Goal: Task Accomplishment & Management: Use online tool/utility

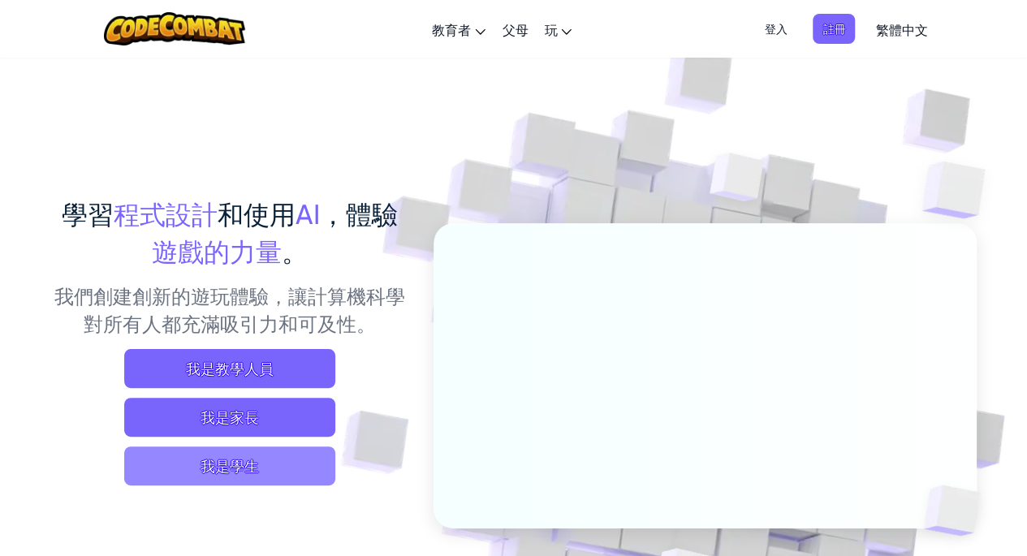
click at [269, 459] on span "我是學生" at bounding box center [229, 466] width 211 height 39
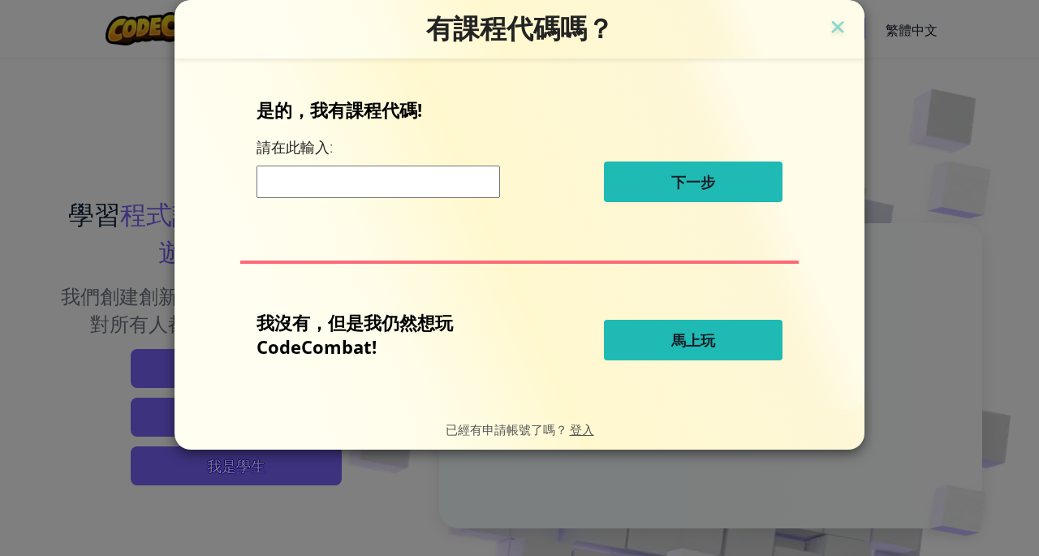
click at [696, 354] on button "馬上玩" at bounding box center [693, 340] width 179 height 41
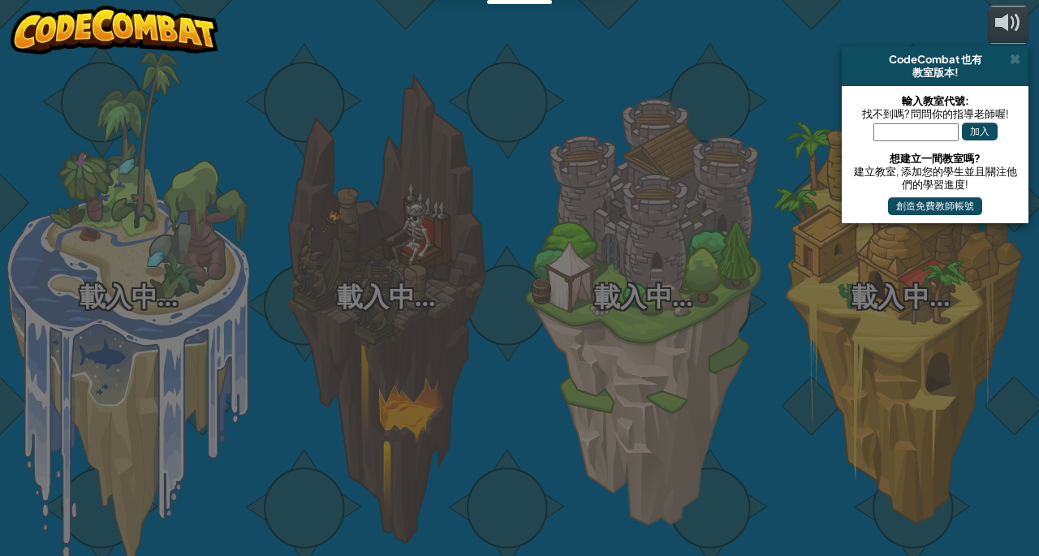
select select "zh-HANT"
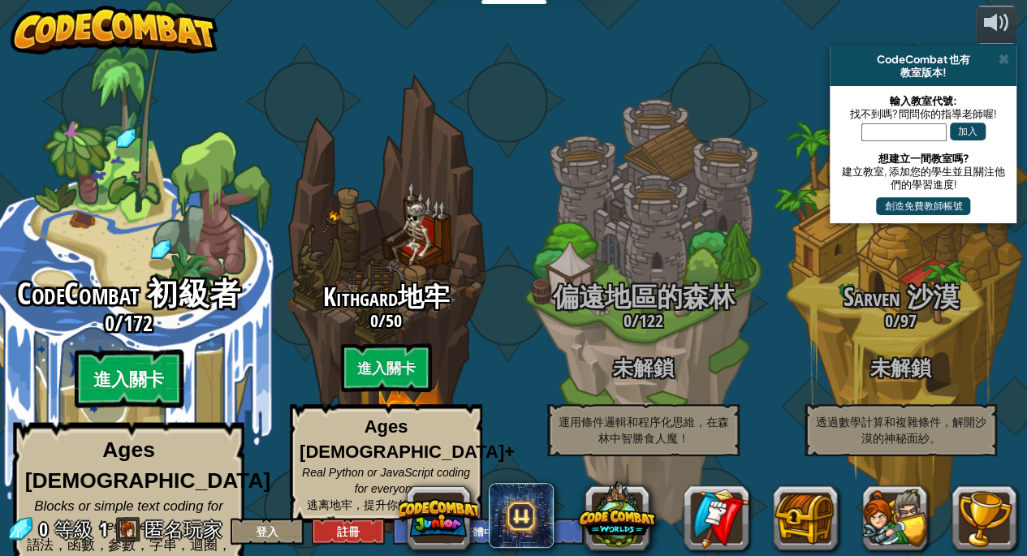
click at [125, 350] on btn "進入關卡" at bounding box center [128, 379] width 109 height 58
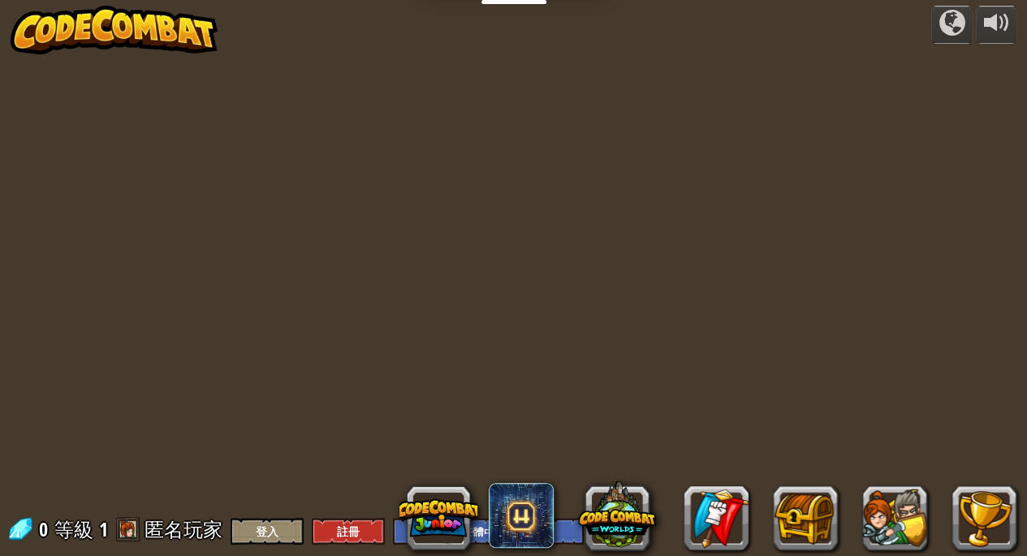
select select "zh-HANT"
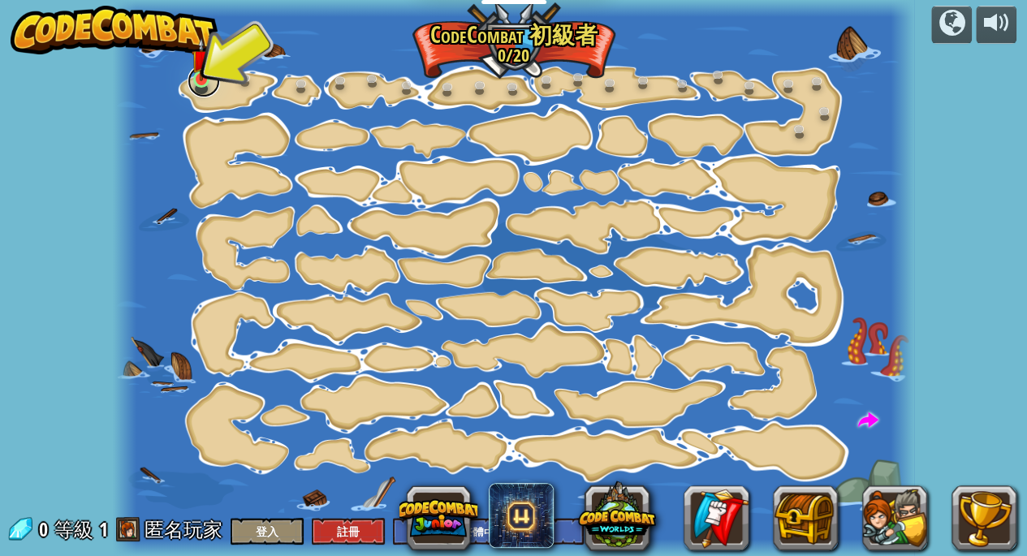
click at [202, 93] on link at bounding box center [204, 81] width 32 height 32
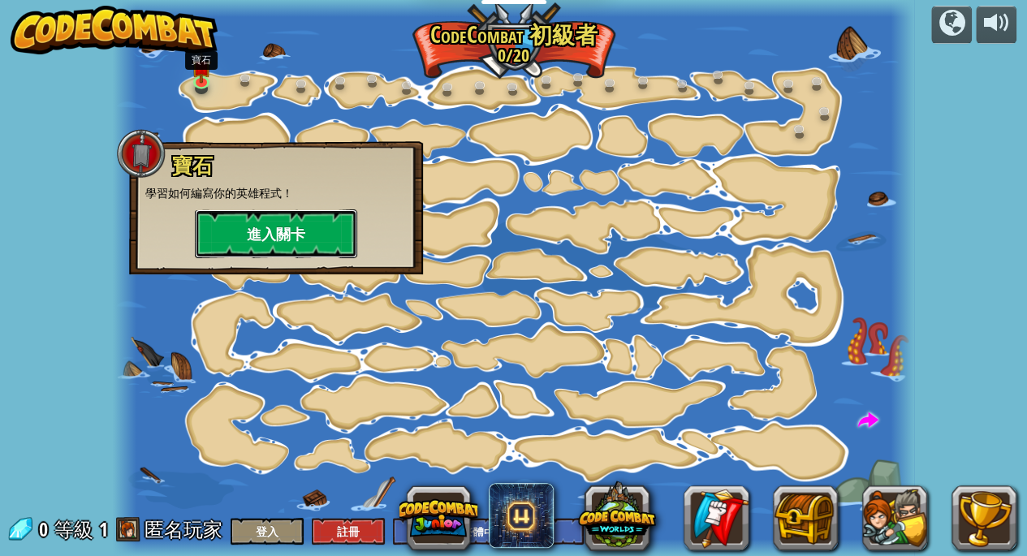
click at [223, 228] on button "進入關卡" at bounding box center [276, 233] width 162 height 49
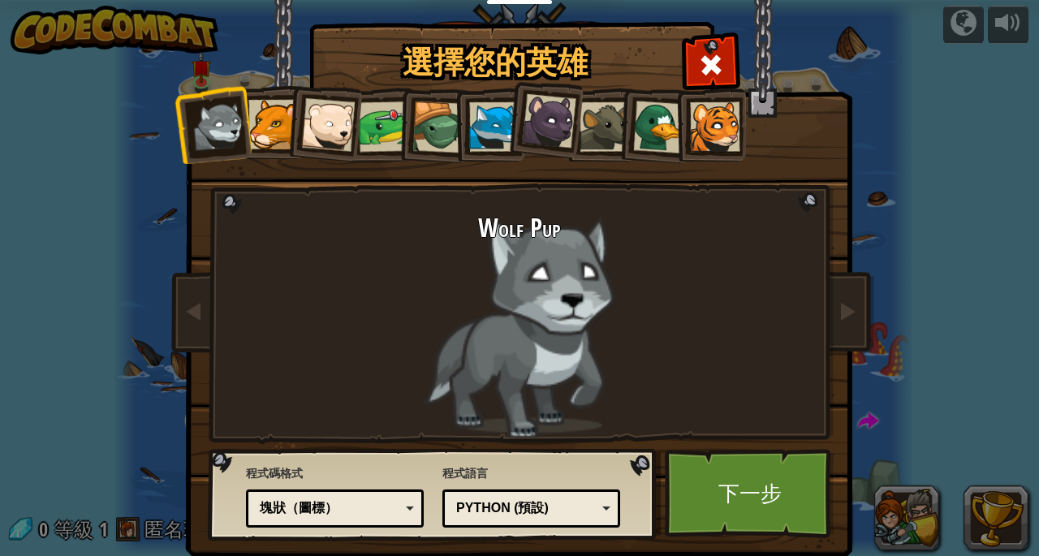
click at [268, 102] on div at bounding box center [273, 125] width 50 height 50
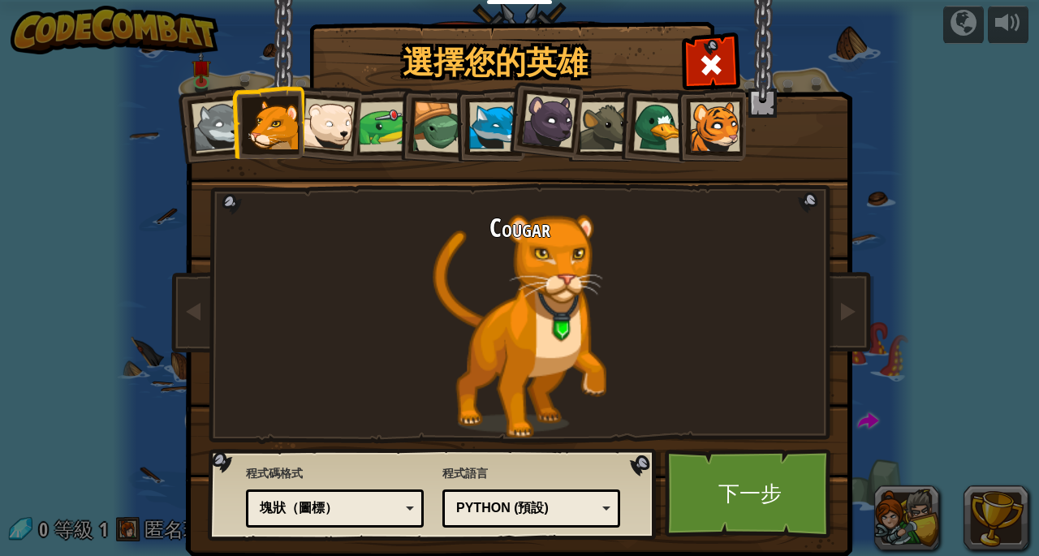
click at [359, 131] on div at bounding box center [384, 127] width 50 height 50
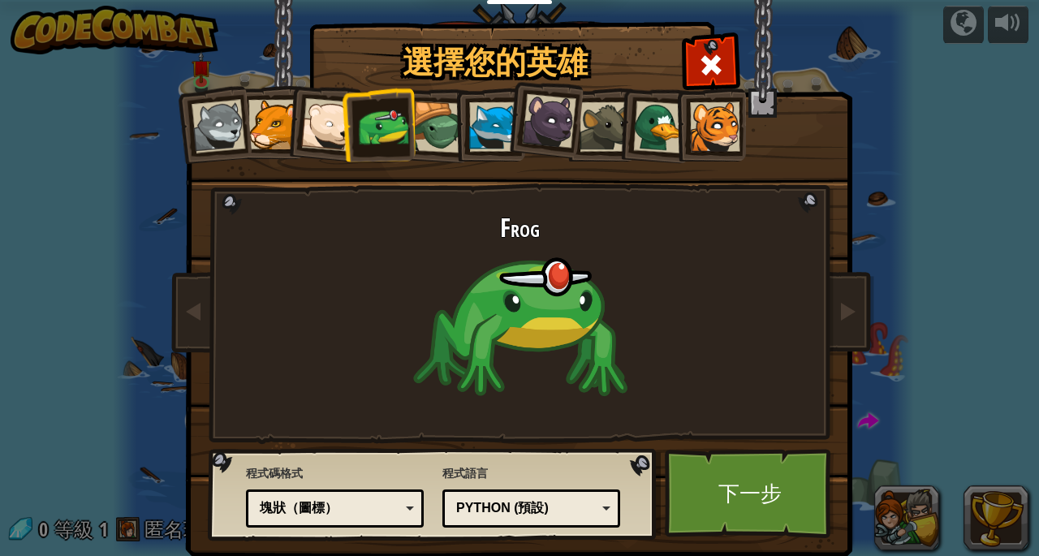
click at [438, 134] on div at bounding box center [439, 128] width 52 height 52
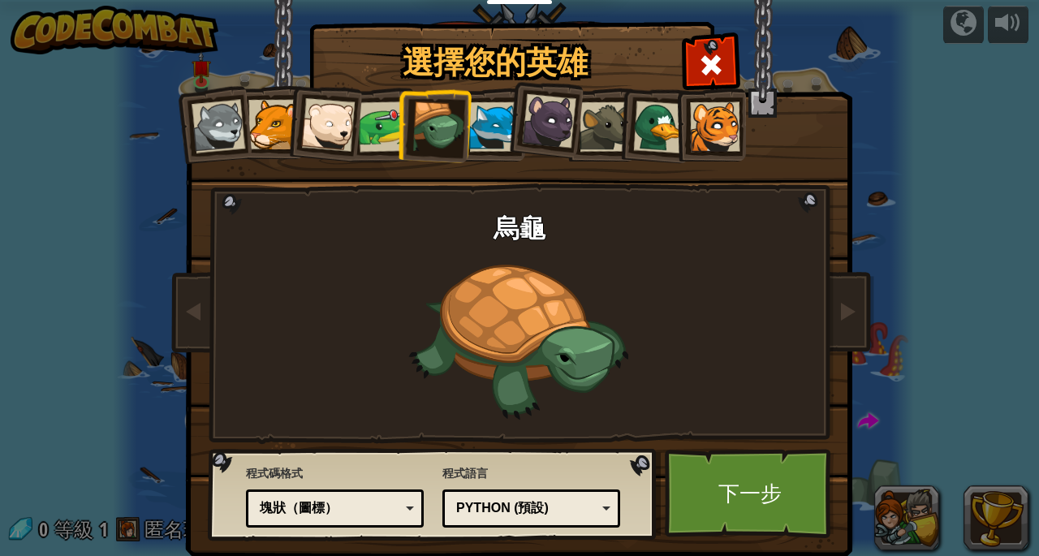
click at [485, 139] on div at bounding box center [494, 127] width 50 height 50
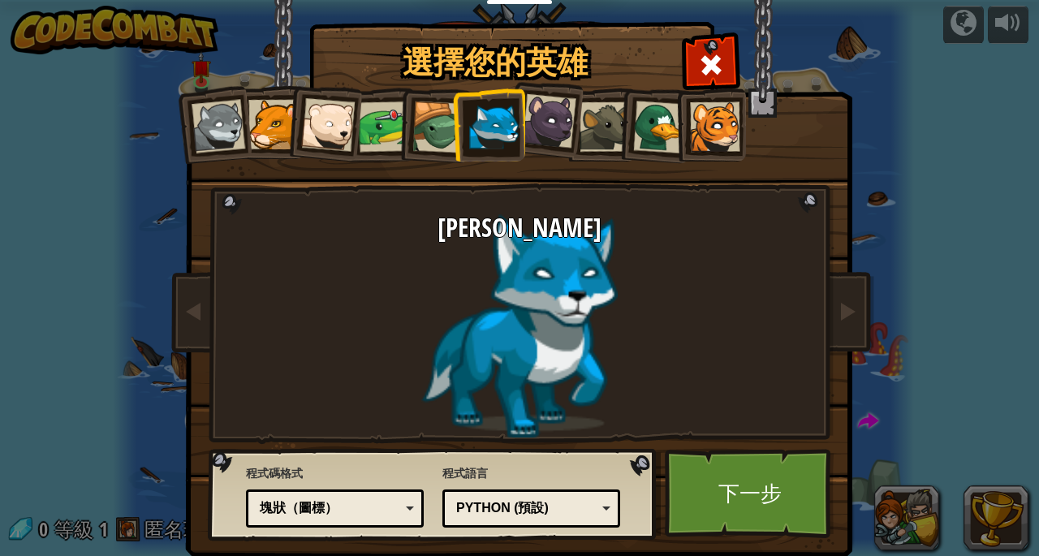
click at [545, 140] on div at bounding box center [549, 121] width 54 height 54
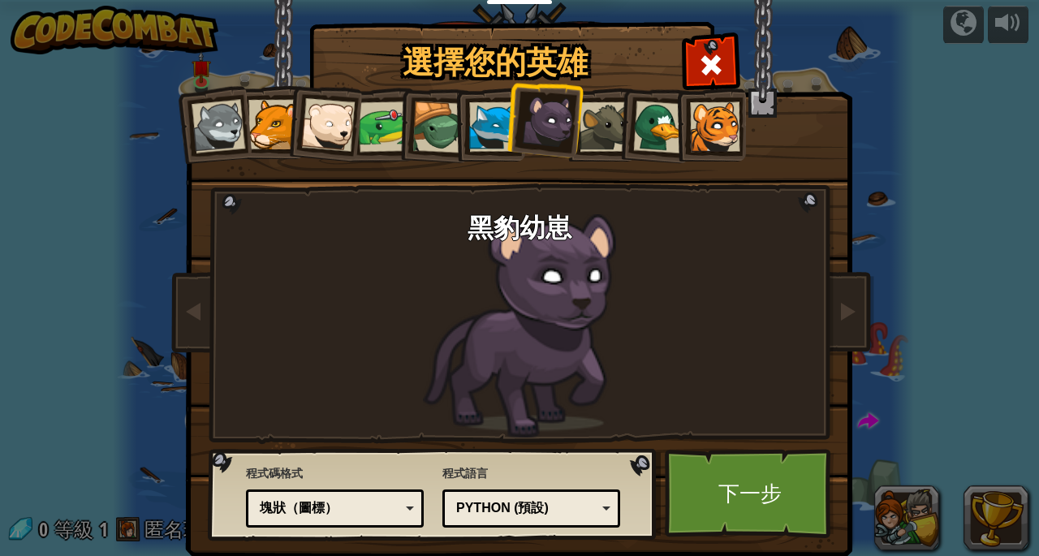
click at [591, 134] on div at bounding box center [605, 127] width 50 height 50
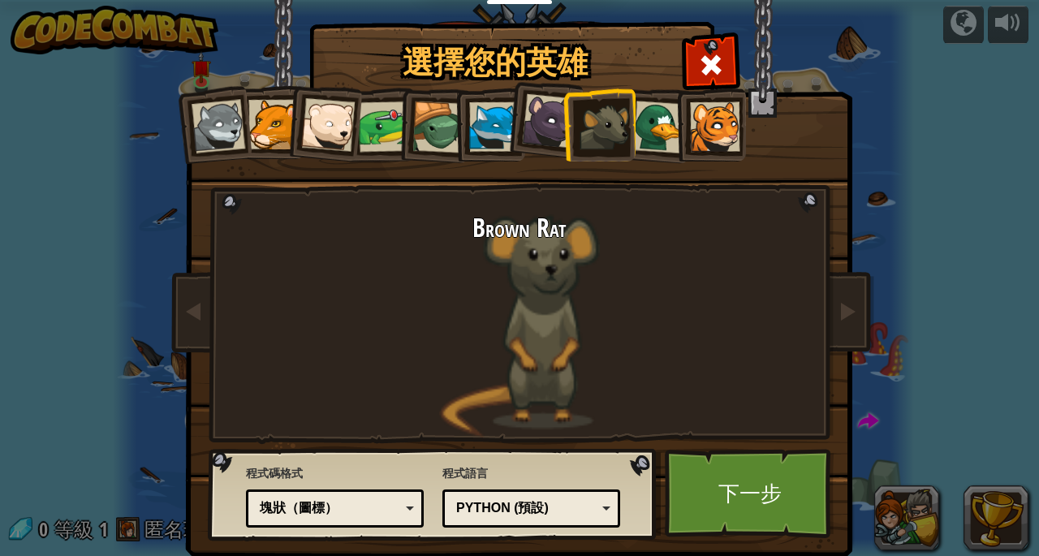
click at [654, 140] on div at bounding box center [659, 127] width 53 height 53
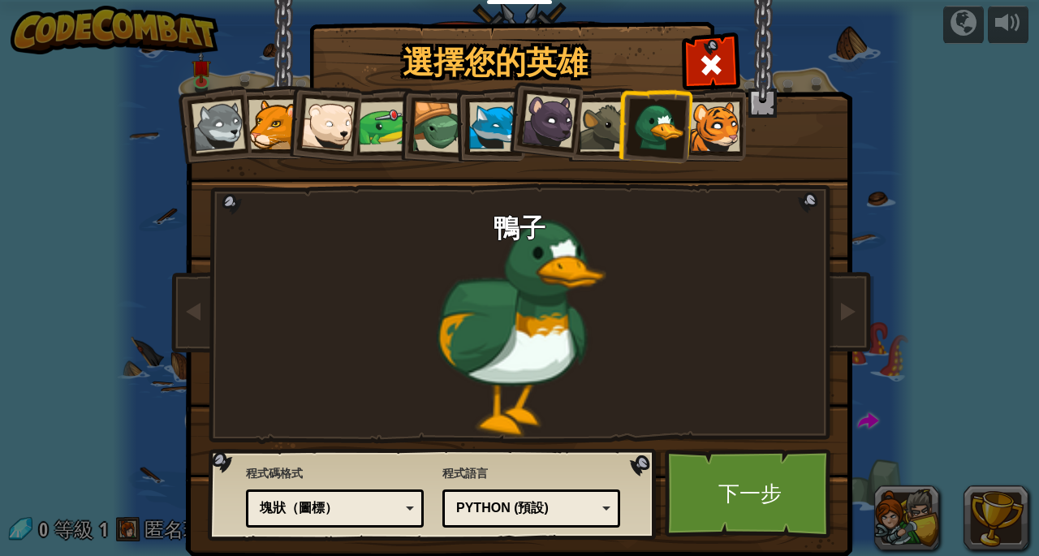
click at [703, 123] on div at bounding box center [715, 127] width 50 height 50
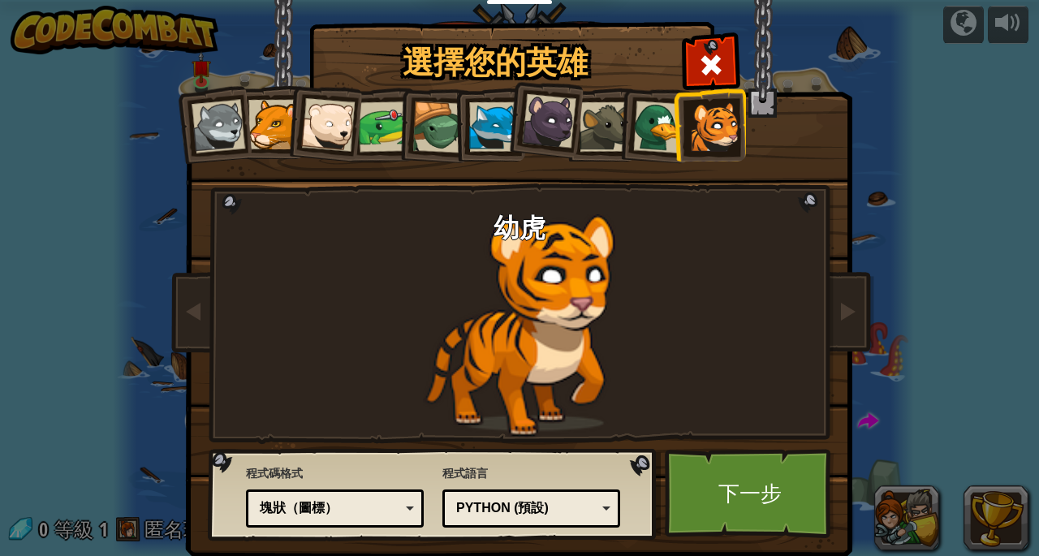
click at [268, 138] on div at bounding box center [273, 125] width 50 height 50
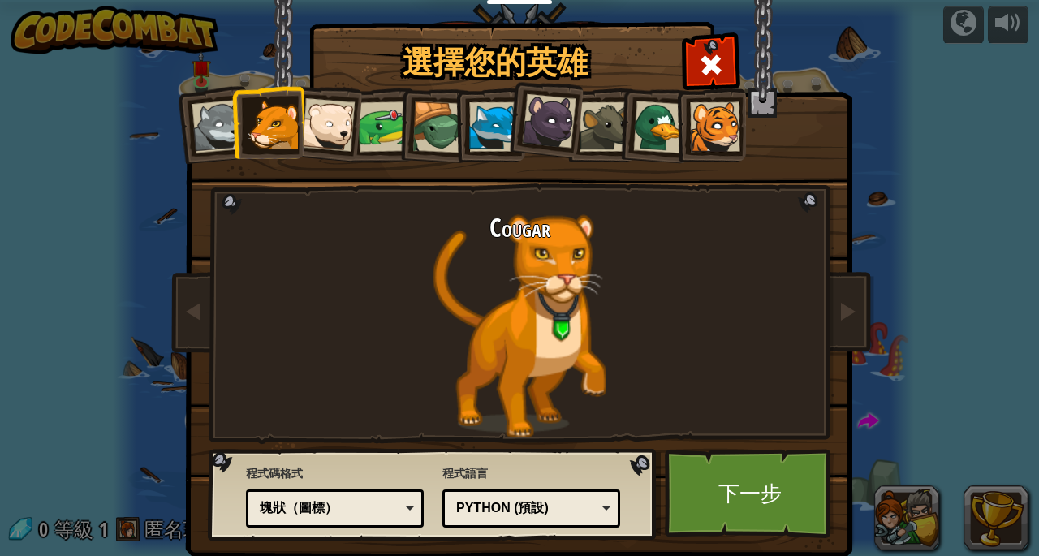
click at [312, 140] on div at bounding box center [328, 125] width 54 height 54
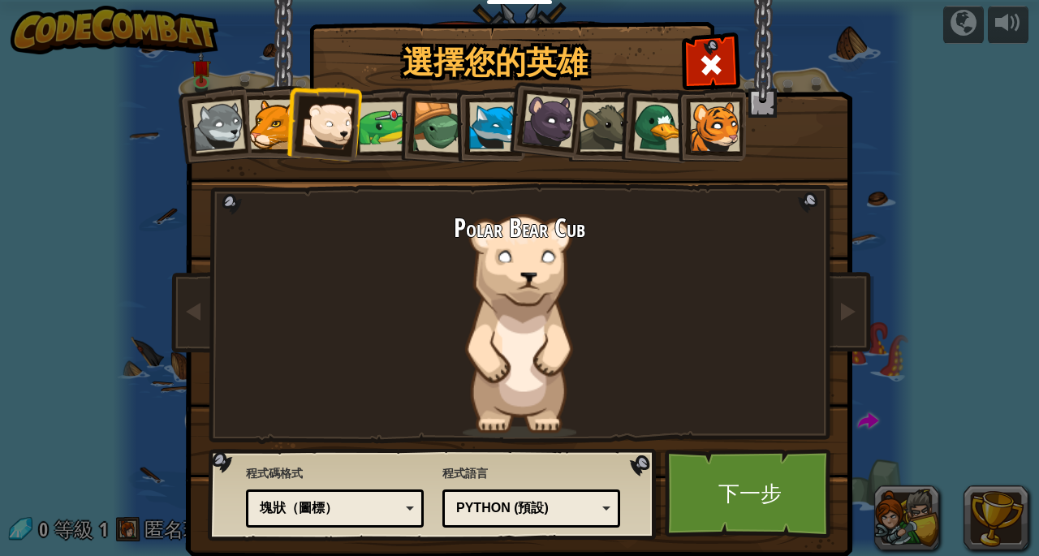
click at [192, 116] on div at bounding box center [219, 127] width 54 height 54
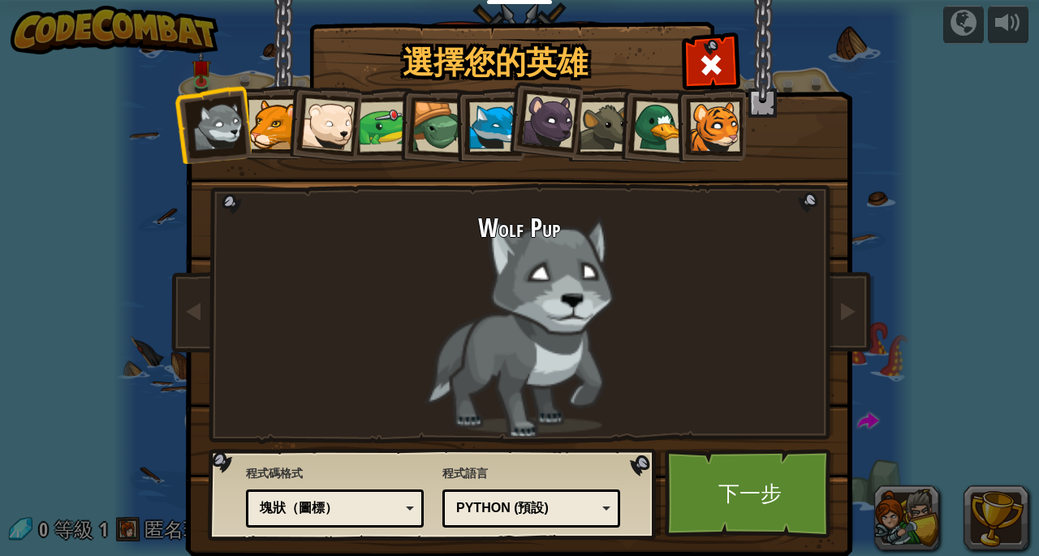
click at [261, 122] on div at bounding box center [273, 125] width 50 height 50
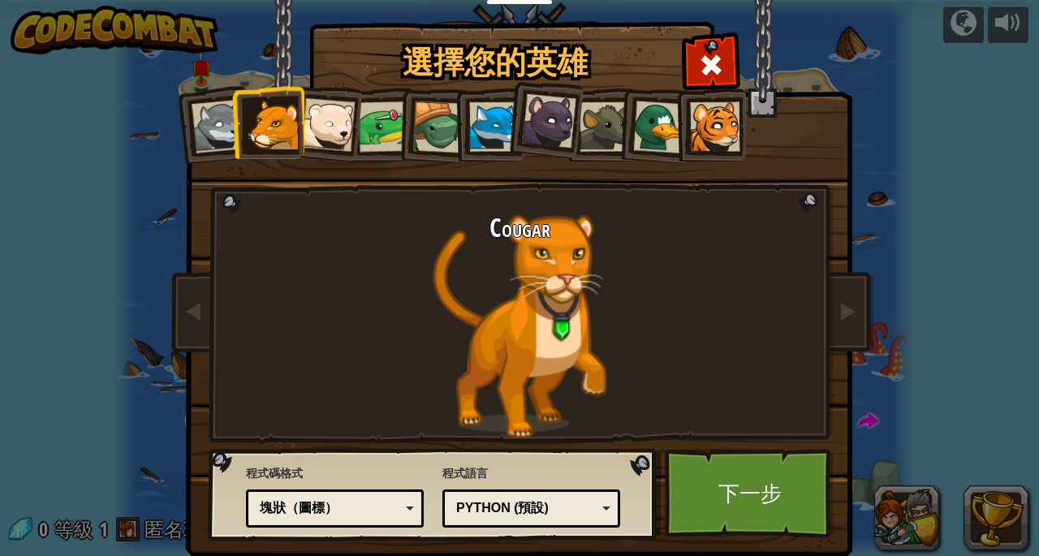
click at [490, 527] on div "程式語言 Python (預設) JavaScript Lua C++ Java (測試中) Python (預設) C++ - (訂閱者限定) 遊戲開發與高…" at bounding box center [532, 496] width 178 height 71
click at [703, 484] on link "下一步" at bounding box center [750, 493] width 170 height 89
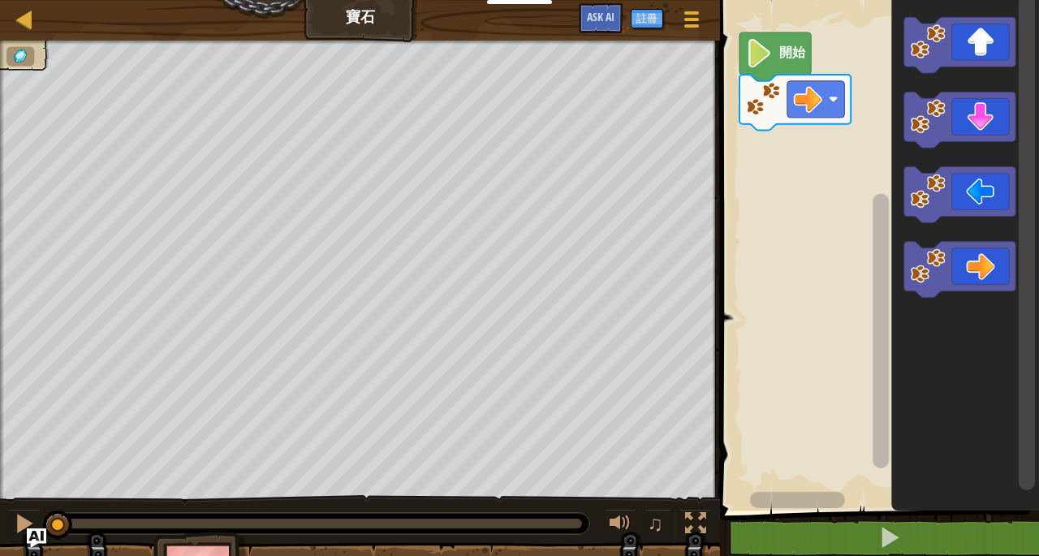
click at [806, 97] on image "Blockly工作區" at bounding box center [808, 99] width 28 height 28
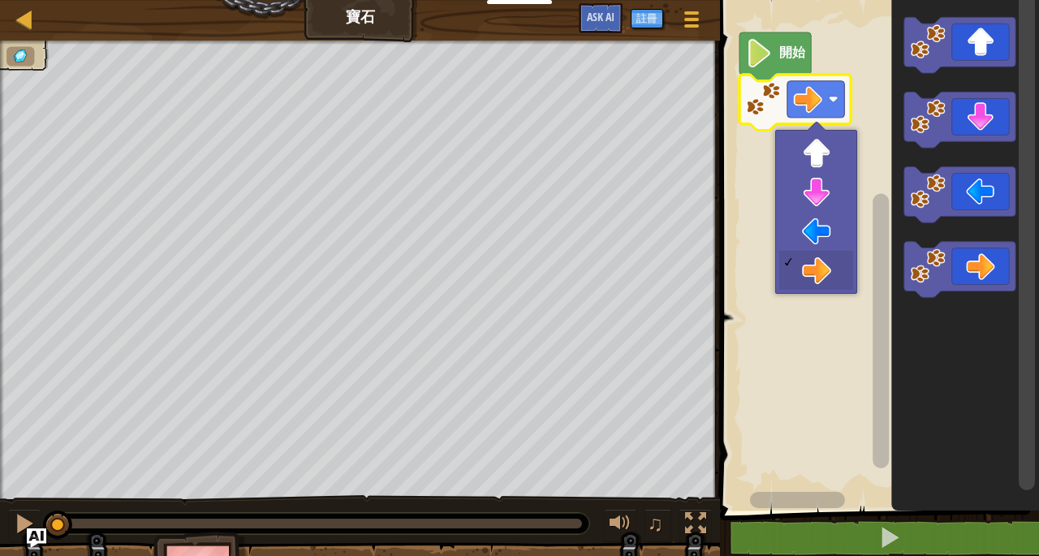
click at [776, 69] on icon "Blockly工作區" at bounding box center [775, 56] width 71 height 49
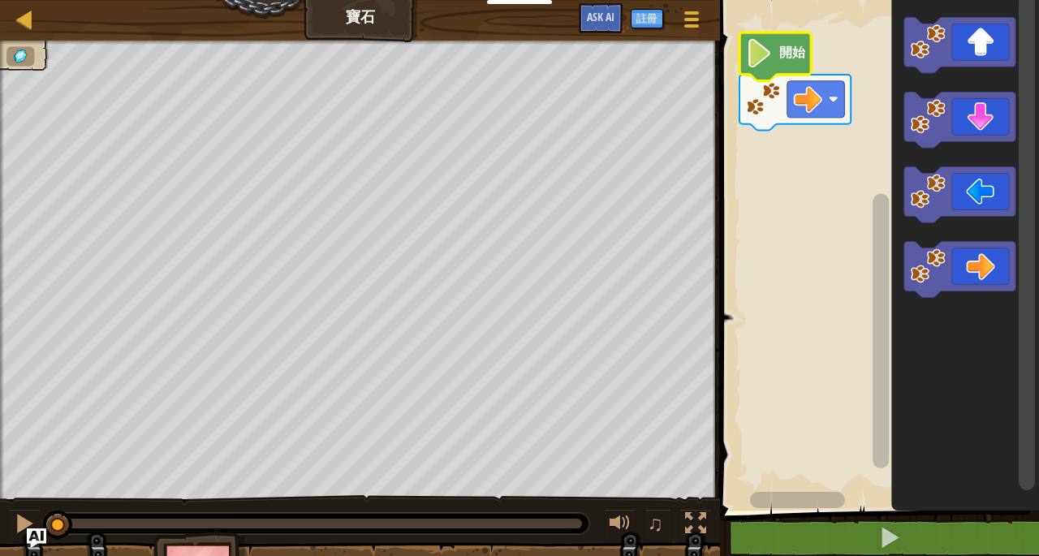
click at [786, 58] on text "開始" at bounding box center [793, 52] width 27 height 15
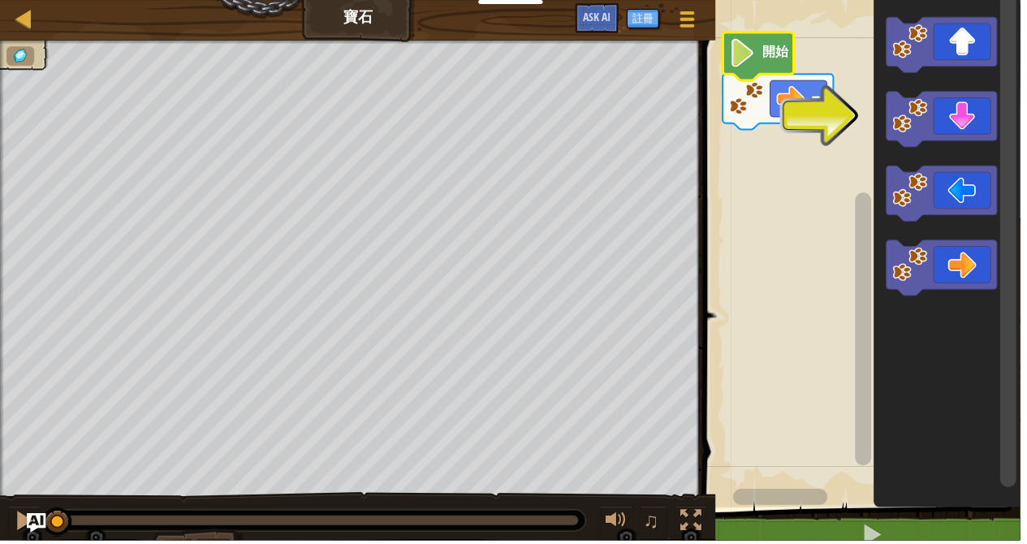
click at [811, 101] on rect "Blockly工作區" at bounding box center [804, 99] width 58 height 37
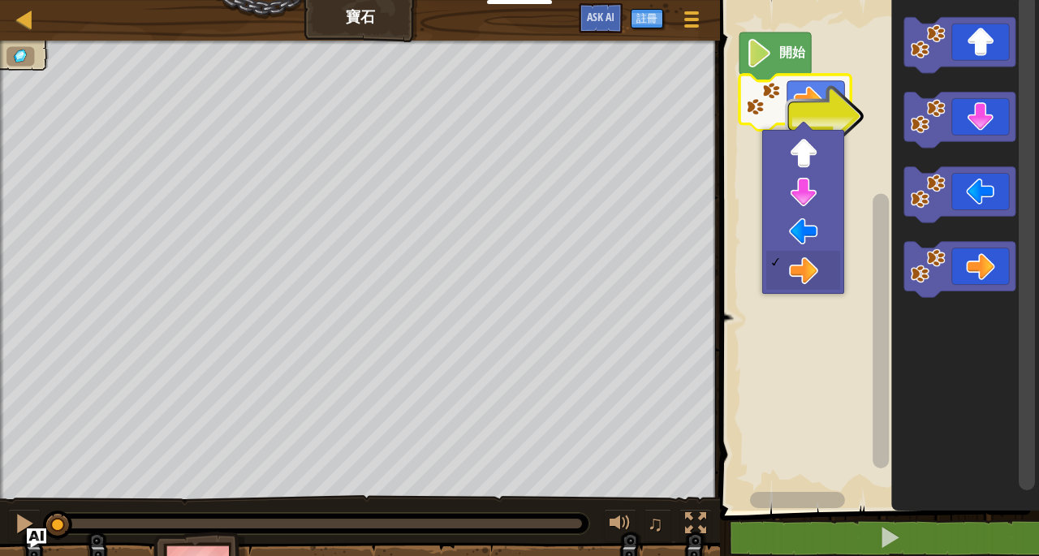
click at [991, 278] on icon "Blockly工作區" at bounding box center [960, 270] width 111 height 56
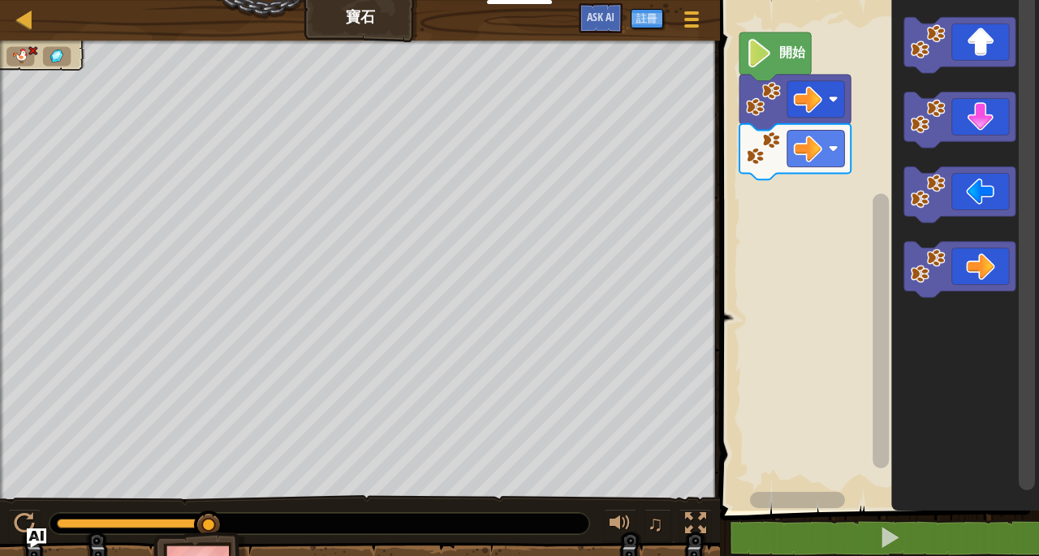
click at [830, 162] on rect "Blockly工作區" at bounding box center [817, 149] width 58 height 37
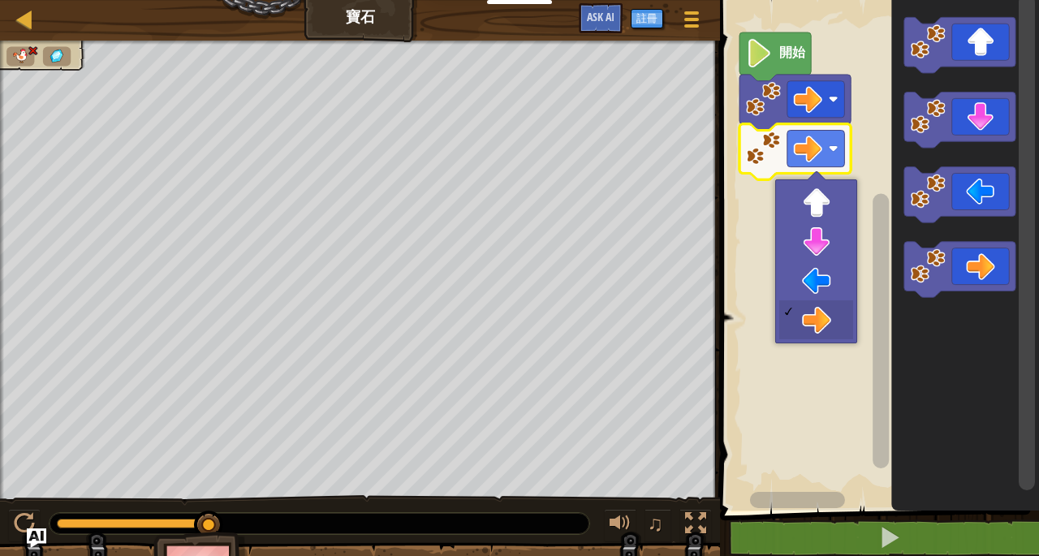
click at [817, 242] on rect "Blockly工作區" at bounding box center [877, 251] width 324 height 519
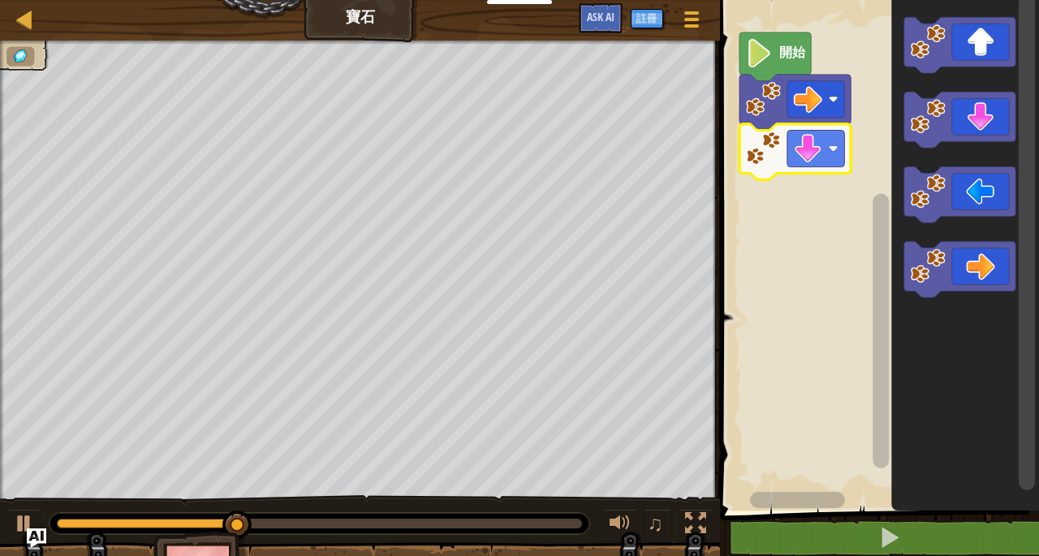
click at [984, 283] on icon "Blockly工作區" at bounding box center [960, 270] width 111 height 56
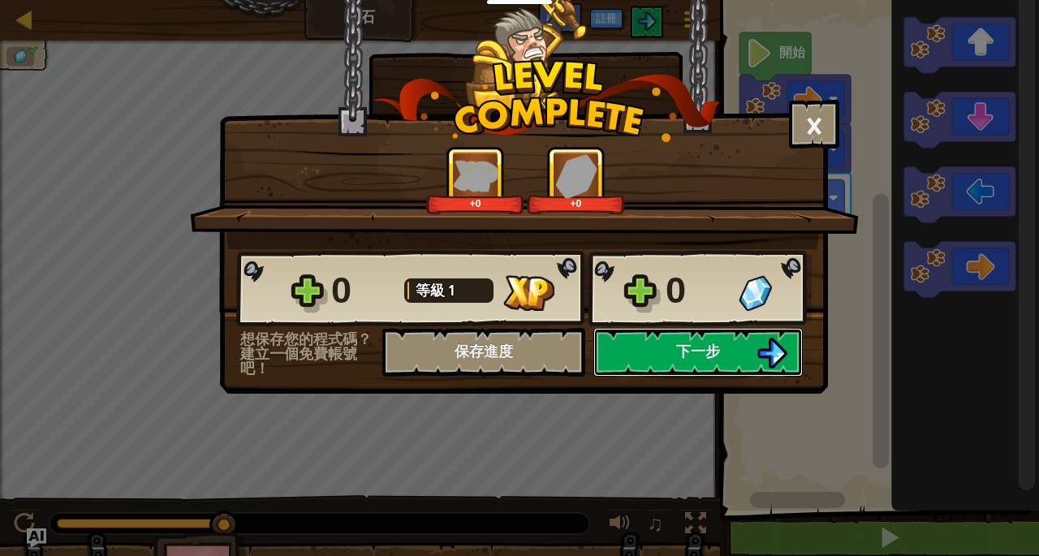
click at [764, 349] on img at bounding box center [772, 353] width 31 height 31
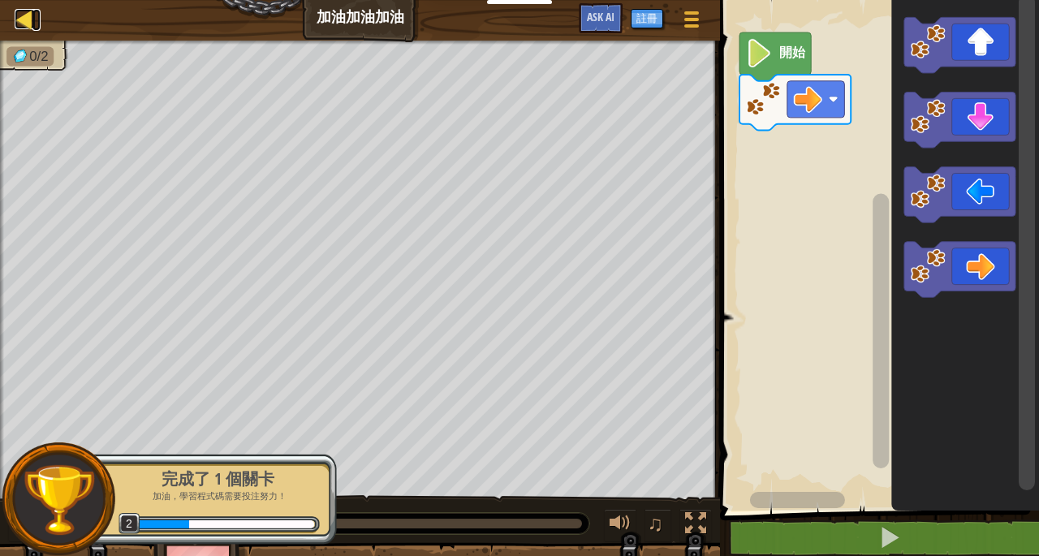
click at [32, 12] on div at bounding box center [25, 19] width 20 height 20
select select "zh-HANT"
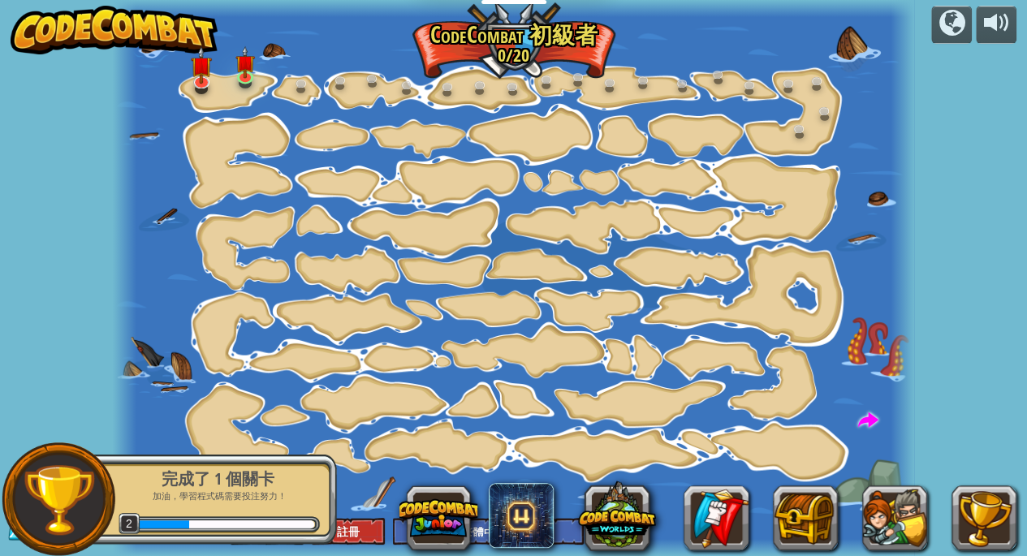
select select "zh-HANT"
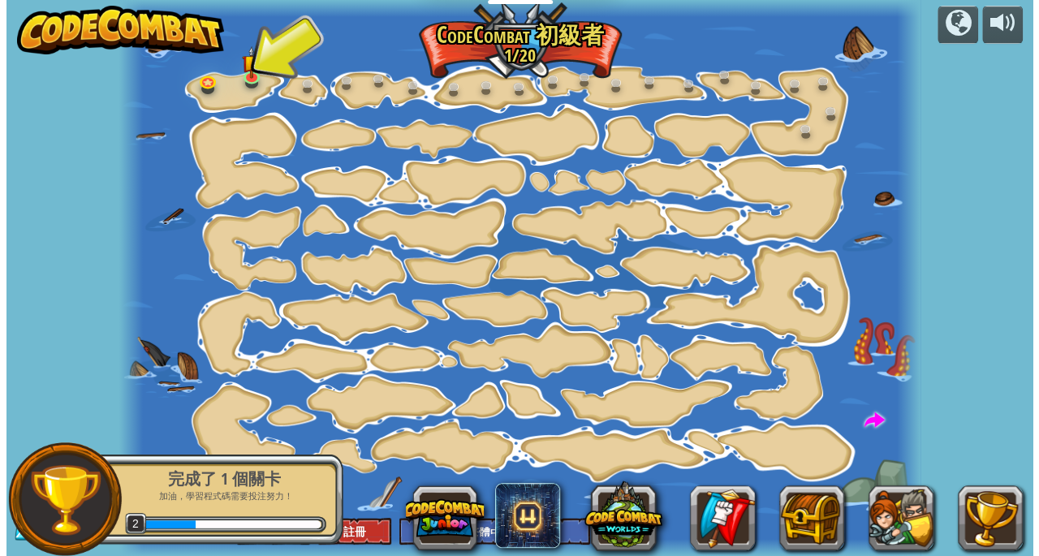
scroll to position [1, 0]
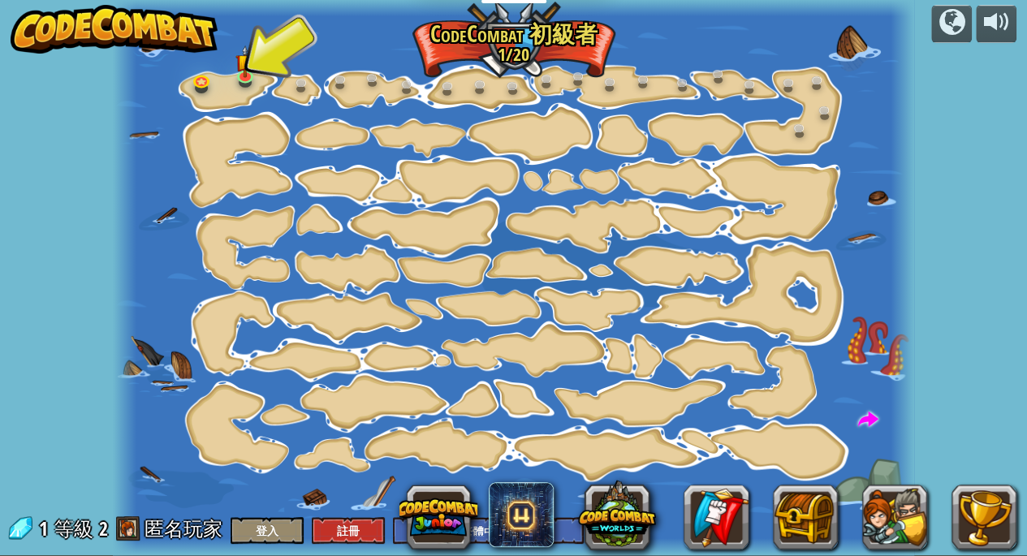
click at [887, 465] on div at bounding box center [513, 277] width 801 height 556
click at [881, 466] on div at bounding box center [513, 277] width 801 height 556
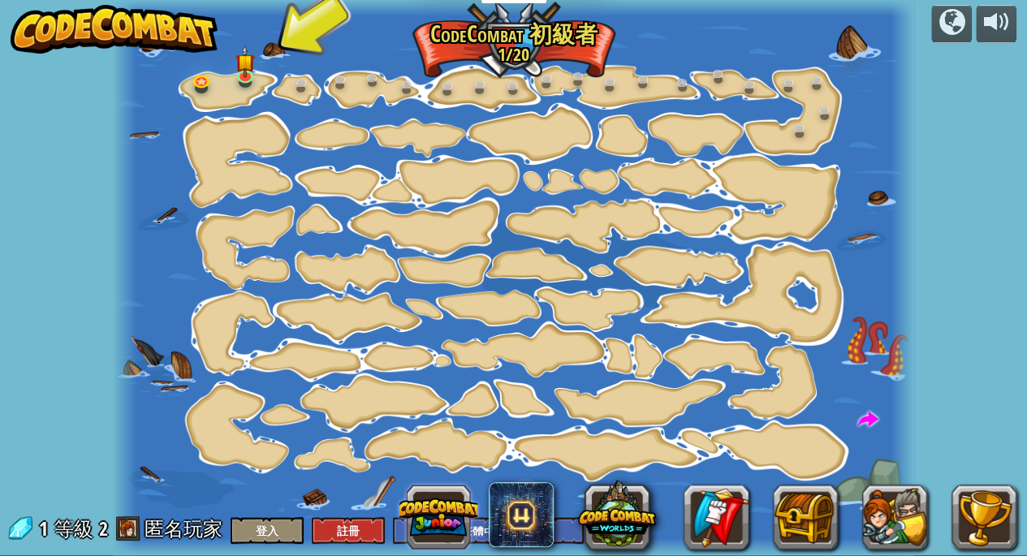
click at [460, 490] on button at bounding box center [439, 517] width 78 height 78
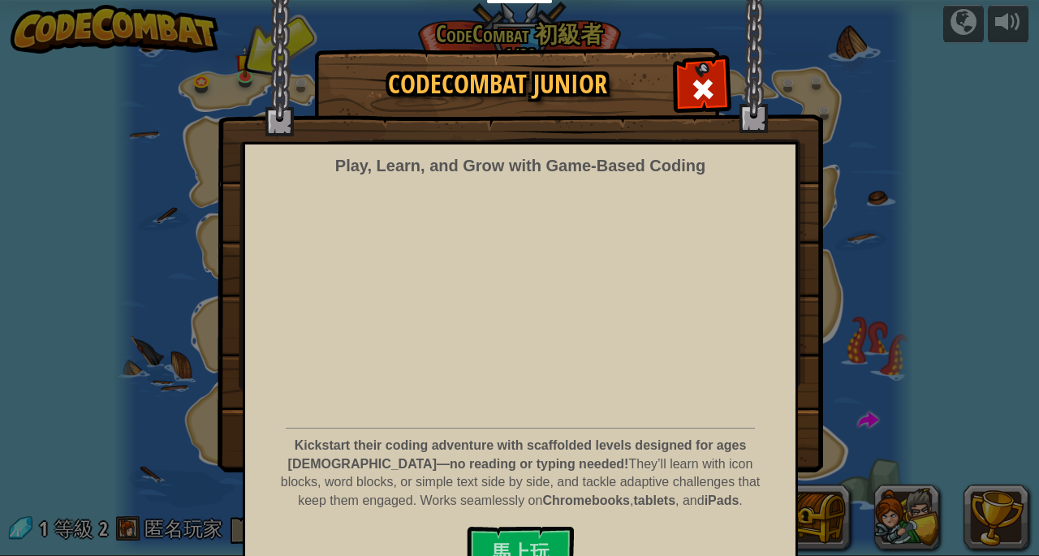
click at [450, 529] on div "CodeCombat Junior Play, Learn, and Grow with Game‑Based Coding Kickstart their …" at bounding box center [519, 278] width 1039 height 556
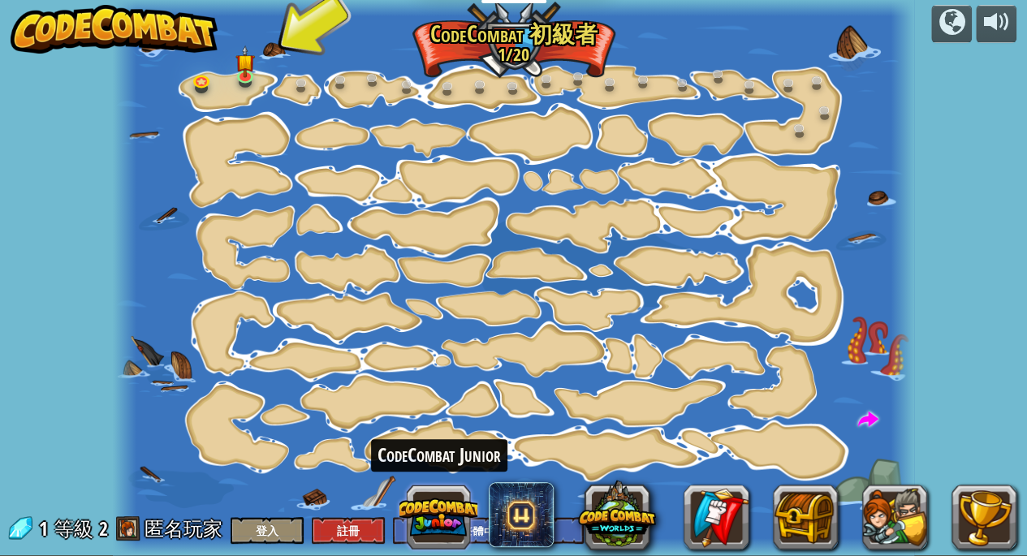
click at [438, 530] on button at bounding box center [439, 517] width 78 height 78
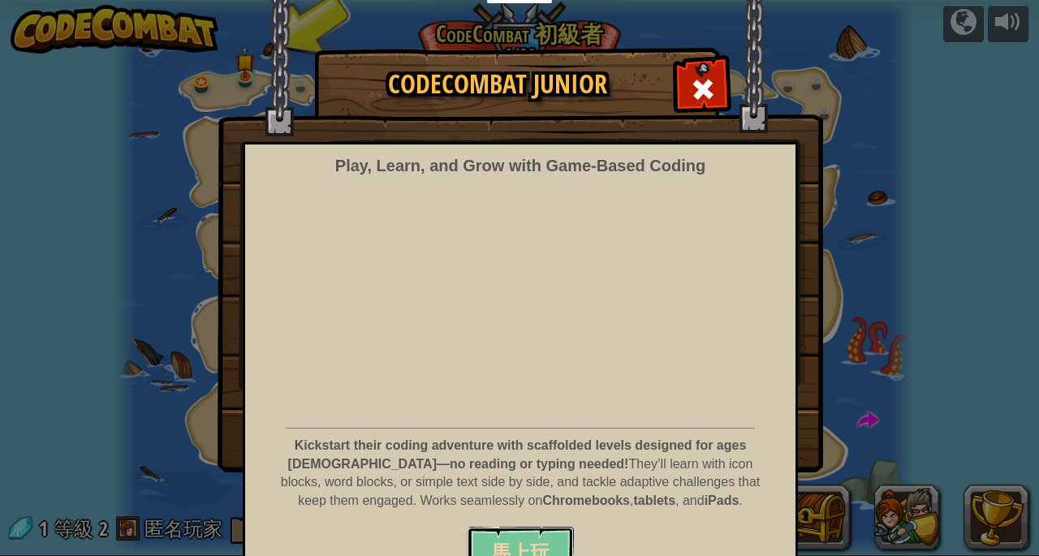
click at [546, 539] on button "馬上玩" at bounding box center [520, 551] width 107 height 49
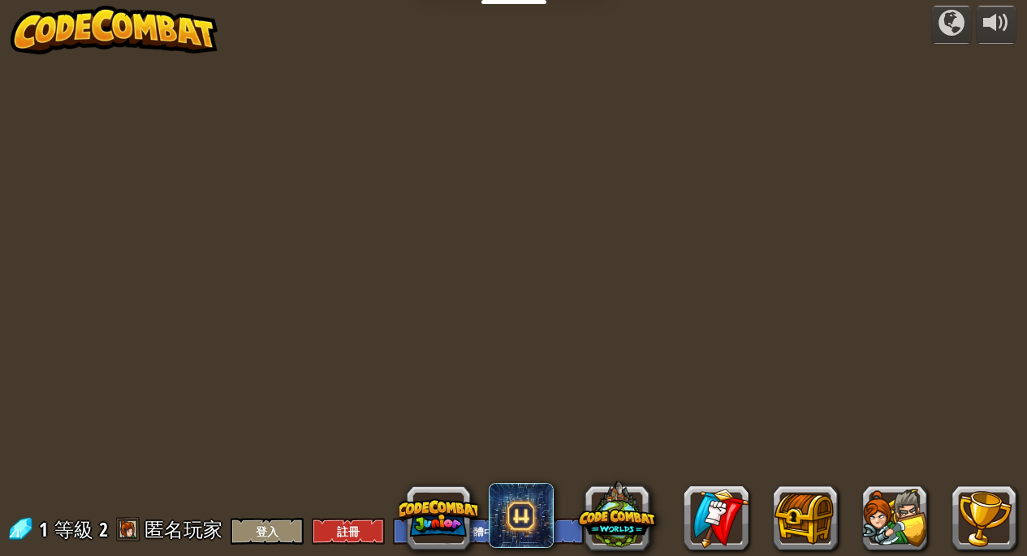
select select "zh-HANT"
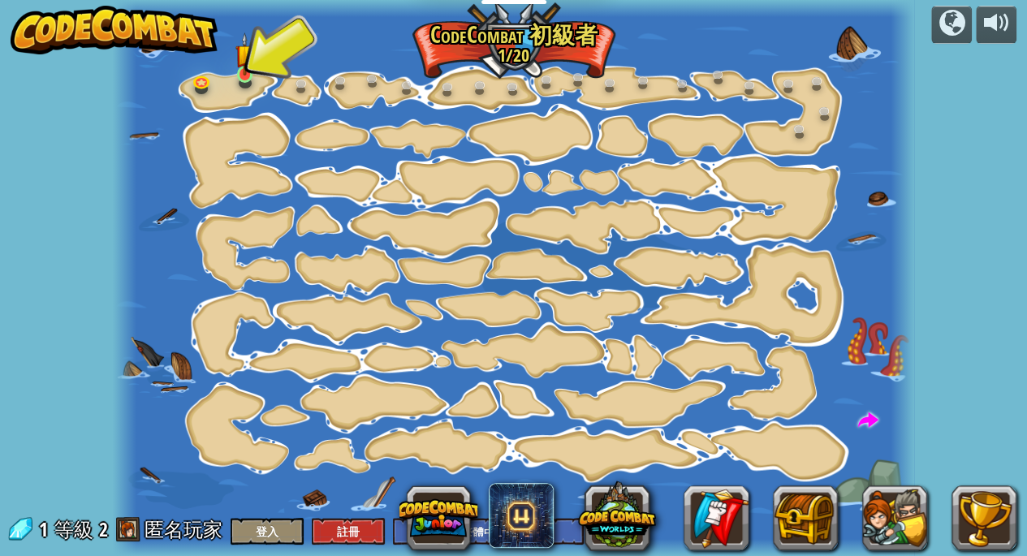
click at [247, 72] on img at bounding box center [244, 54] width 19 height 44
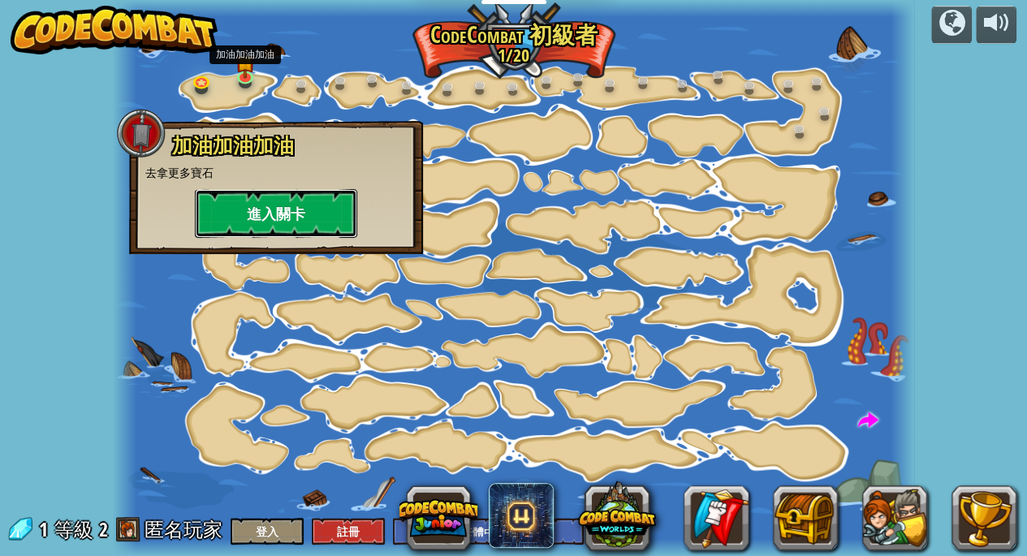
click at [245, 219] on button "進入關卡" at bounding box center [276, 213] width 162 height 49
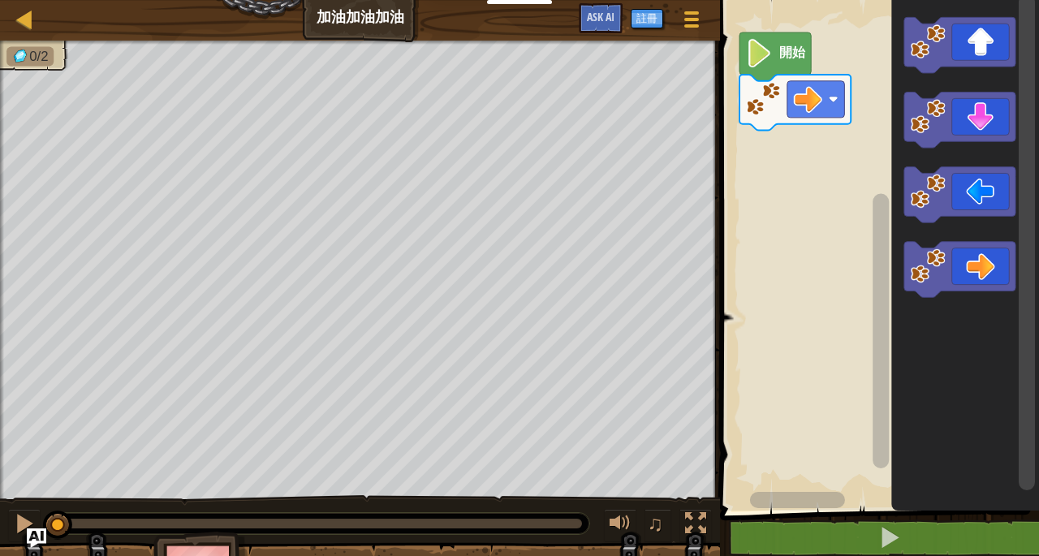
click at [979, 56] on icon "Blockly工作區" at bounding box center [960, 45] width 111 height 56
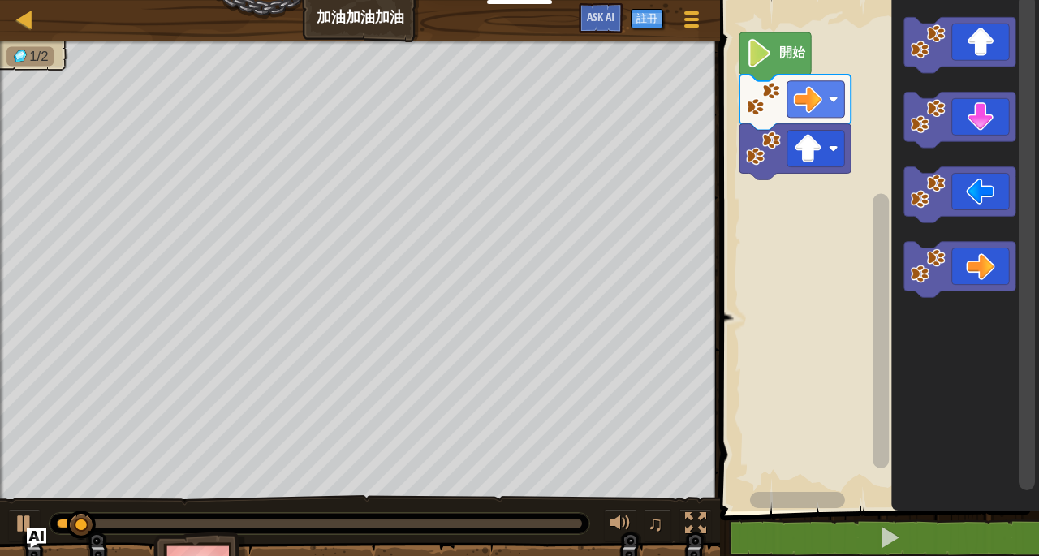
click at [978, 283] on icon "Blockly工作區" at bounding box center [960, 270] width 111 height 56
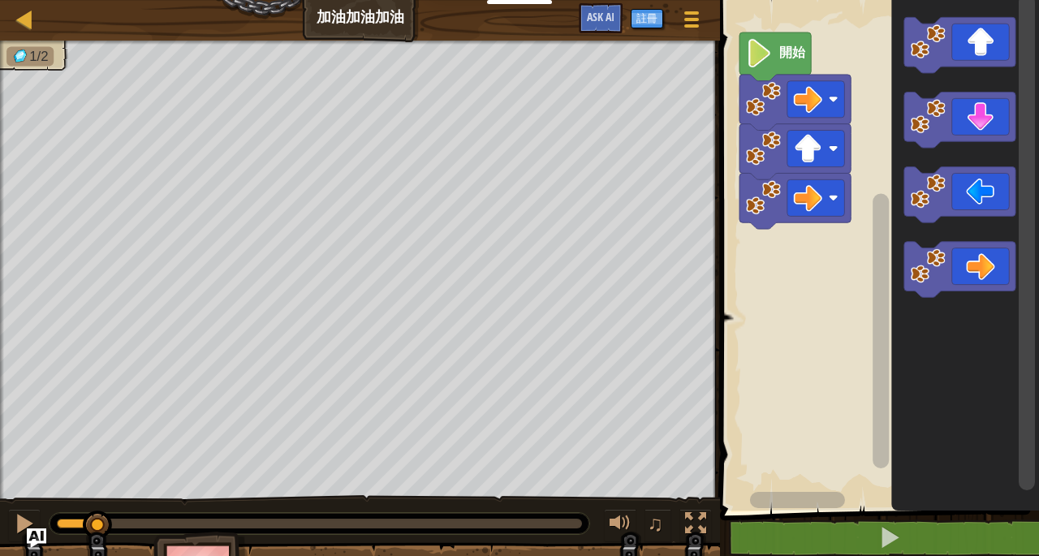
click at [984, 287] on icon "Blockly工作區" at bounding box center [960, 270] width 111 height 56
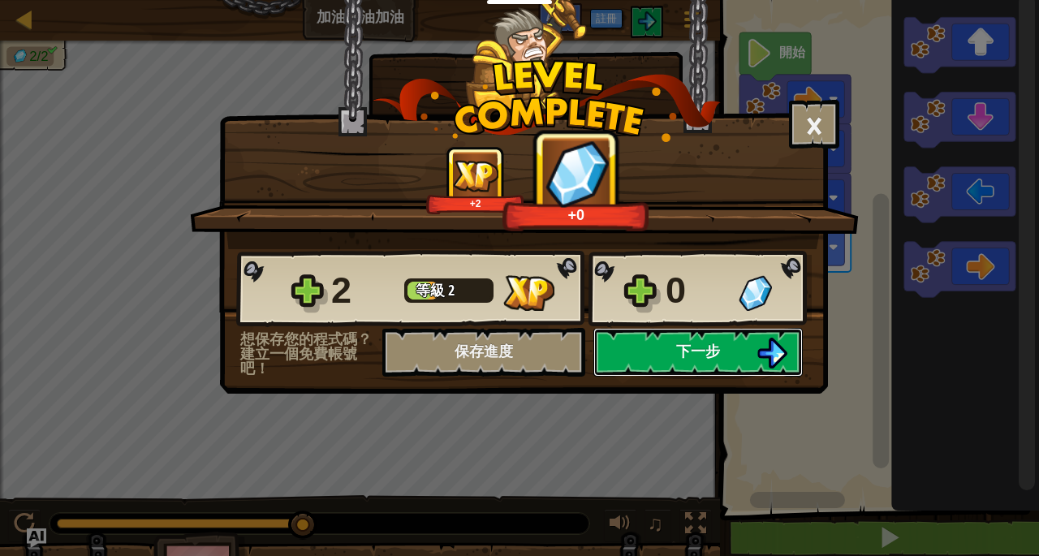
click at [721, 359] on button "下一步" at bounding box center [698, 352] width 209 height 49
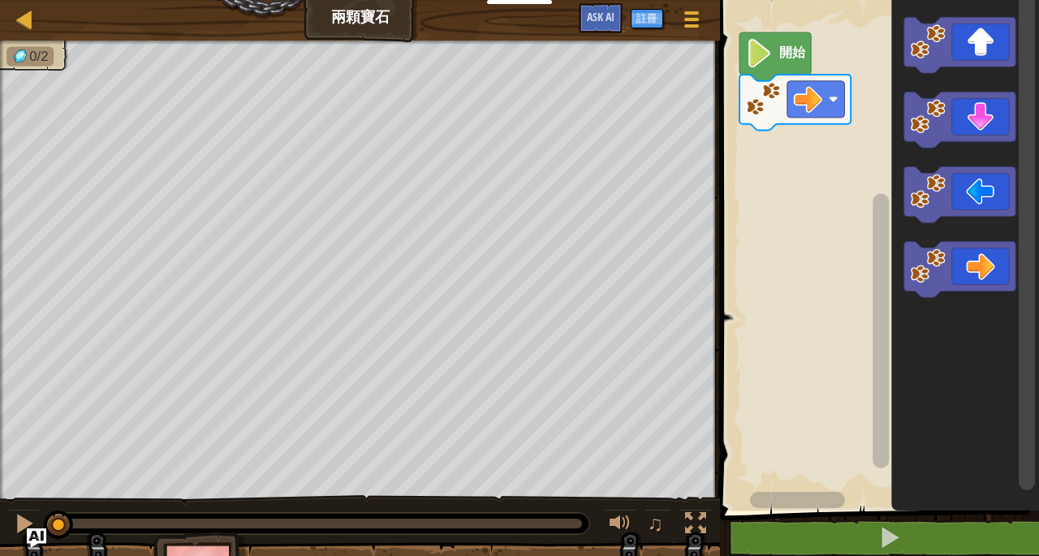
click at [964, 294] on rect "Blockly工作區" at bounding box center [960, 270] width 111 height 56
click at [966, 44] on icon "Blockly工作區" at bounding box center [960, 45] width 111 height 56
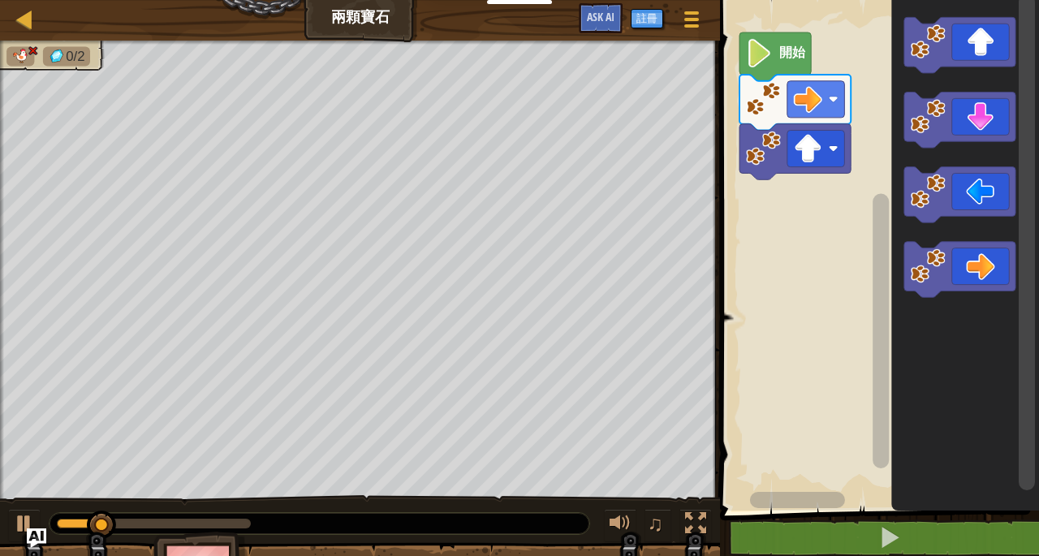
click at [813, 150] on image "Blockly工作區" at bounding box center [808, 148] width 28 height 28
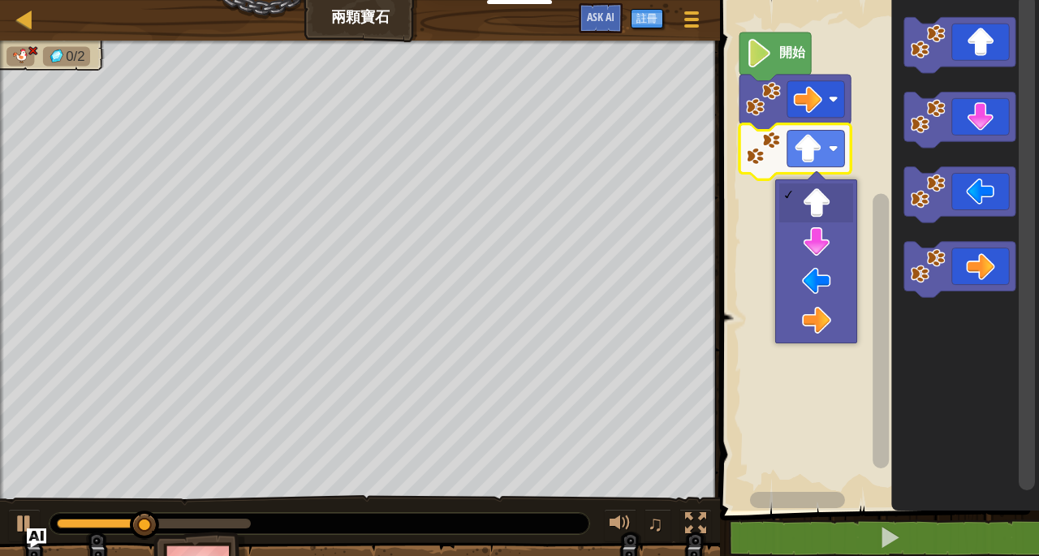
click at [814, 325] on rect "Blockly工作區" at bounding box center [877, 251] width 324 height 519
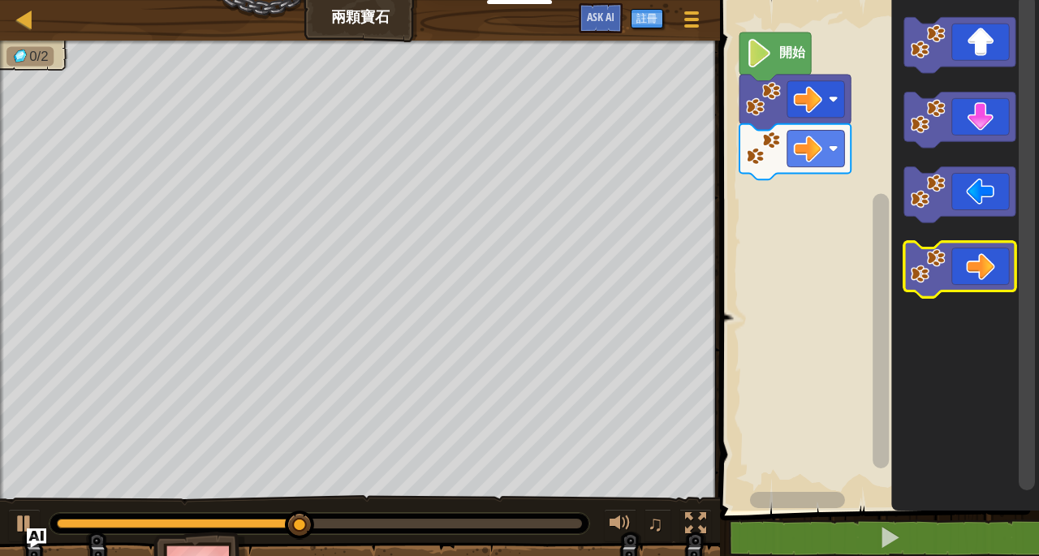
click at [981, 266] on icon "Blockly工作區" at bounding box center [960, 270] width 111 height 56
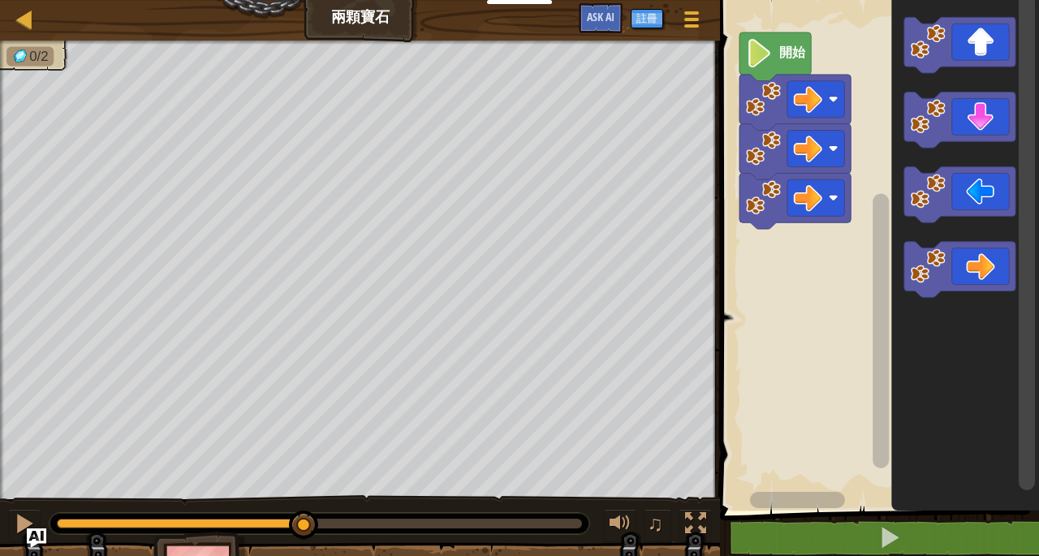
click at [978, 63] on icon "Blockly工作區" at bounding box center [960, 45] width 111 height 56
click at [969, 128] on icon "Blockly工作區" at bounding box center [960, 120] width 111 height 56
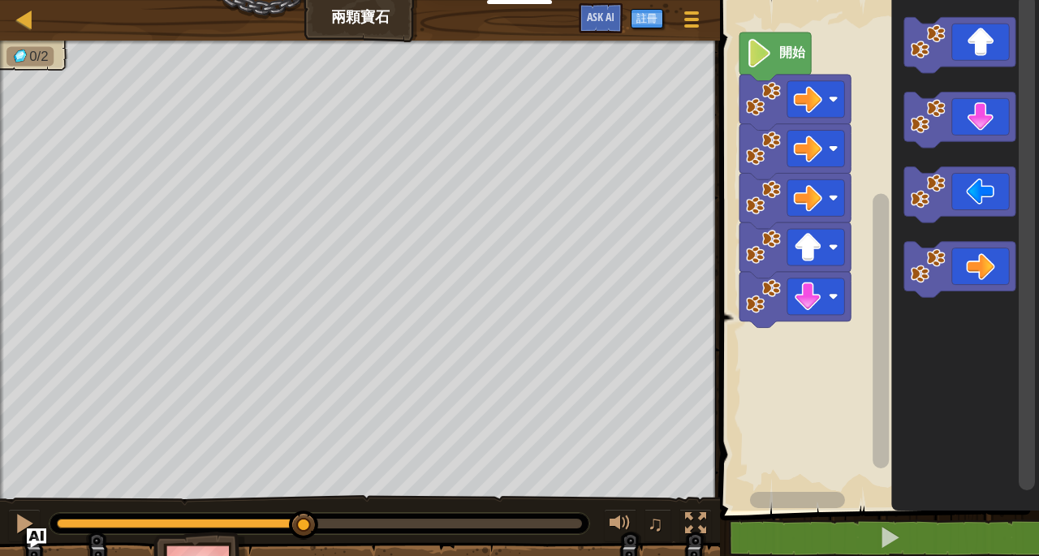
click at [986, 123] on icon "Blockly工作區" at bounding box center [960, 120] width 111 height 56
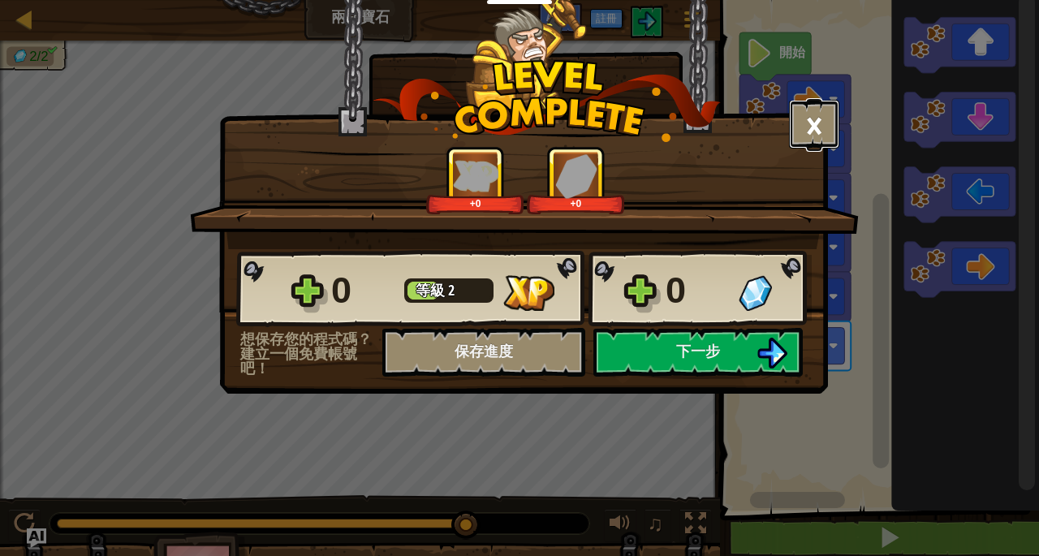
click at [819, 127] on button "×" at bounding box center [814, 124] width 50 height 49
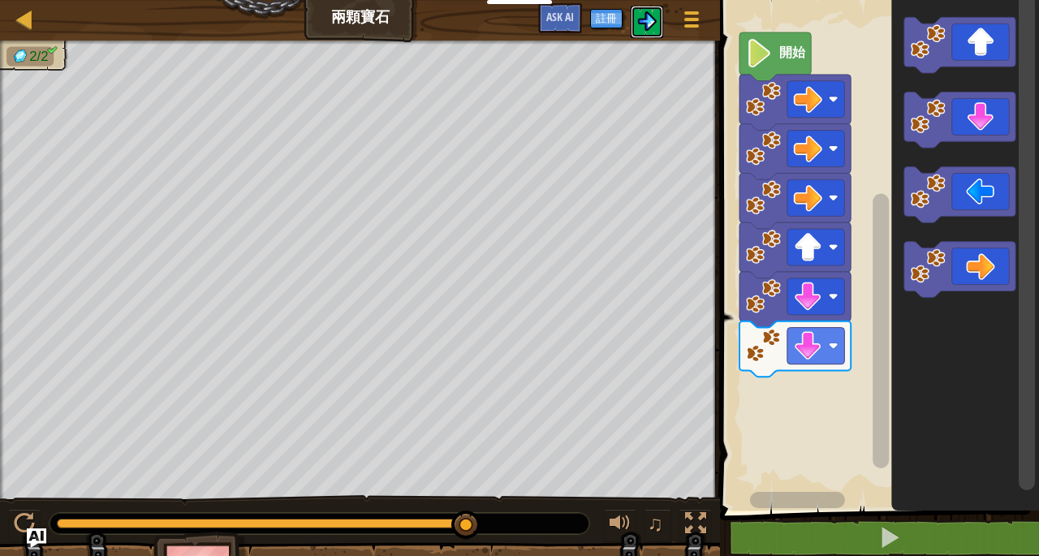
click at [647, 37] on button at bounding box center [647, 22] width 32 height 32
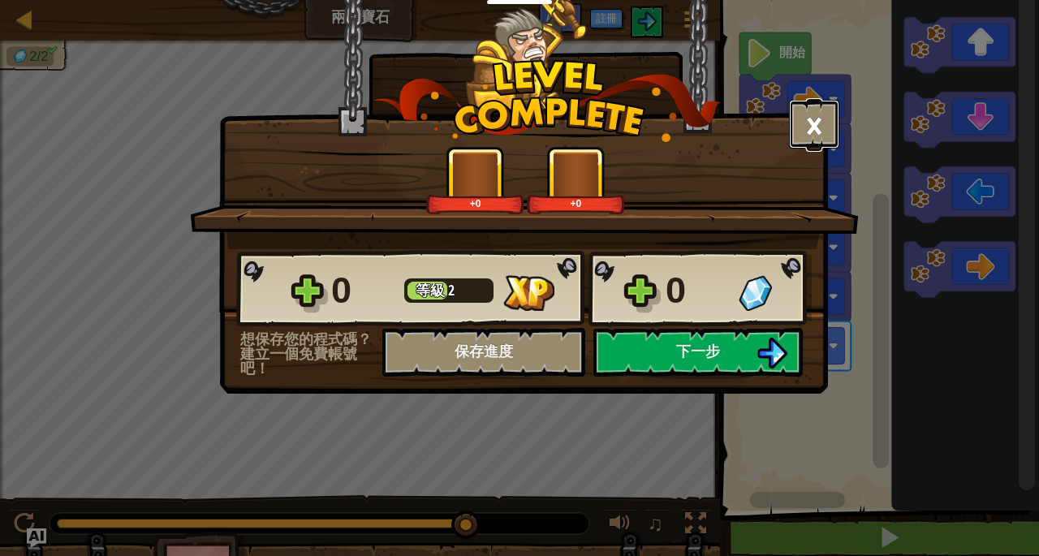
click at [814, 123] on button "×" at bounding box center [814, 124] width 50 height 49
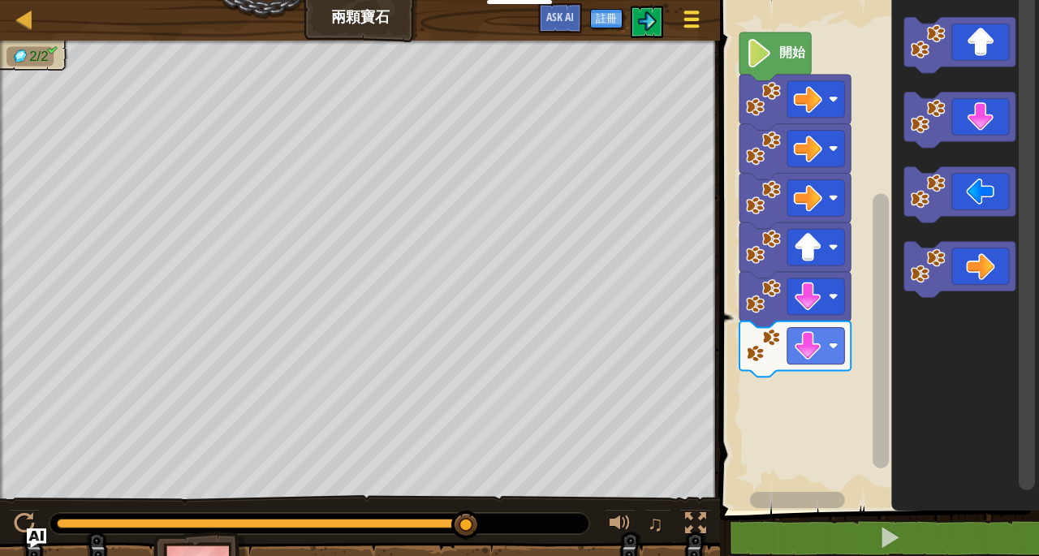
click at [693, 24] on span at bounding box center [692, 25] width 15 height 3
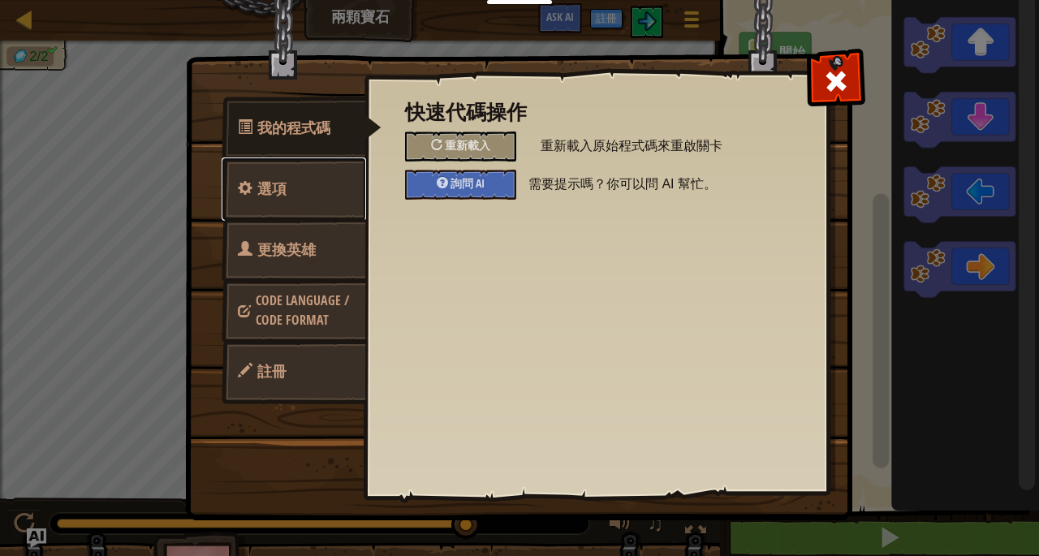
click at [275, 193] on span "選項" at bounding box center [271, 189] width 29 height 20
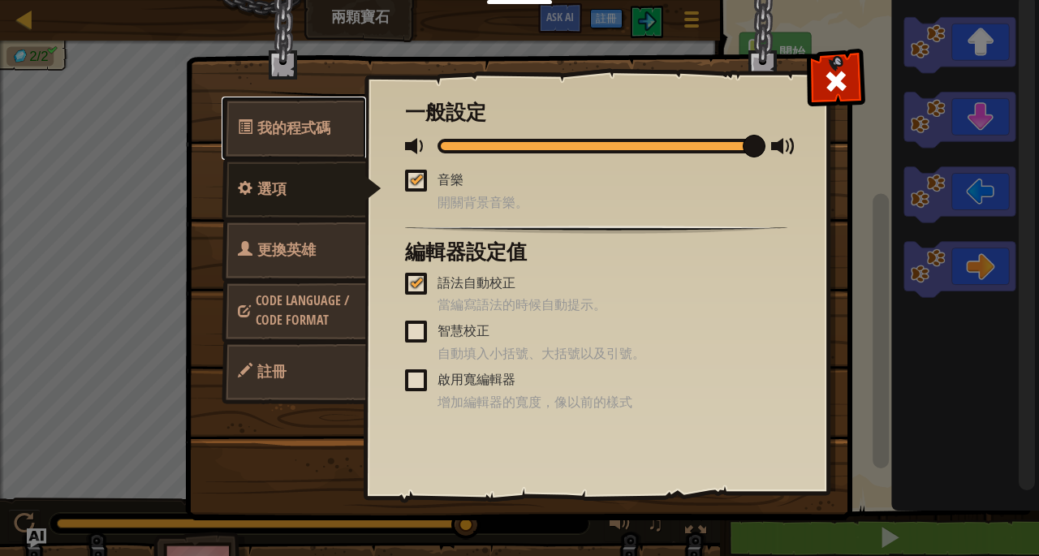
click at [262, 130] on span "我的程式碼" at bounding box center [293, 128] width 73 height 20
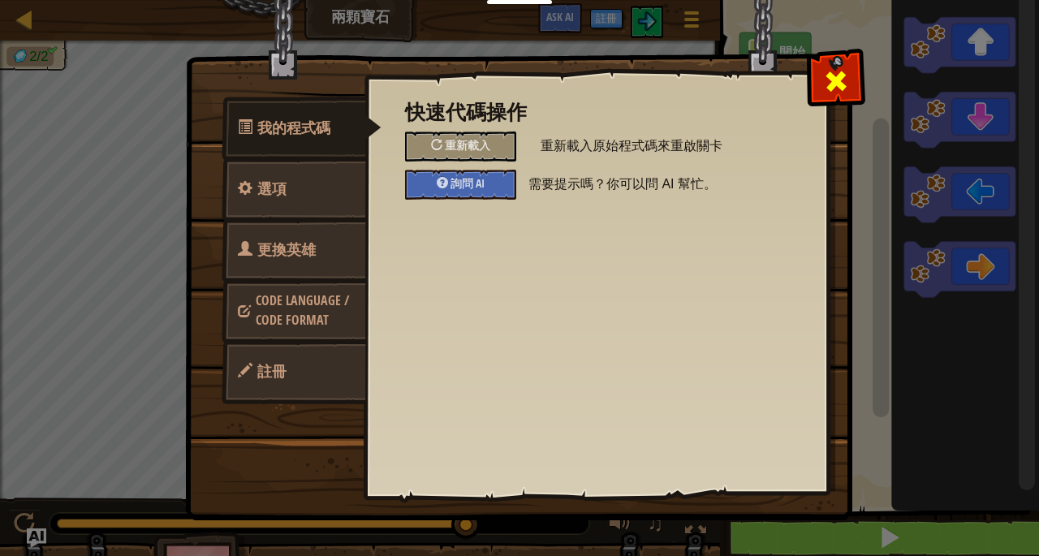
click at [840, 84] on span at bounding box center [836, 81] width 26 height 26
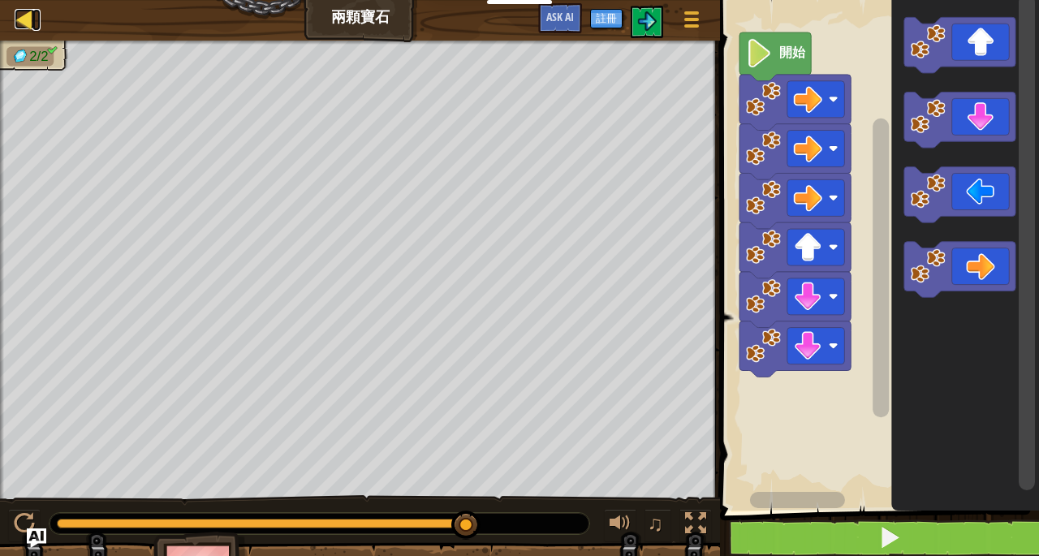
click at [24, 27] on div at bounding box center [25, 19] width 20 height 20
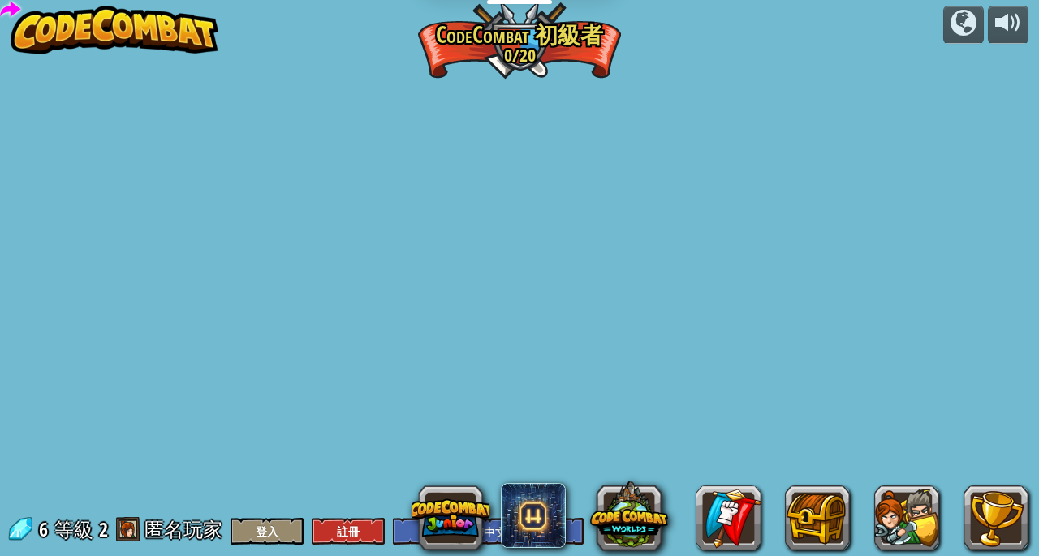
click at [36, 33] on div "powered by 階段變化 (未解鎖) 更改步驟參數。 聰明行動 (未解鎖) 現在我們真的在走了！ 加油加油加油 去拿更多寶石 進入關卡 閃亮 (未解鎖)…" at bounding box center [519, 278] width 1039 height 556
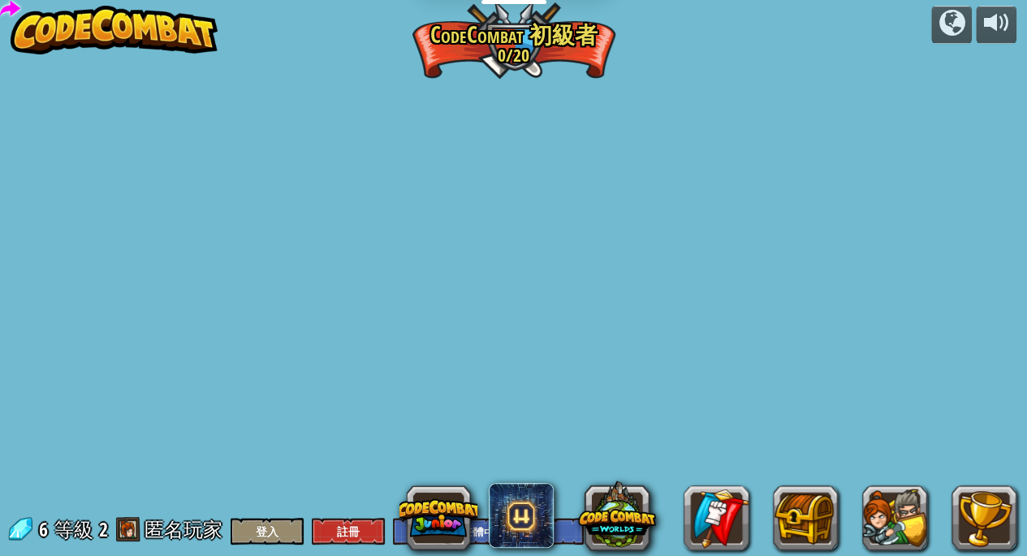
select select "zh-HANT"
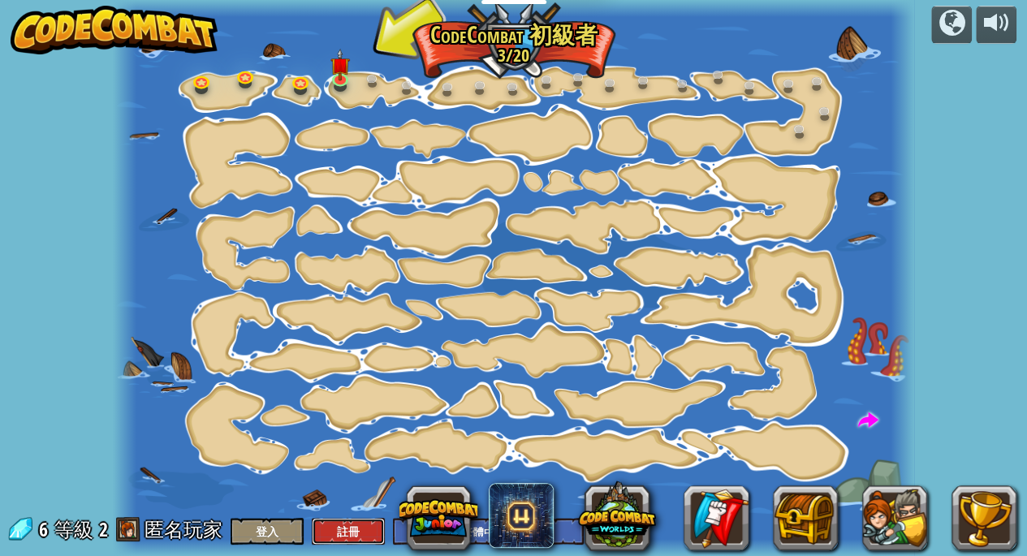
click at [337, 529] on button "註冊" at bounding box center [348, 531] width 73 height 27
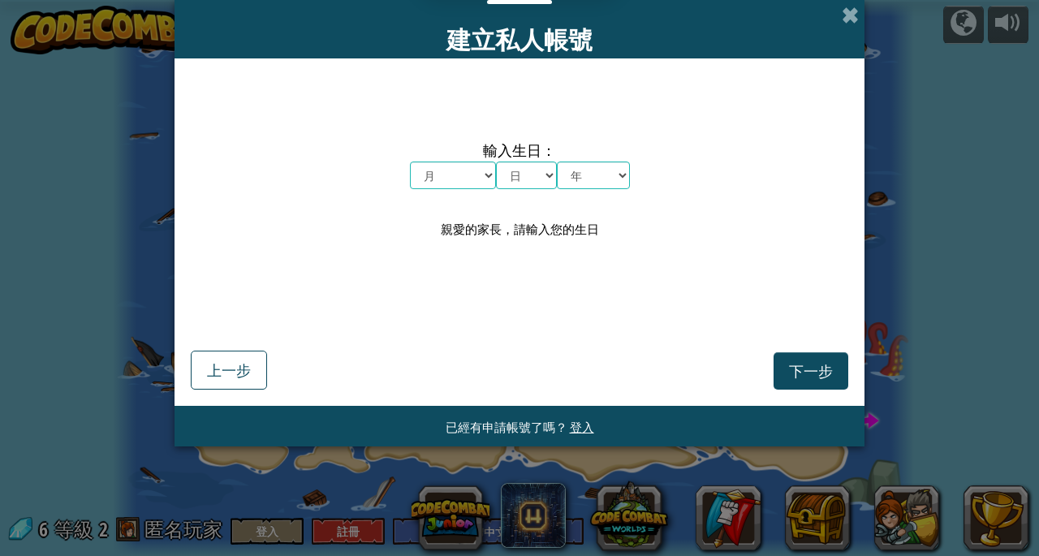
click at [471, 184] on select "月 一月 二月 三月 四月 五月 六月 七月 八月 九月 十月 十一月 十二月" at bounding box center [453, 176] width 86 height 28
select select "9"
click at [410, 162] on select "月 一月 二月 三月 四月 五月 六月 七月 八月 九月 十月 十一月 十二月" at bounding box center [453, 176] width 86 height 28
click at [545, 171] on select "日 1 2 3 4 5 6 7 8 9 10 11 12 13 14 15 16 17 18 19 20 21 22 23 24 25 26 27 28 29…" at bounding box center [526, 176] width 61 height 28
select select "8"
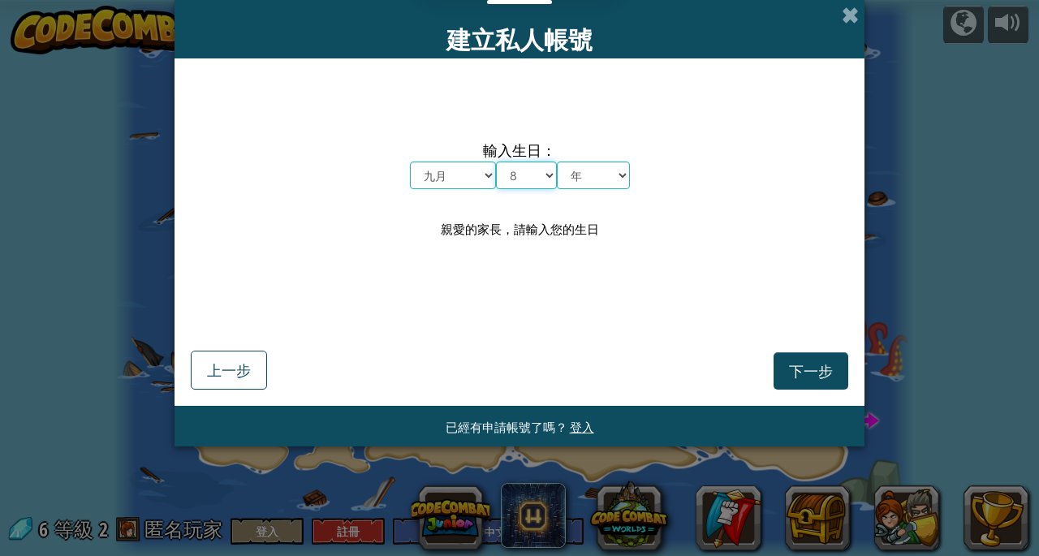
click at [496, 162] on select "日 1 2 3 4 5 6 7 8 9 10 11 12 13 14 15 16 17 18 19 20 21 22 23 24 25 26 27 28 29…" at bounding box center [526, 176] width 61 height 28
click at [601, 179] on select "年 2025 2024 2023 2022 2021 2020 2019 2018 2017 2016 2015 2014 2013 2012 2011 20…" at bounding box center [593, 176] width 73 height 28
select select "1994"
click at [557, 162] on select "年 2025 2024 2023 2022 2021 2020 2019 2018 2017 2016 2015 2014 2013 2012 2011 20…" at bounding box center [593, 176] width 73 height 28
click at [818, 375] on span "下一步" at bounding box center [811, 370] width 44 height 19
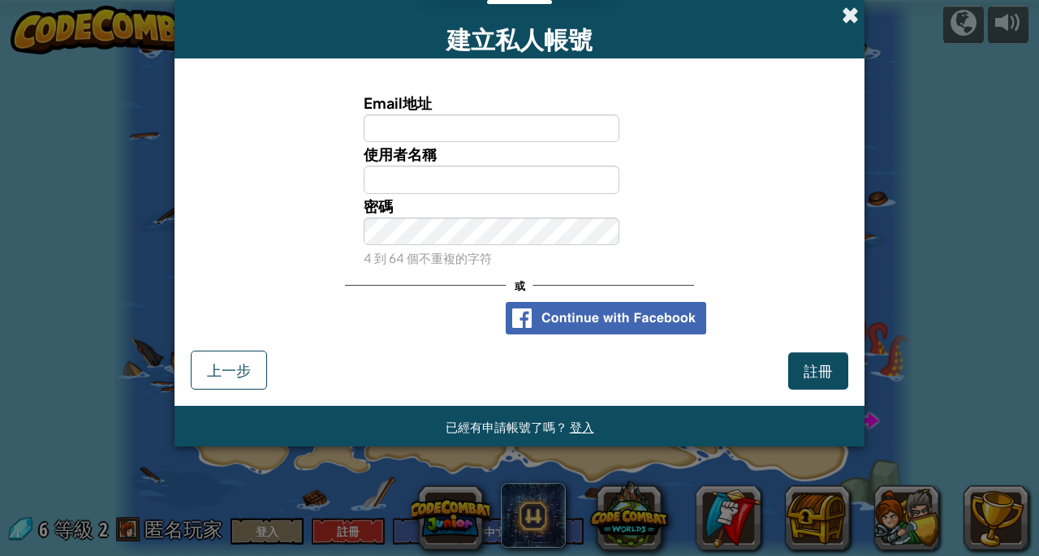
click at [857, 23] on span at bounding box center [850, 14] width 17 height 17
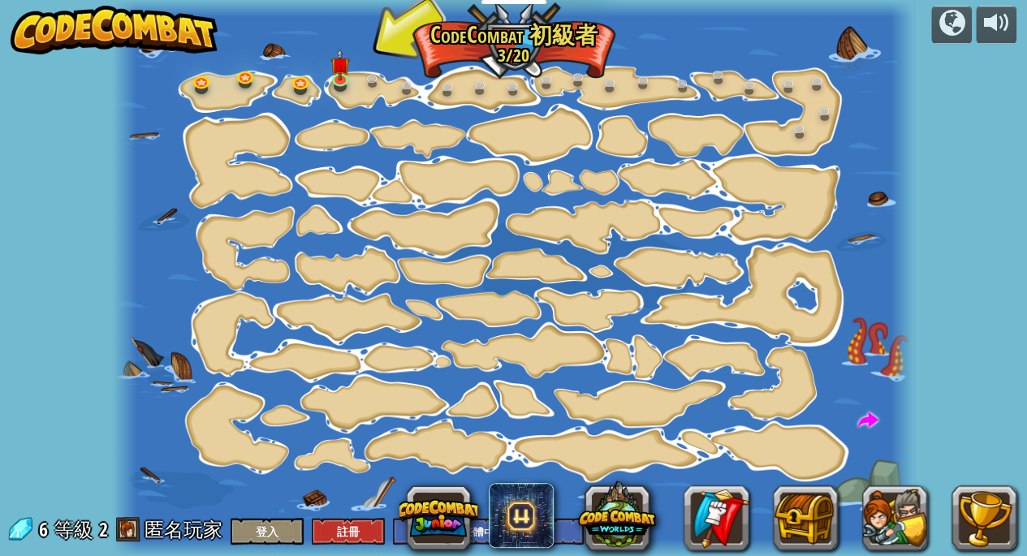
scroll to position [1, 0]
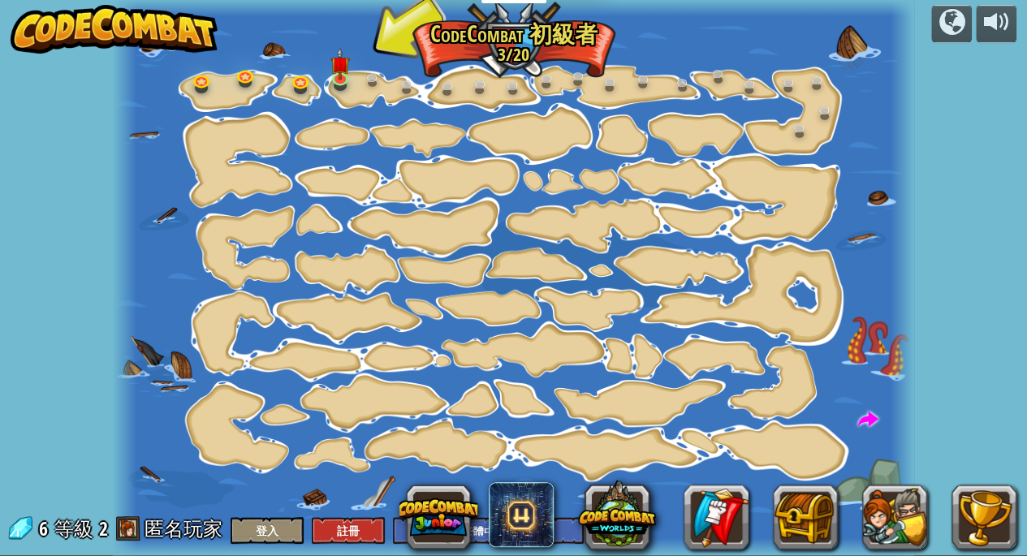
click at [861, 413] on span at bounding box center [868, 421] width 20 height 20
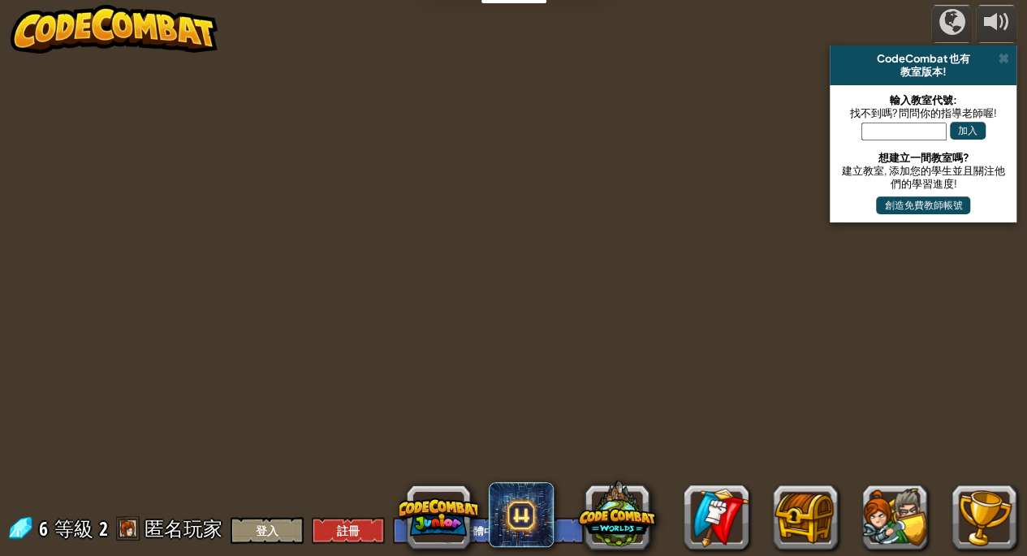
select select "zh-HANT"
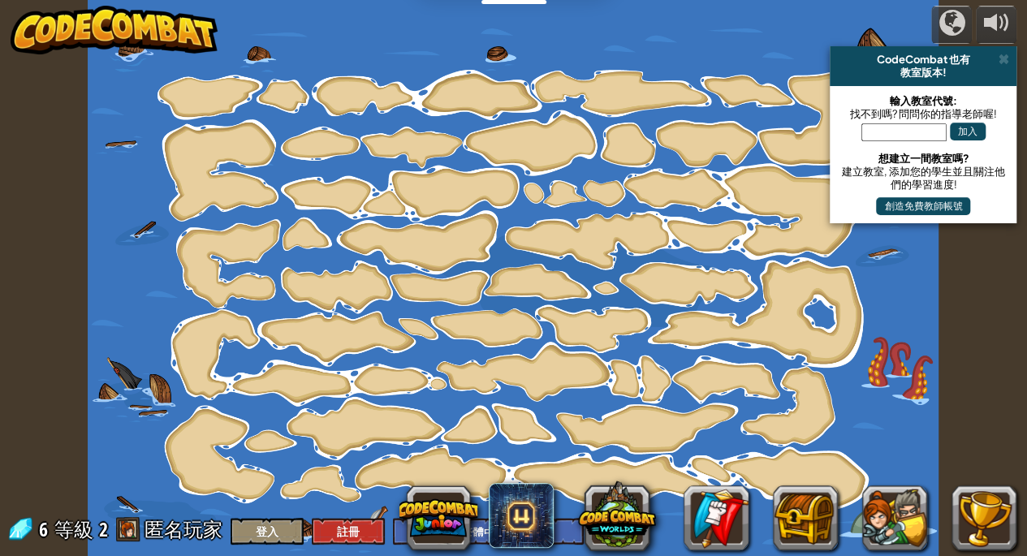
select select "zh-HANT"
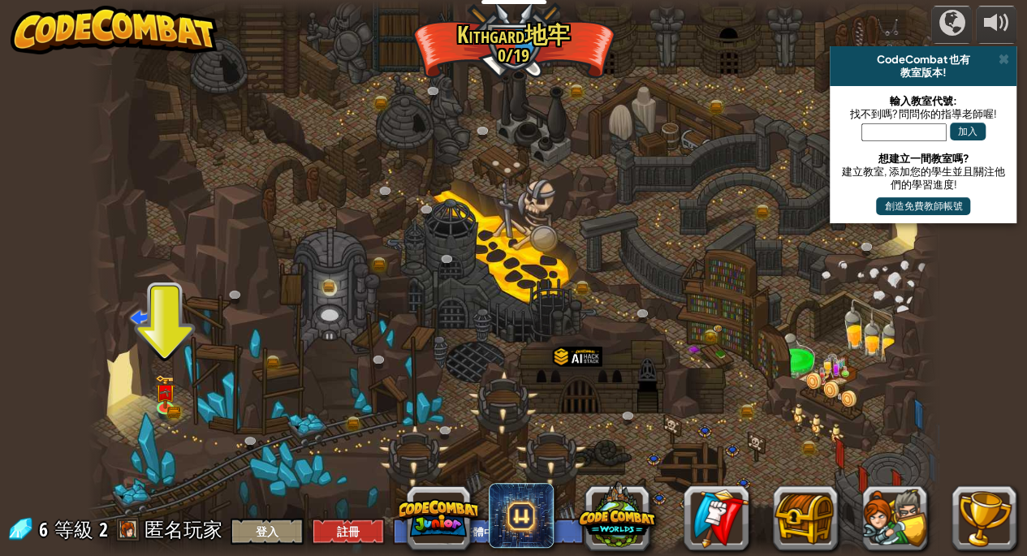
click at [175, 533] on span "匿名玩家" at bounding box center [184, 529] width 78 height 26
click at [158, 409] on link at bounding box center [167, 407] width 32 height 32
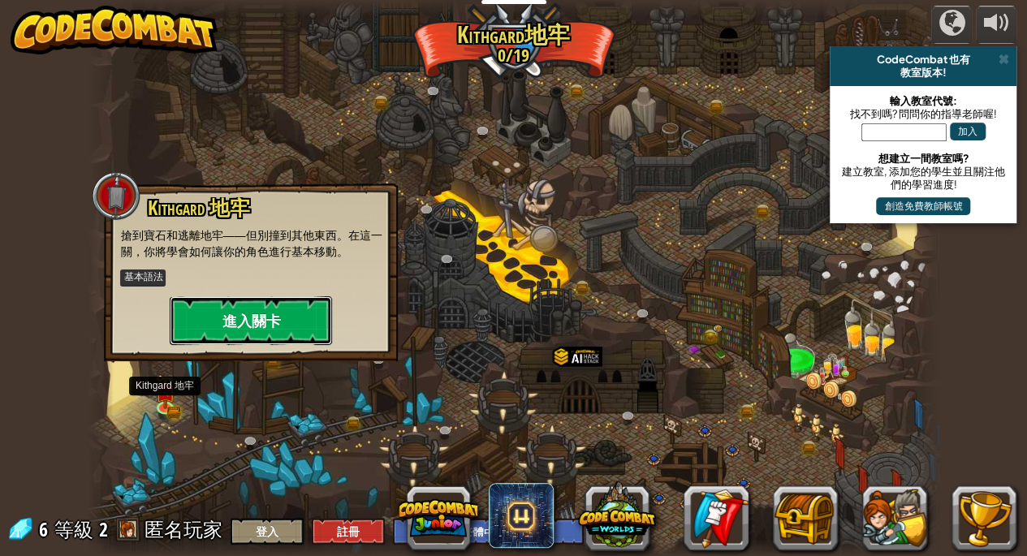
click at [222, 329] on button "進入關卡" at bounding box center [251, 320] width 162 height 49
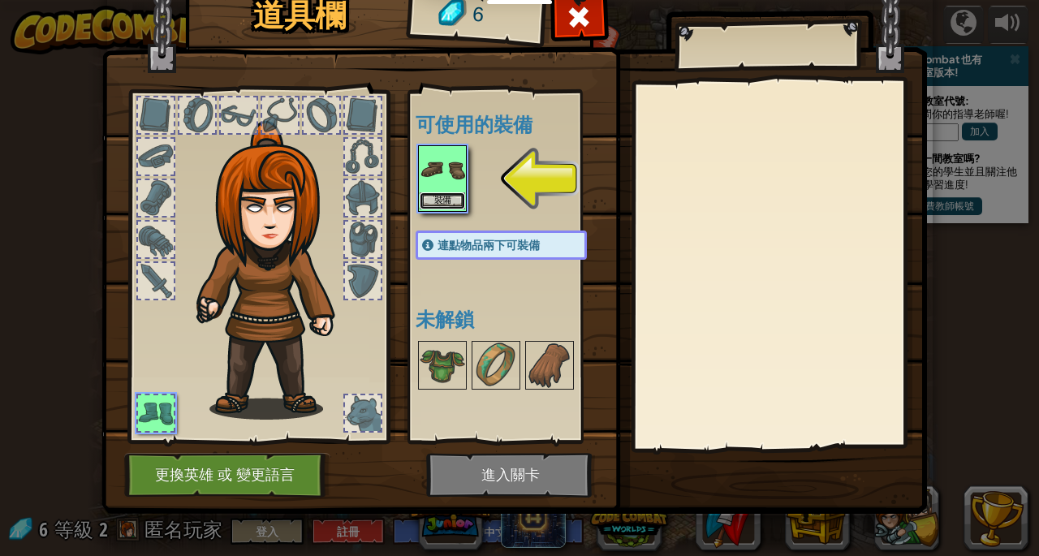
click at [454, 195] on button "裝備" at bounding box center [442, 200] width 45 height 17
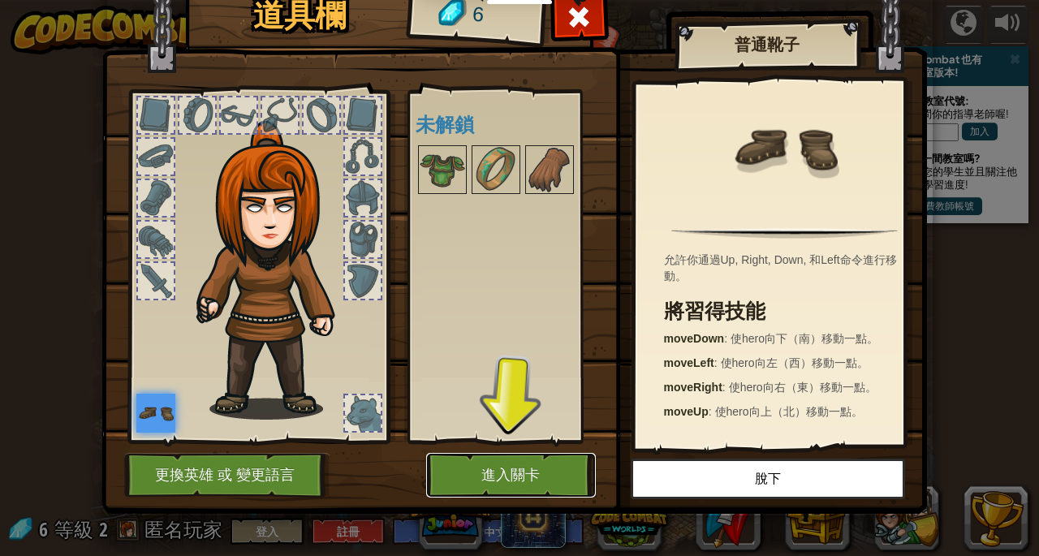
click at [518, 491] on button "進入關卡" at bounding box center [511, 475] width 170 height 45
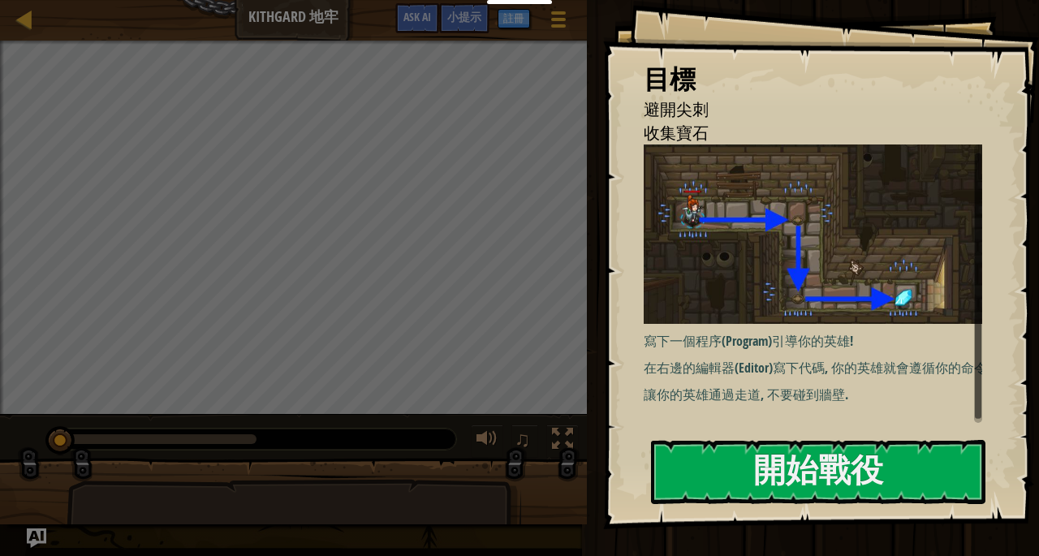
scroll to position [1, 0]
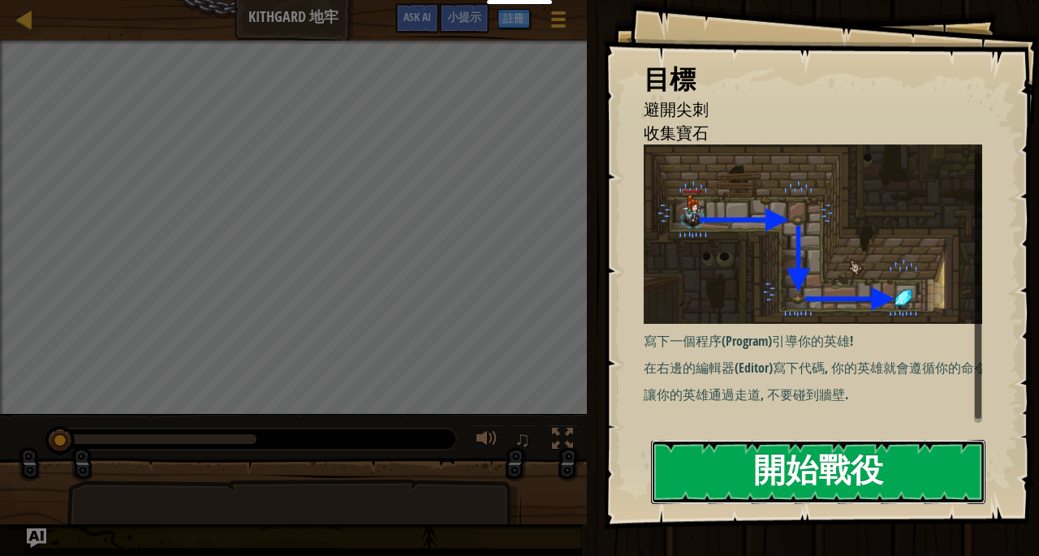
click at [831, 480] on button "開始戰役" at bounding box center [818, 472] width 335 height 64
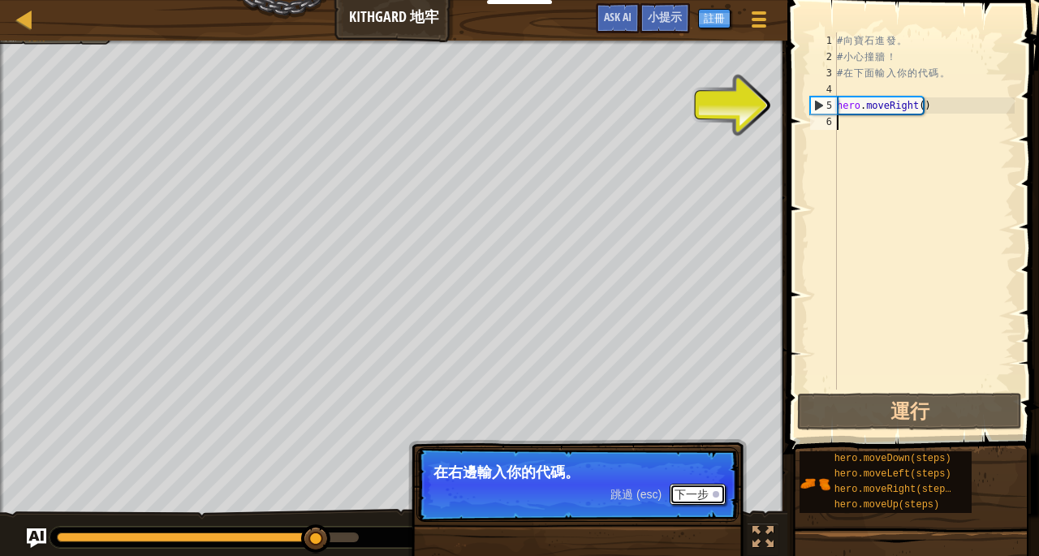
click at [685, 490] on button "下一步" at bounding box center [698, 494] width 56 height 21
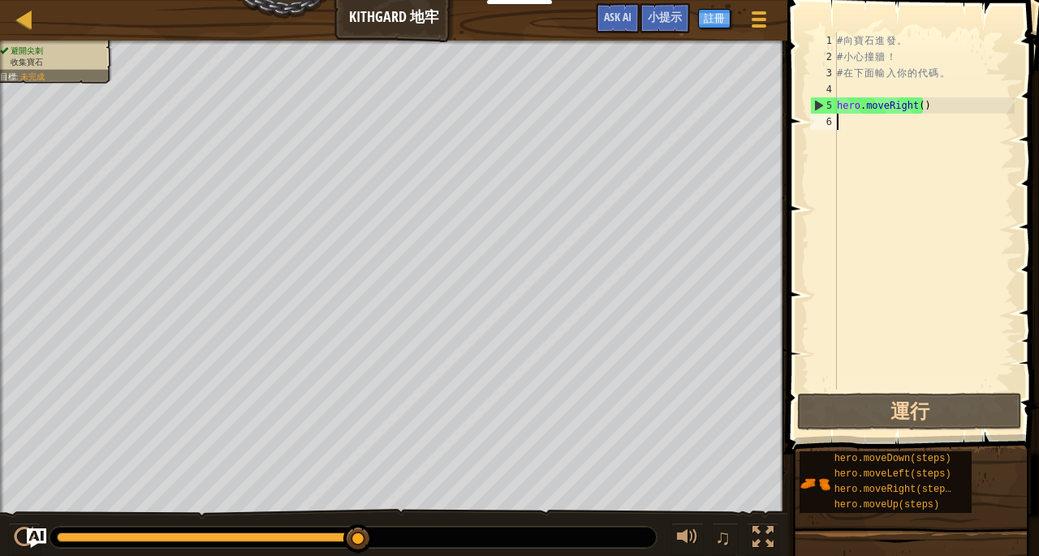
type textarea "h"
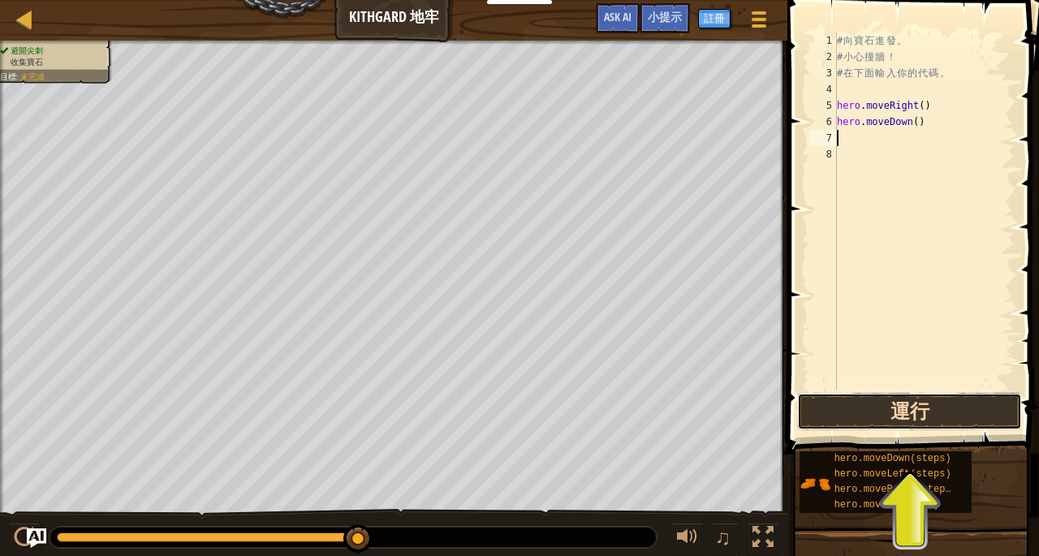
click at [947, 430] on button "運行" at bounding box center [909, 411] width 225 height 37
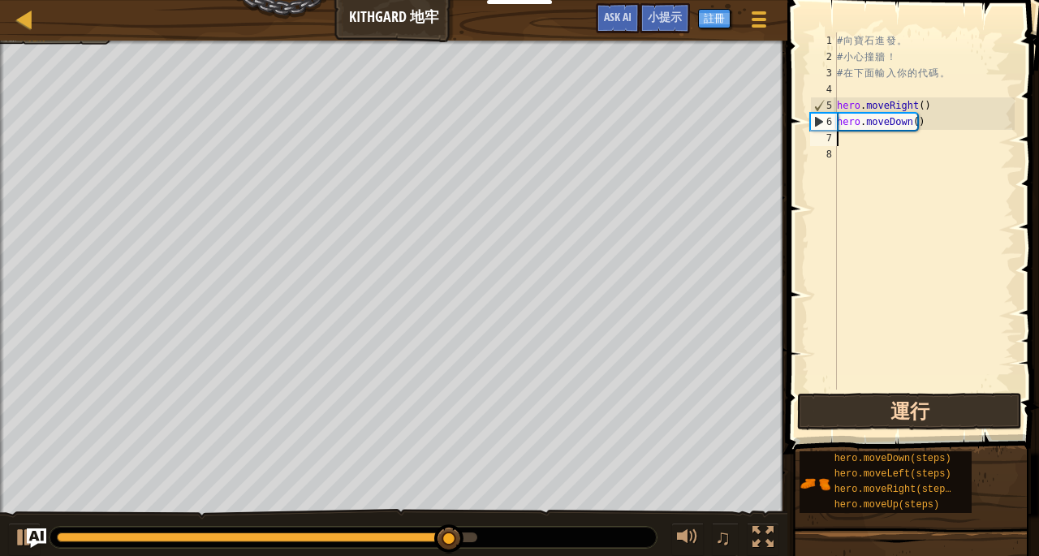
type textarea "h"
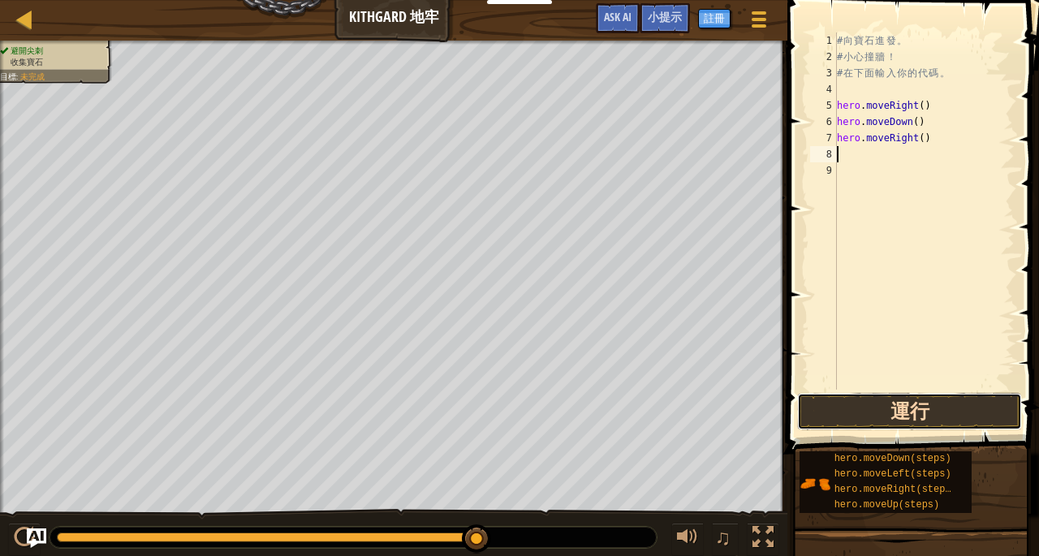
click at [924, 416] on button "運行" at bounding box center [909, 411] width 225 height 37
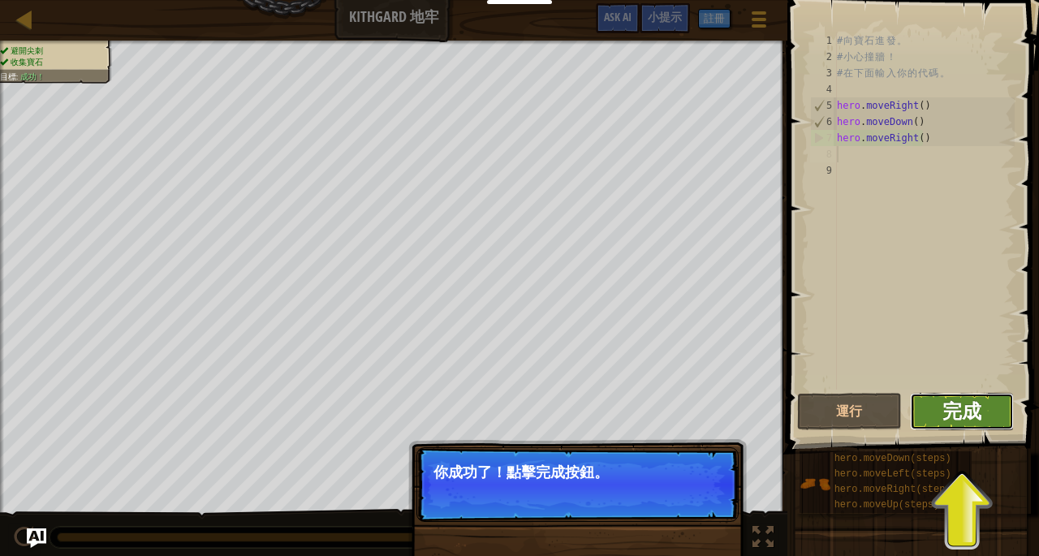
click at [969, 413] on span "完成" at bounding box center [962, 411] width 39 height 26
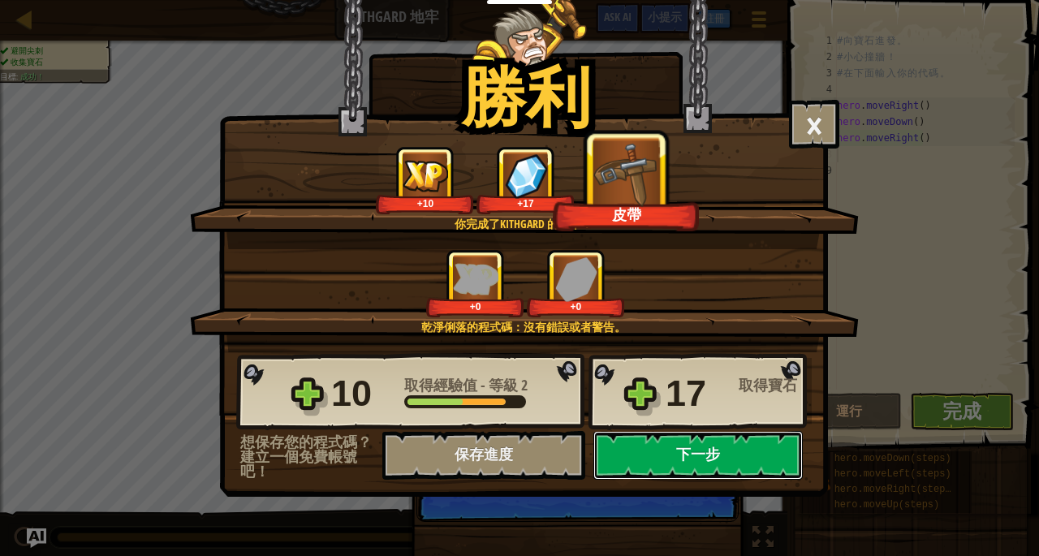
click at [719, 458] on button "下一步" at bounding box center [698, 455] width 209 height 49
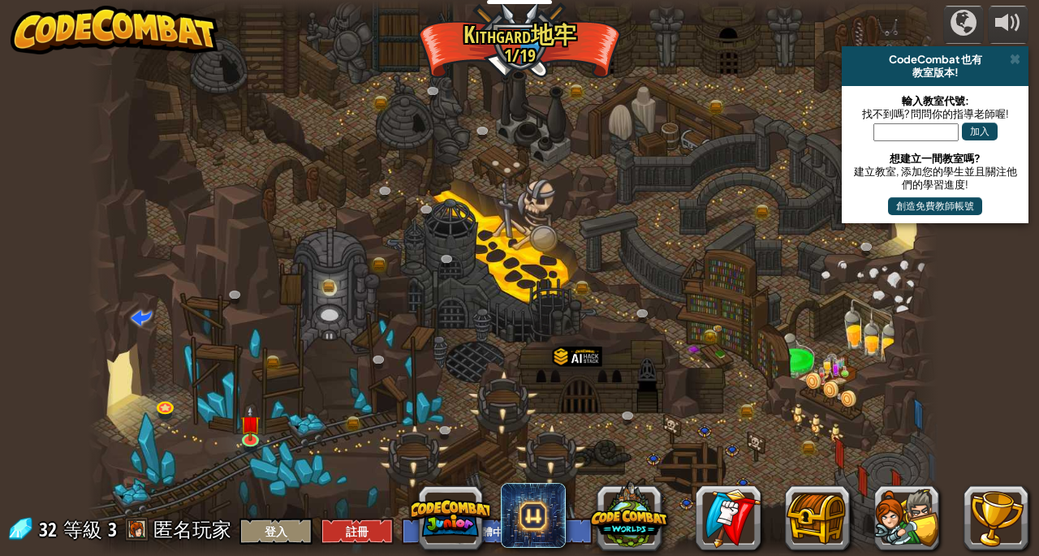
select select "zh-HANT"
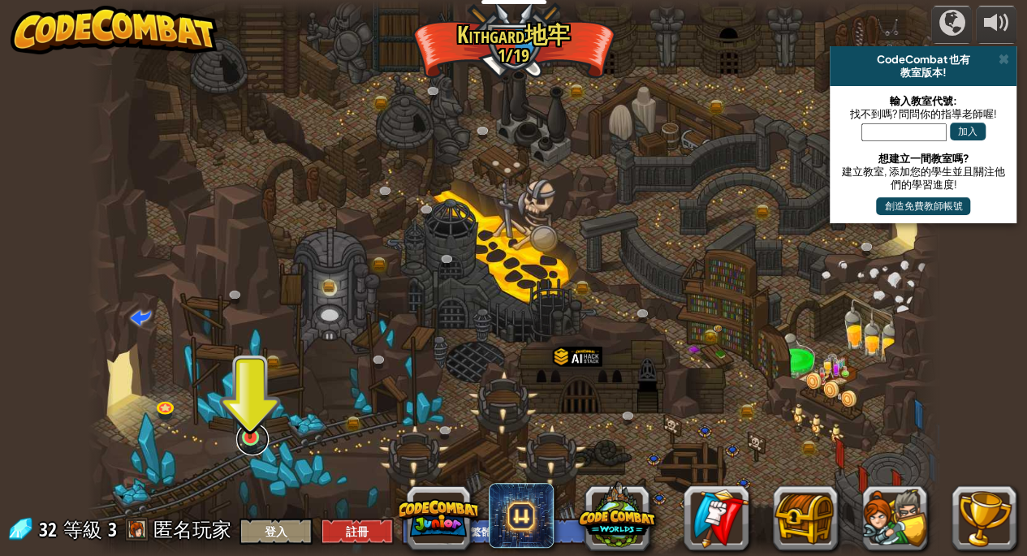
click at [253, 447] on link at bounding box center [252, 439] width 32 height 32
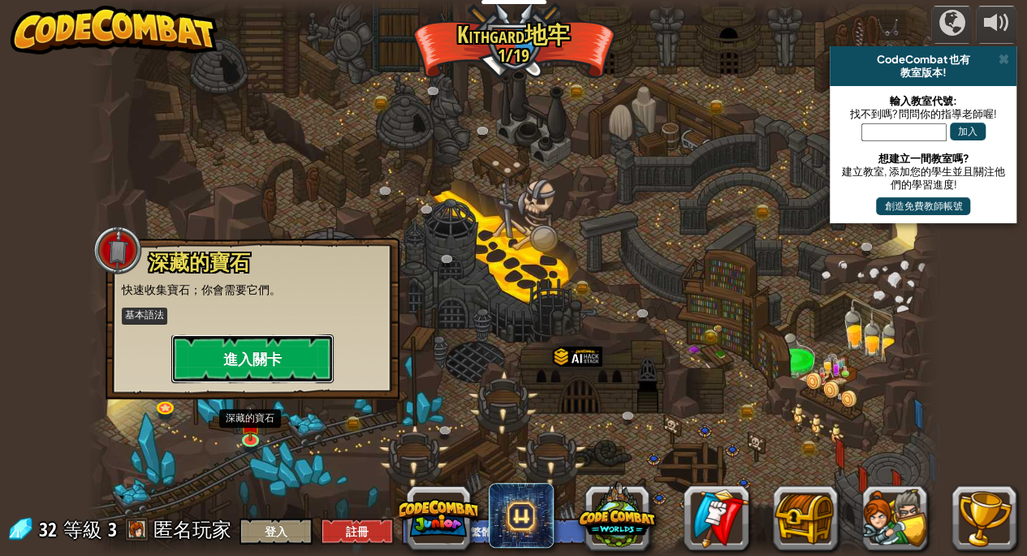
click at [216, 358] on button "進入關卡" at bounding box center [252, 359] width 162 height 49
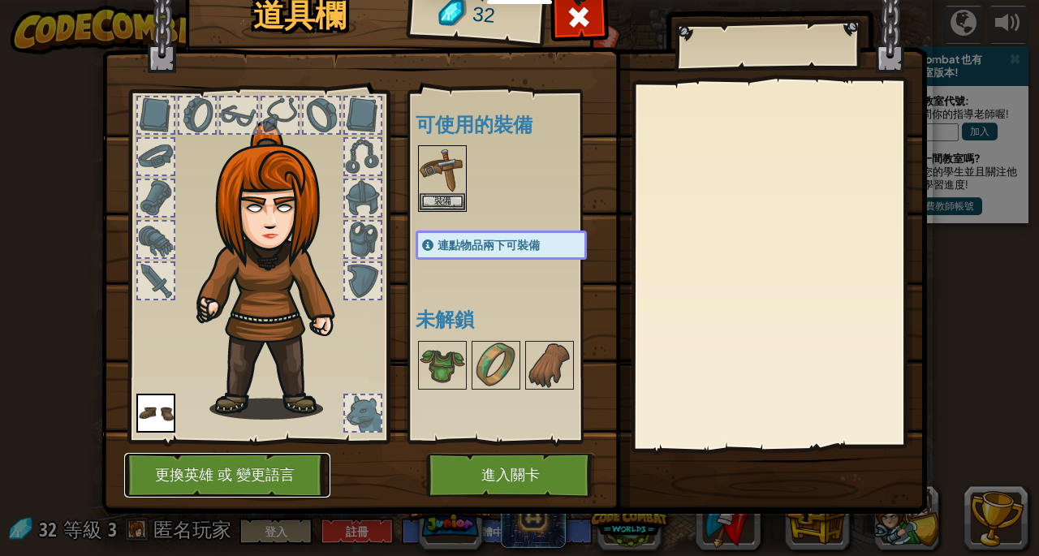
click at [254, 484] on button "更換英雄 或 變更語言" at bounding box center [227, 475] width 206 height 45
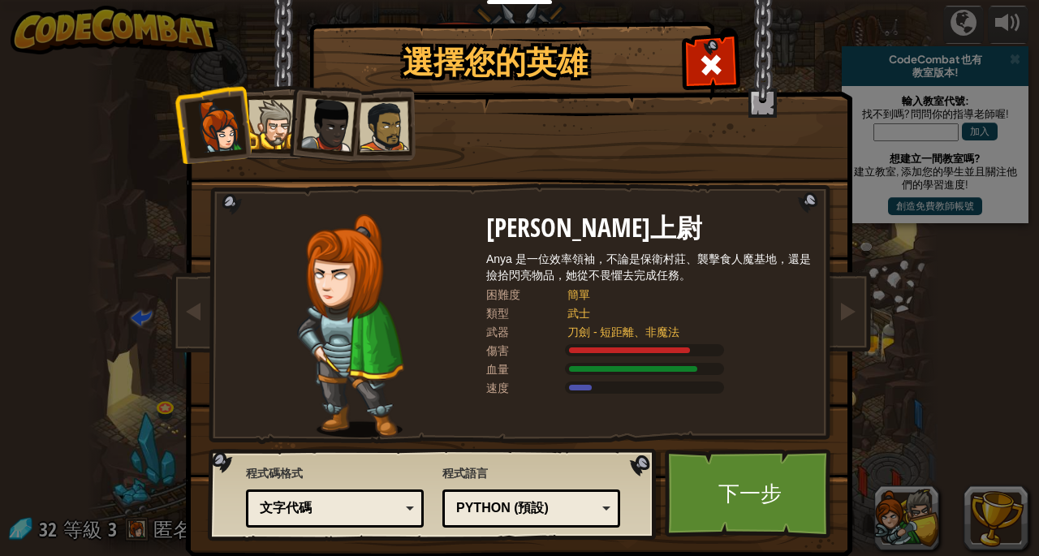
click at [382, 132] on div at bounding box center [384, 127] width 50 height 50
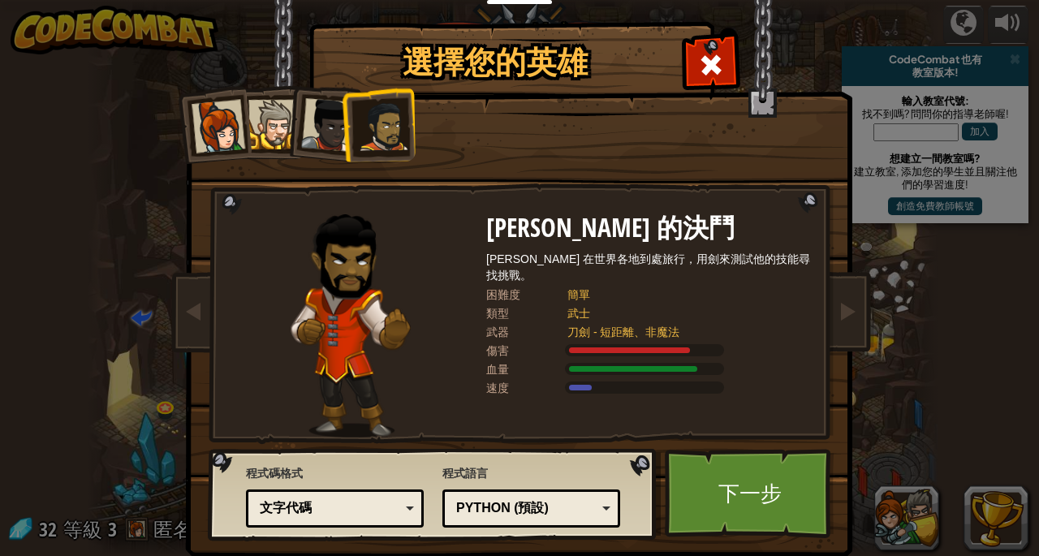
click at [301, 134] on div at bounding box center [328, 125] width 54 height 54
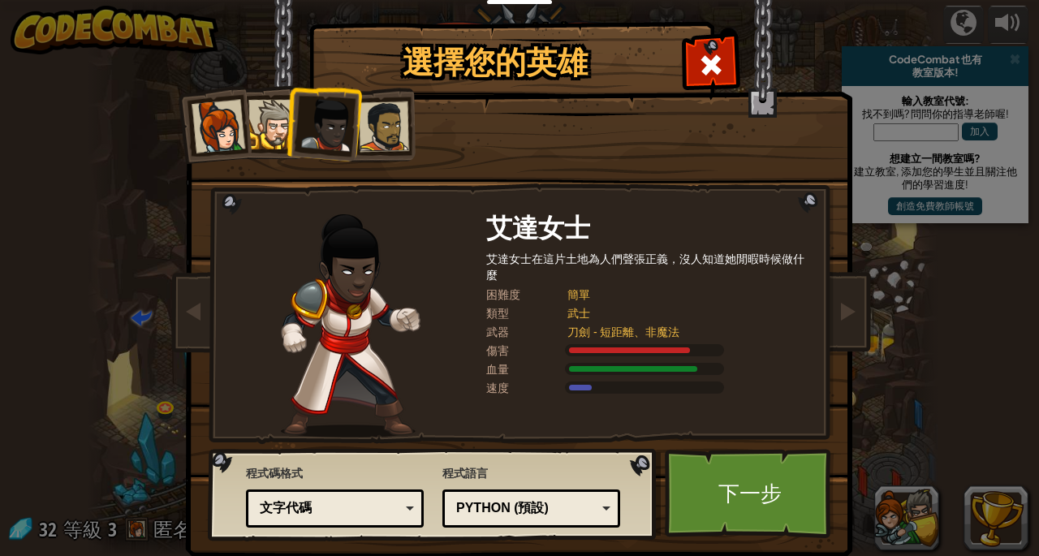
click at [254, 135] on div at bounding box center [273, 125] width 50 height 50
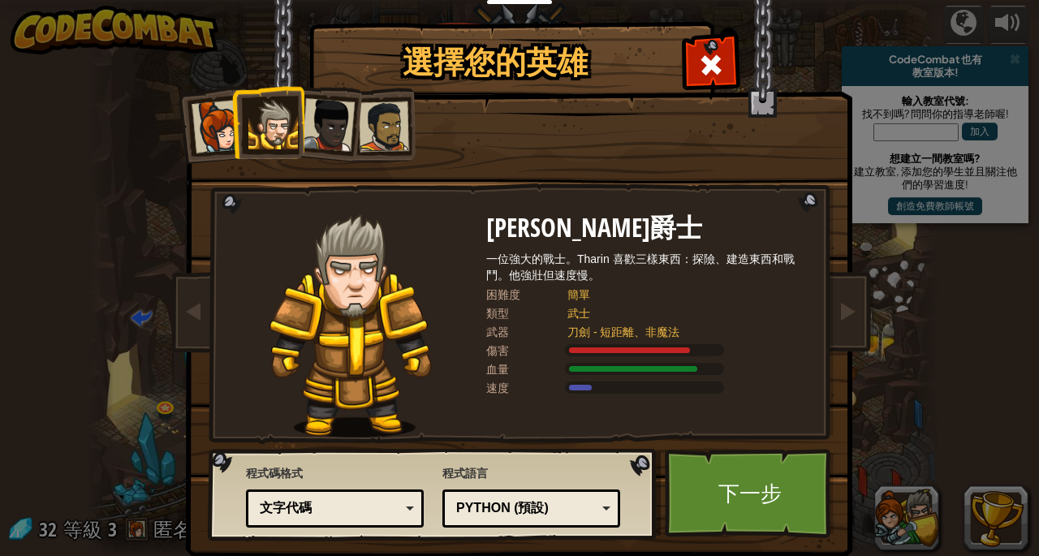
click at [205, 127] on div at bounding box center [219, 127] width 54 height 54
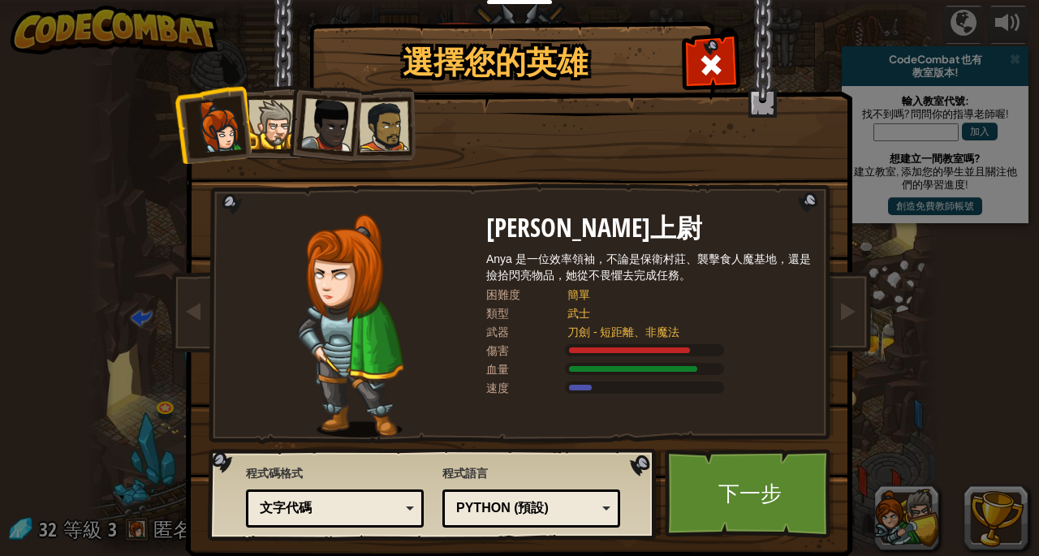
click at [344, 109] on div at bounding box center [328, 125] width 54 height 54
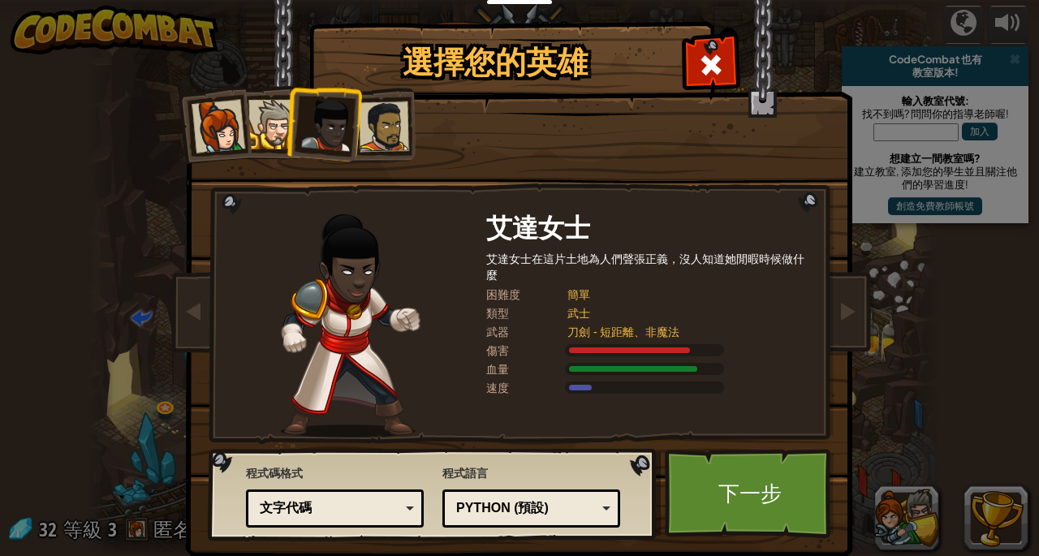
click at [369, 110] on div at bounding box center [384, 127] width 50 height 50
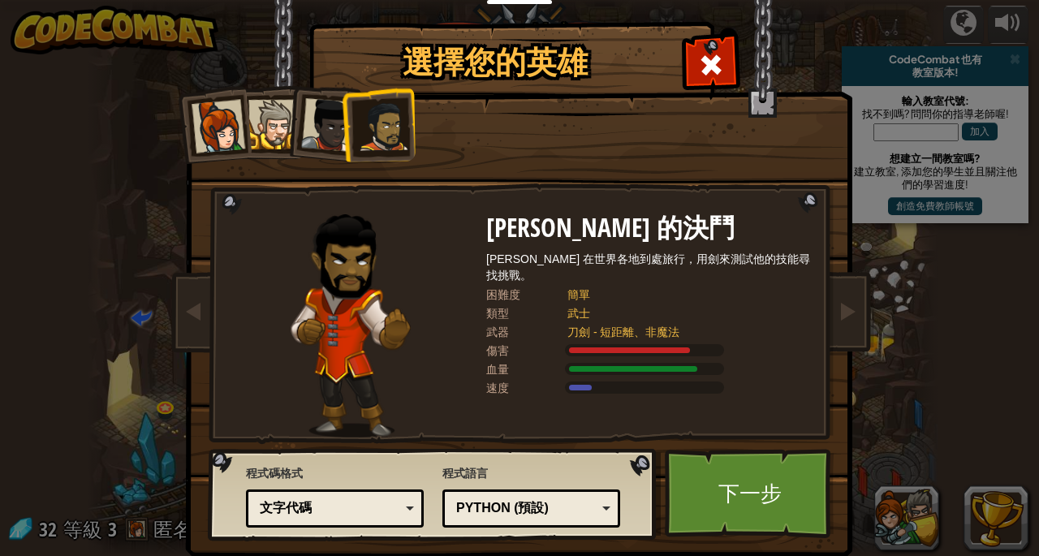
click at [320, 129] on div at bounding box center [328, 125] width 54 height 54
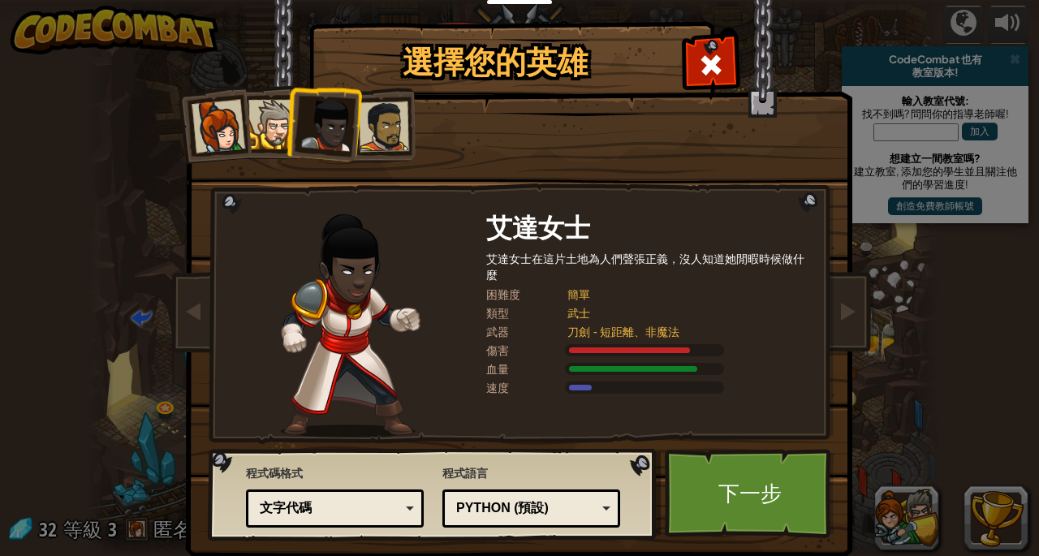
click at [396, 127] on div at bounding box center [384, 127] width 50 height 50
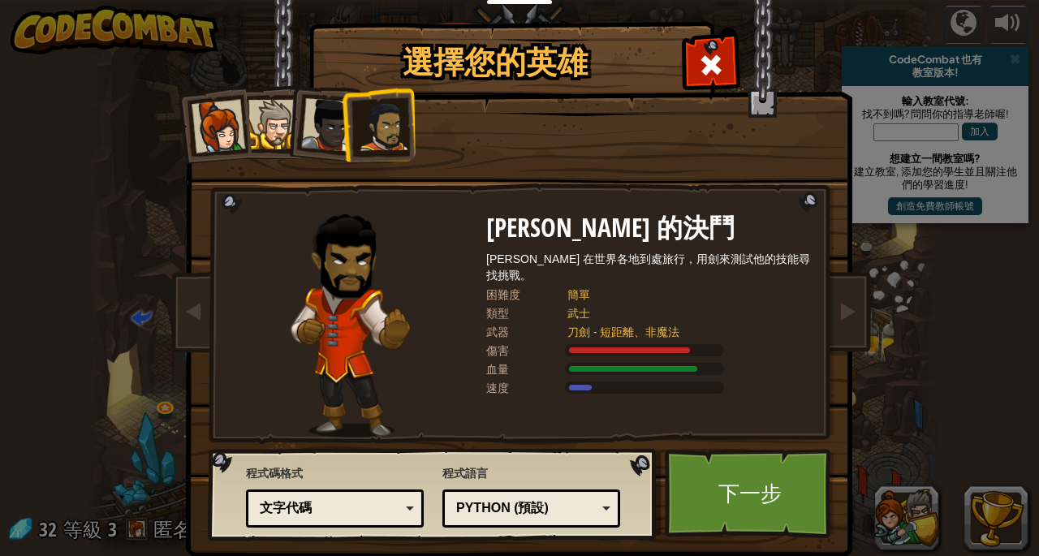
click at [258, 136] on div at bounding box center [273, 125] width 50 height 50
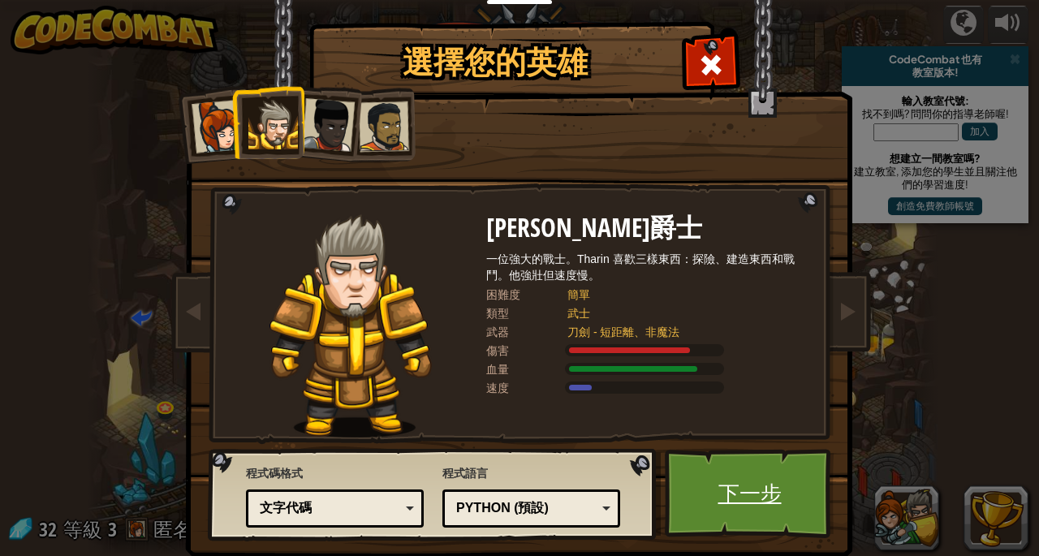
click at [766, 502] on link "下一步" at bounding box center [750, 493] width 170 height 89
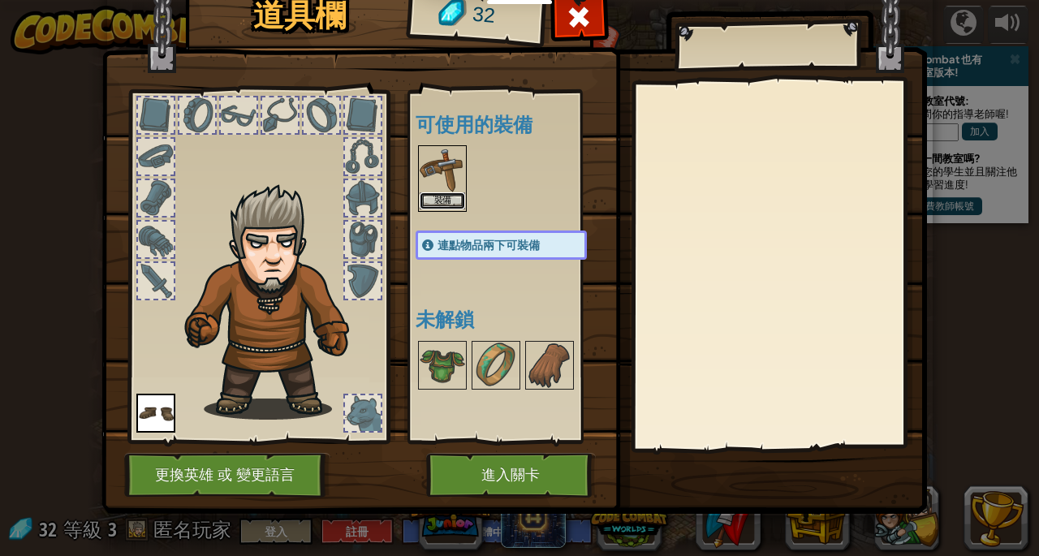
click at [424, 204] on button "裝備" at bounding box center [442, 200] width 45 height 17
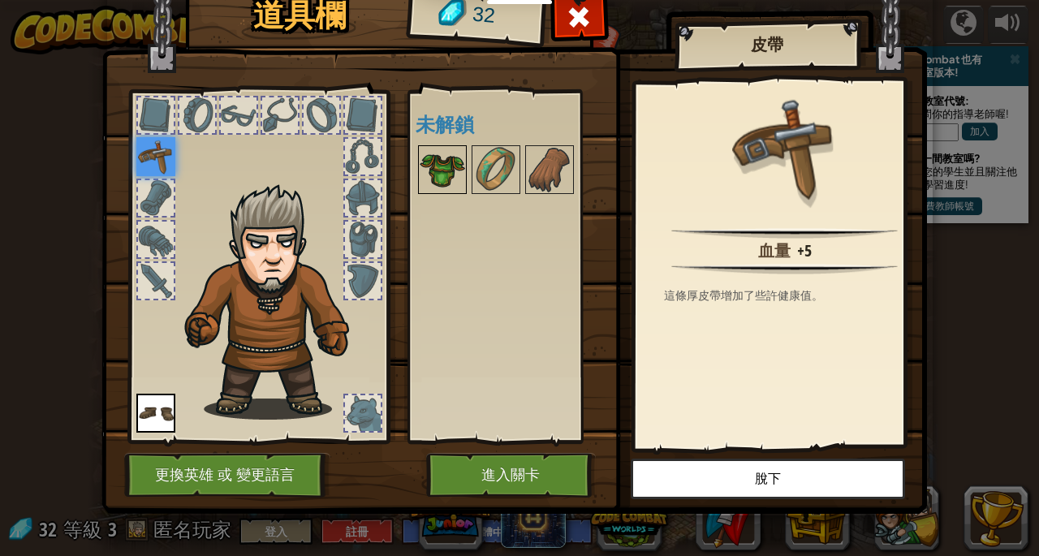
click at [434, 187] on img at bounding box center [442, 169] width 45 height 45
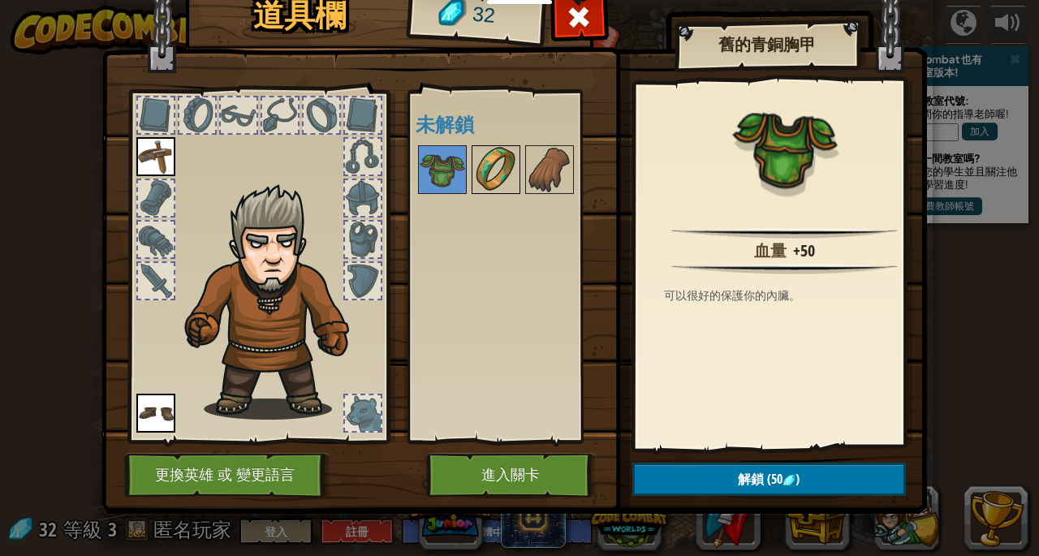
click at [476, 155] on img at bounding box center [495, 169] width 45 height 45
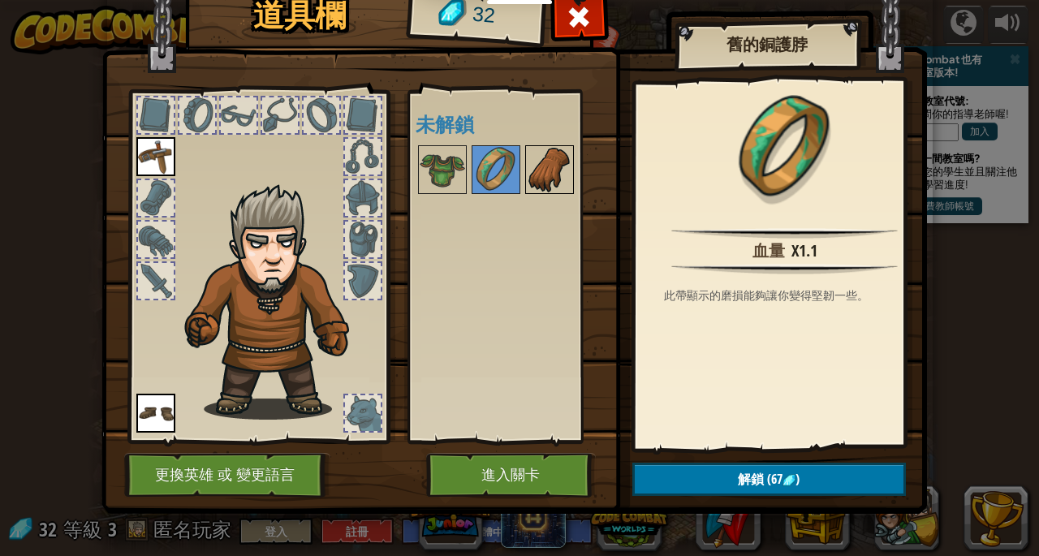
click at [550, 161] on img at bounding box center [549, 169] width 45 height 45
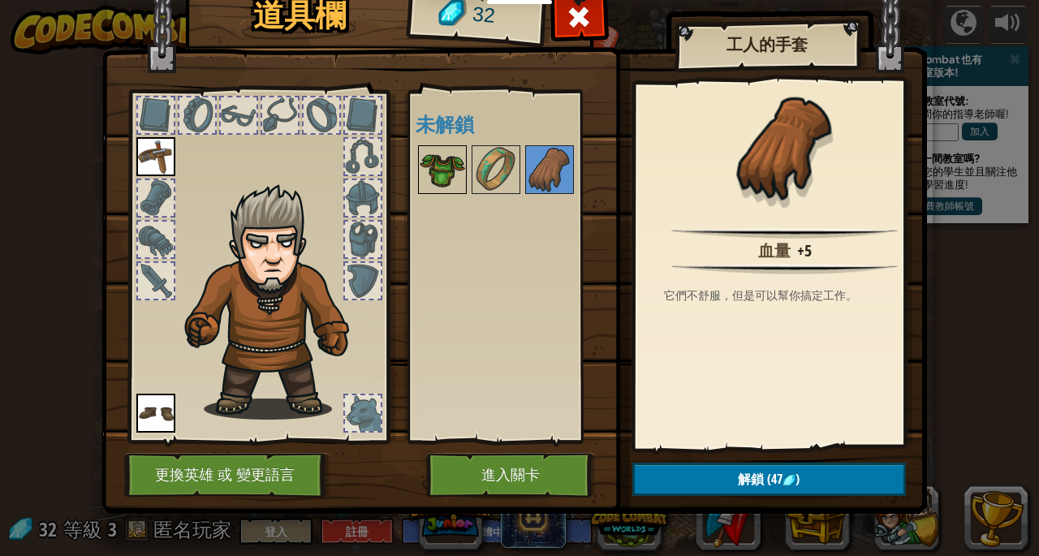
click at [425, 175] on img at bounding box center [442, 169] width 45 height 45
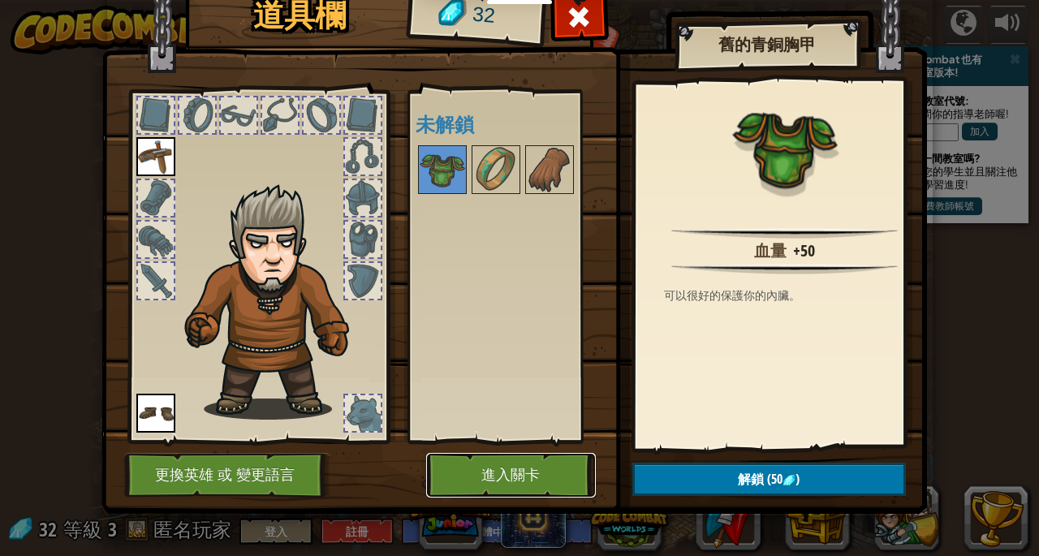
click at [531, 486] on button "進入關卡" at bounding box center [511, 475] width 170 height 45
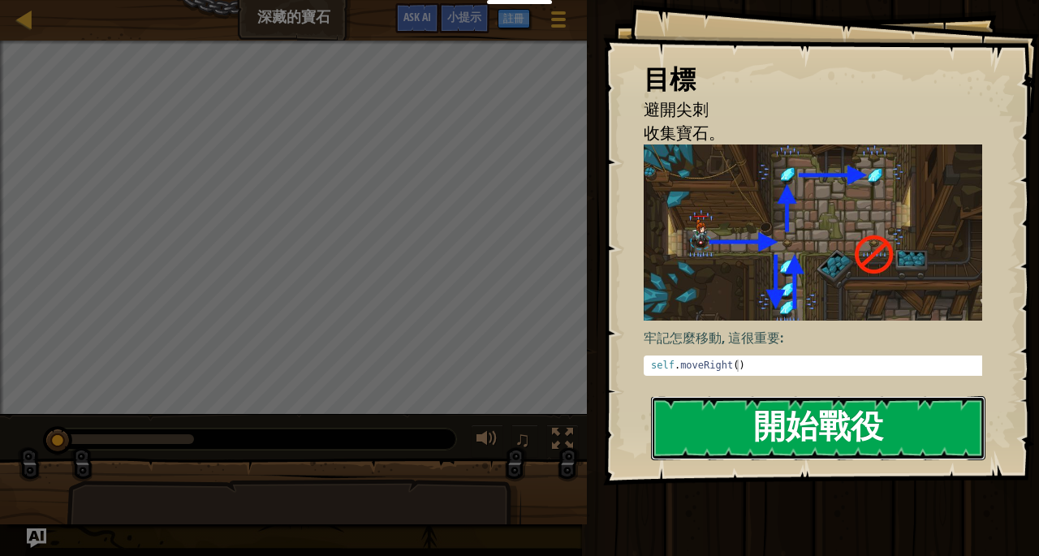
click at [785, 445] on button "開始戰役" at bounding box center [818, 428] width 335 height 64
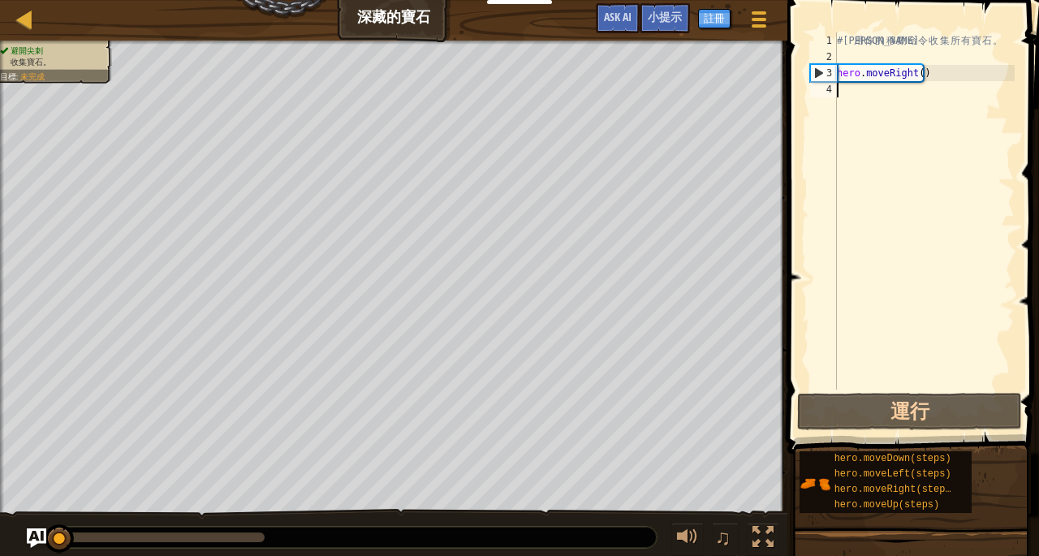
type textarea "h"
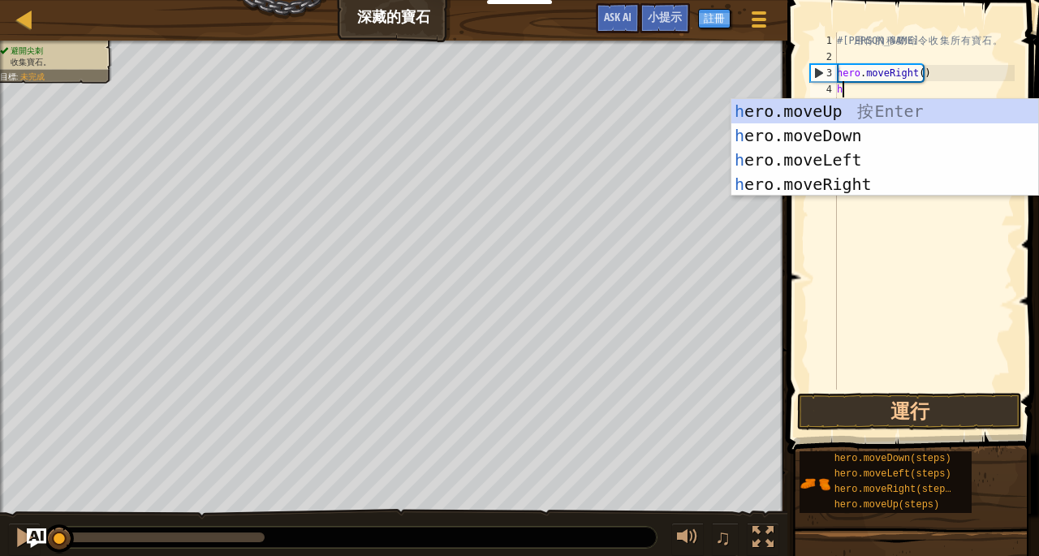
scroll to position [7, 0]
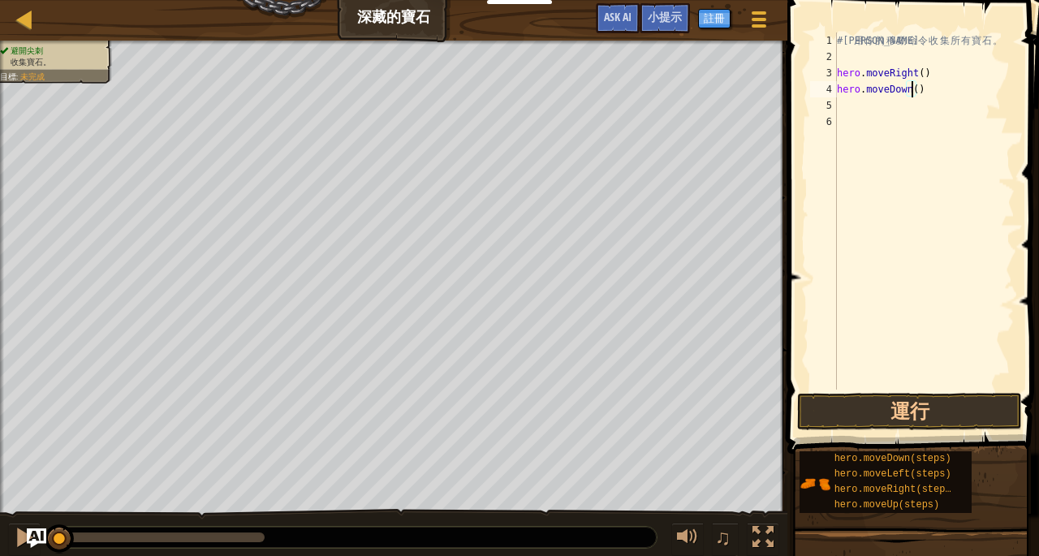
type textarea "hero.moveDown(3)"
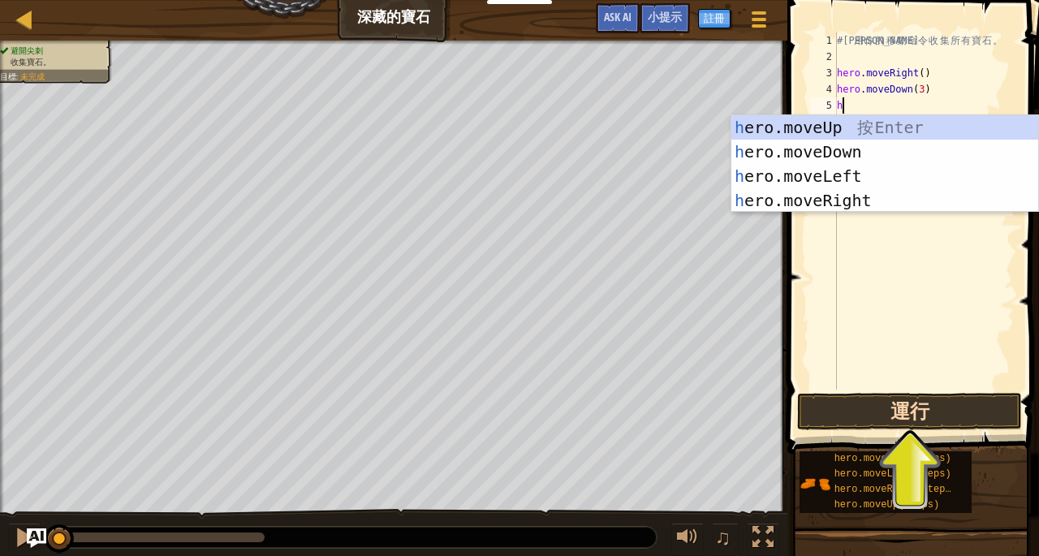
type textarea "h"
click at [945, 413] on button "運行" at bounding box center [909, 411] width 225 height 37
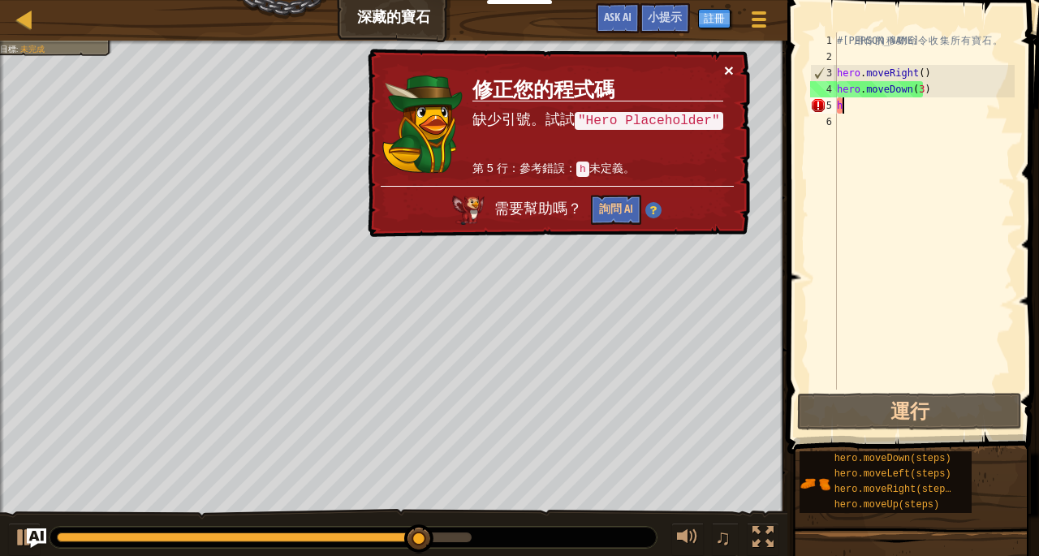
click at [728, 71] on button "×" at bounding box center [729, 70] width 10 height 17
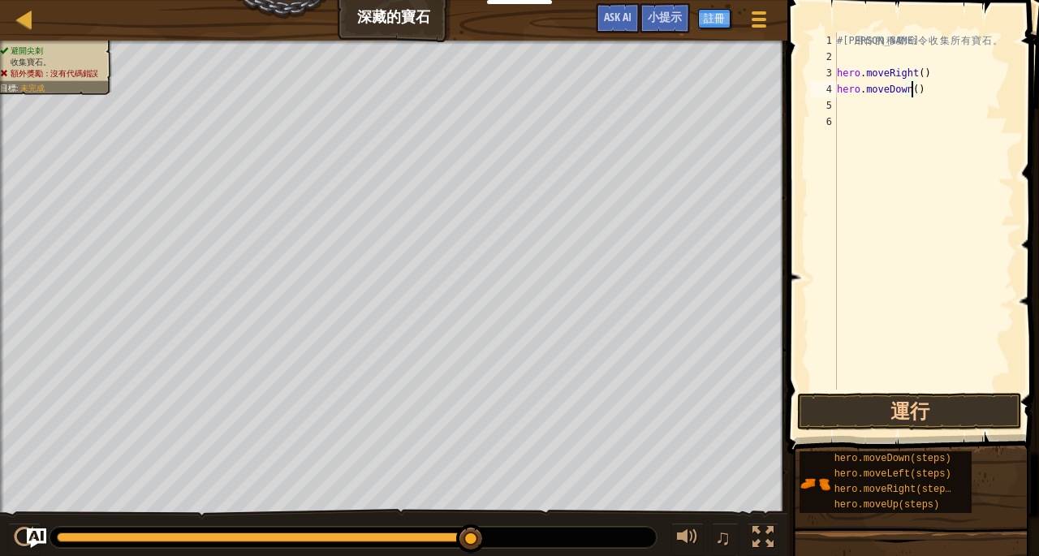
type textarea "hero.moveDown(2)"
type textarea "h"
type textarea "hero.moveDown(4)"
type textarea "h"
type textarea "hero.moveRight(2)"
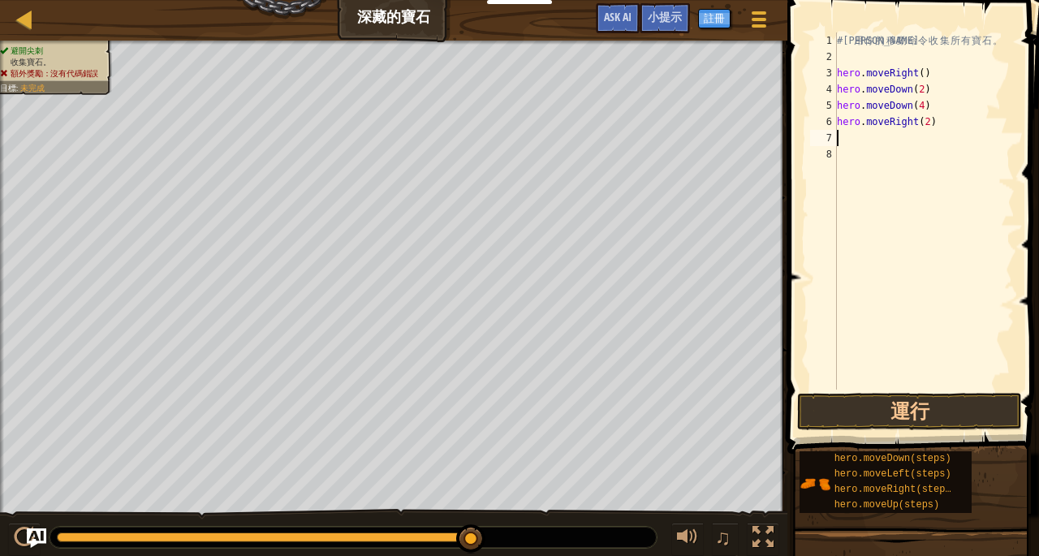
type textarea "h"
click at [938, 405] on button "運行" at bounding box center [909, 411] width 225 height 37
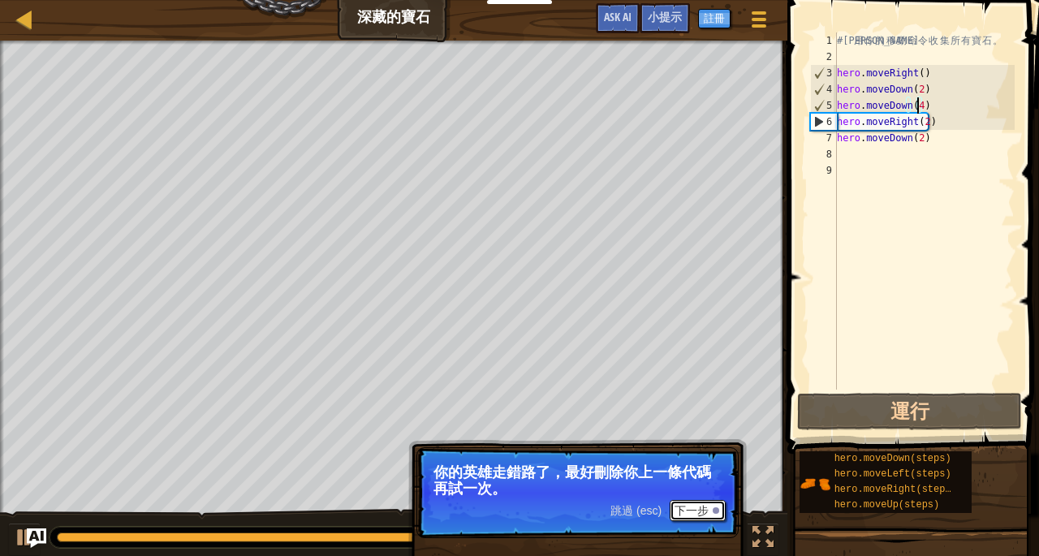
click at [702, 516] on button "下一步" at bounding box center [698, 510] width 56 height 21
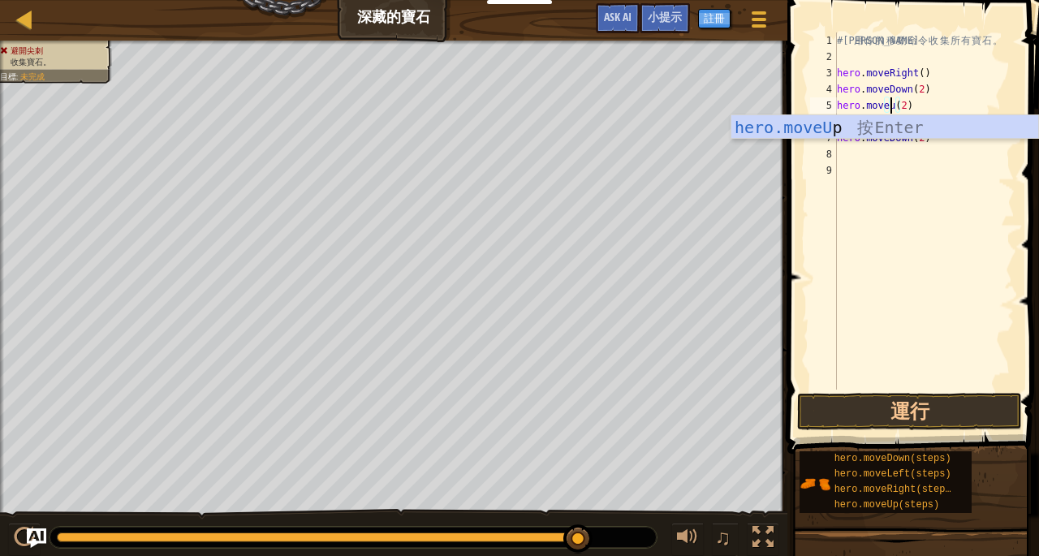
scroll to position [7, 5]
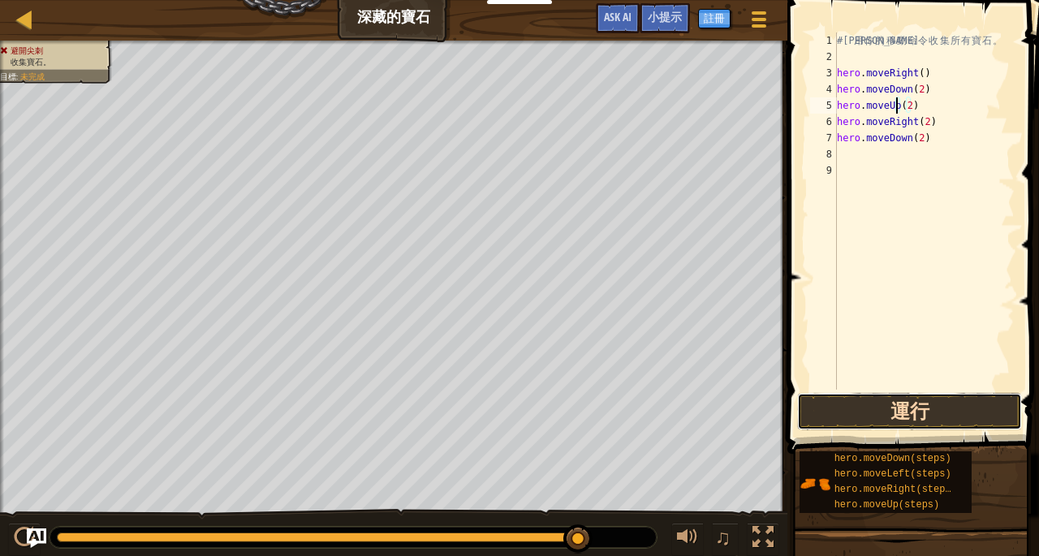
click at [944, 411] on button "運行" at bounding box center [909, 411] width 225 height 37
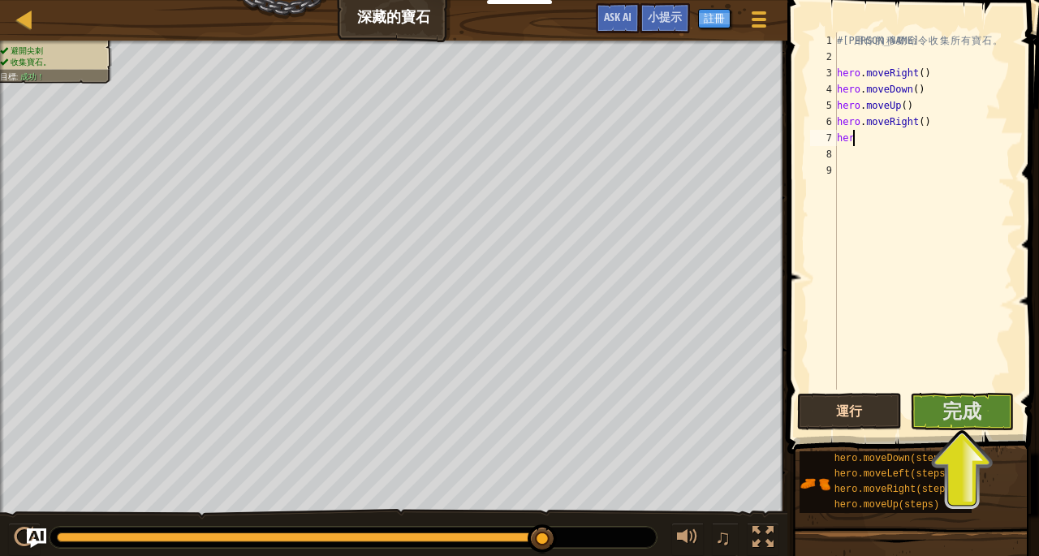
scroll to position [7, 0]
type textarea "h"
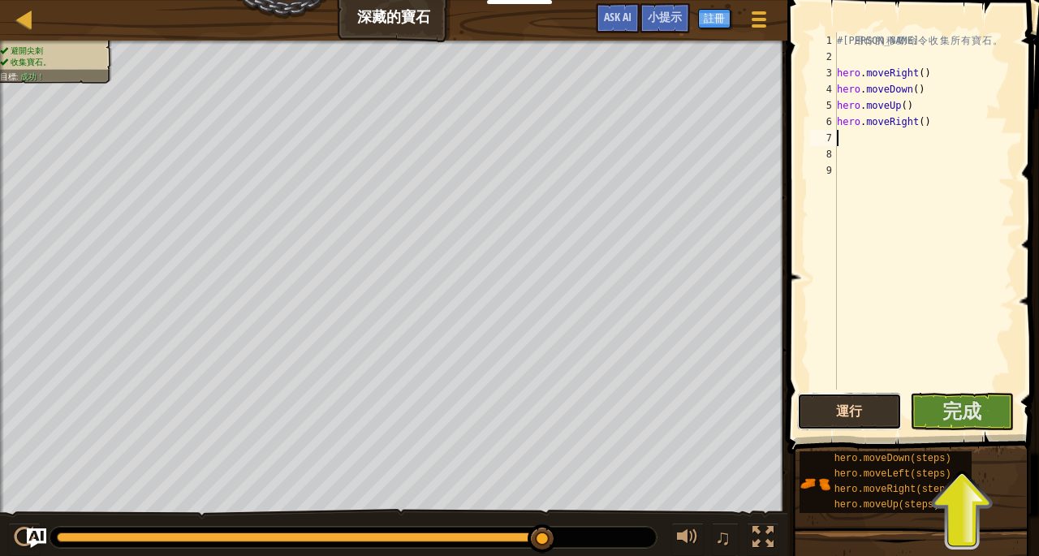
click at [876, 421] on button "運行" at bounding box center [849, 411] width 105 height 37
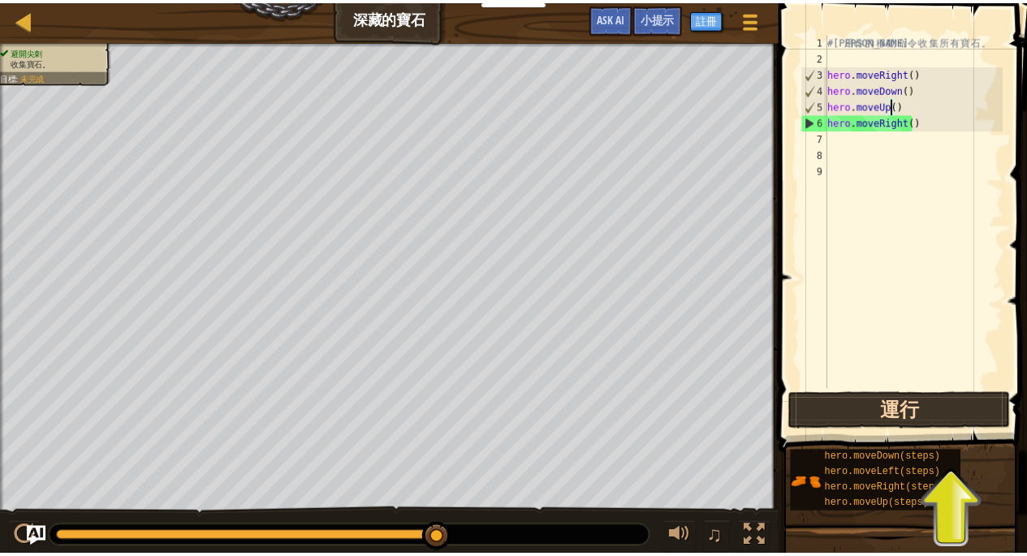
scroll to position [7, 5]
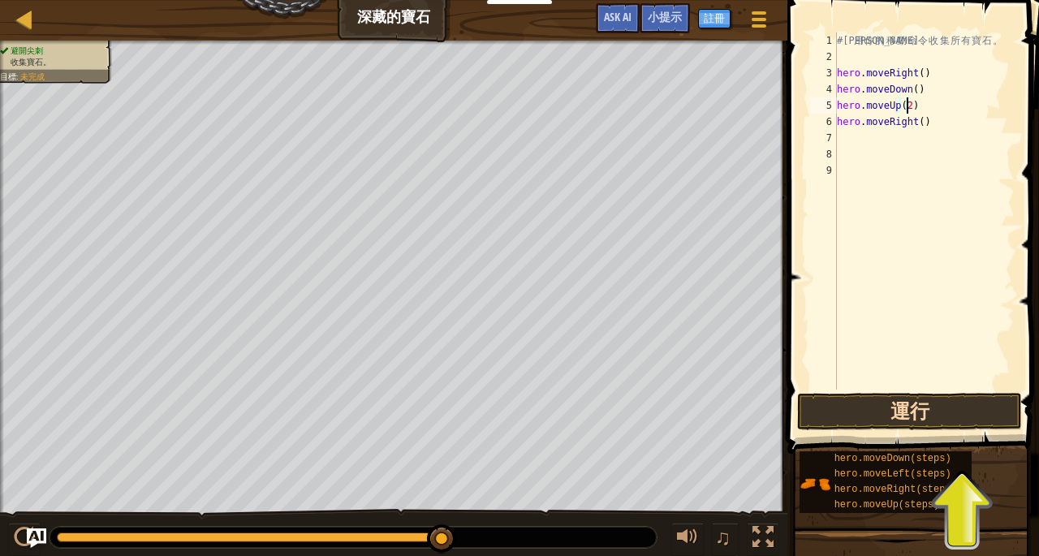
type textarea "hero.moveUp(2)"
click at [927, 413] on button "運行" at bounding box center [909, 411] width 225 height 37
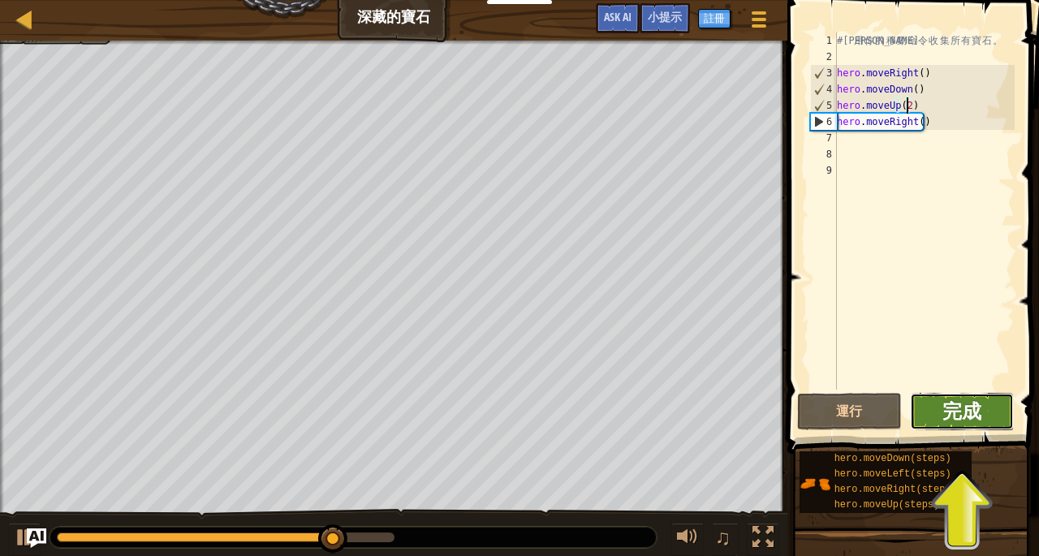
click at [978, 406] on span "完成" at bounding box center [962, 411] width 39 height 26
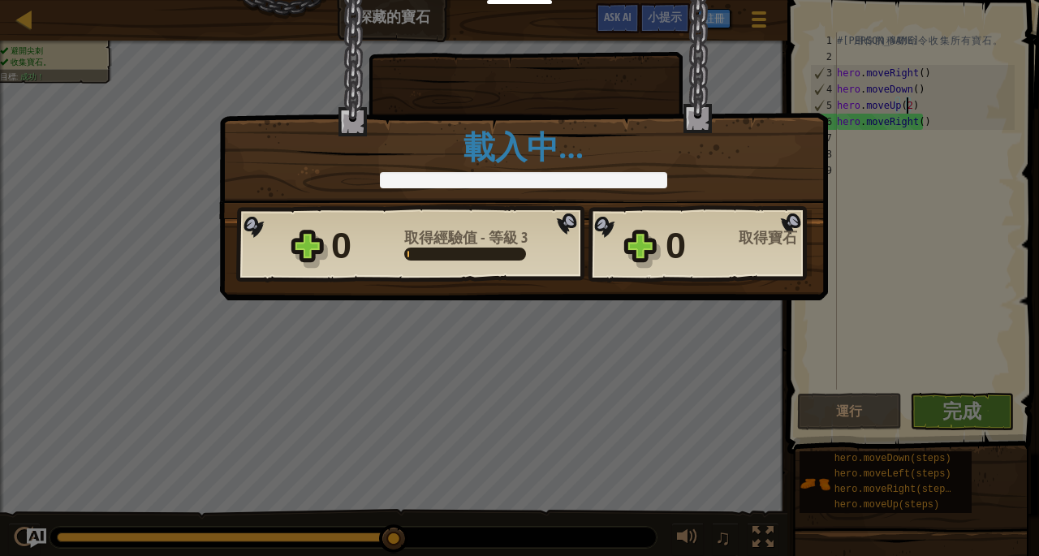
click at [853, 203] on div "勝利 × 你很快就會發現寶石的用途。 這個關卡有多好玩? 載入中… Reticulating Splines... 載入中… 0 取得經驗值 - 等級 3 0…" at bounding box center [519, 278] width 1039 height 556
click at [744, 179] on div "載入中…" at bounding box center [523, 159] width 575 height 58
click at [741, 244] on div "取得寶石" at bounding box center [775, 238] width 73 height 15
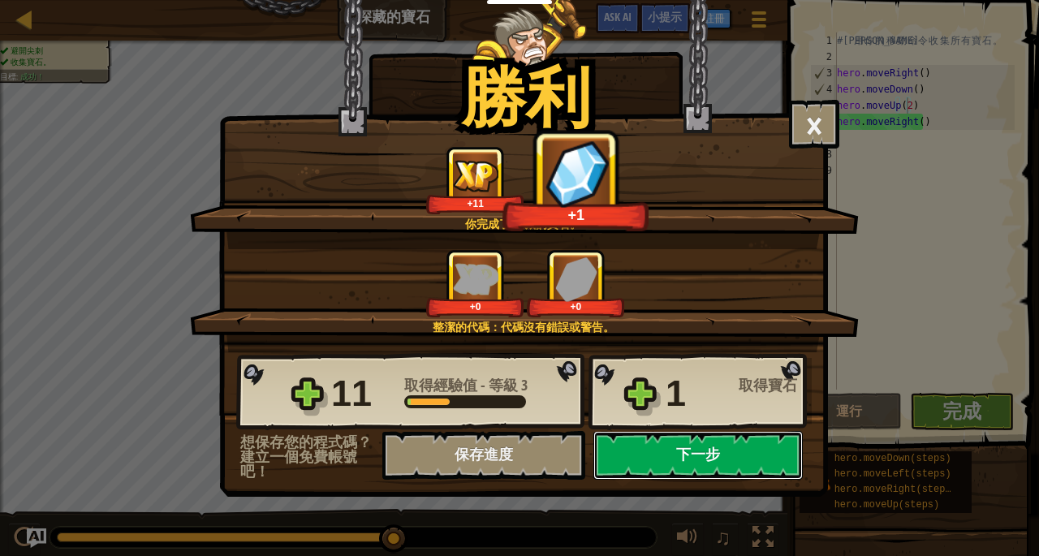
click at [719, 469] on button "下一步" at bounding box center [698, 455] width 209 height 49
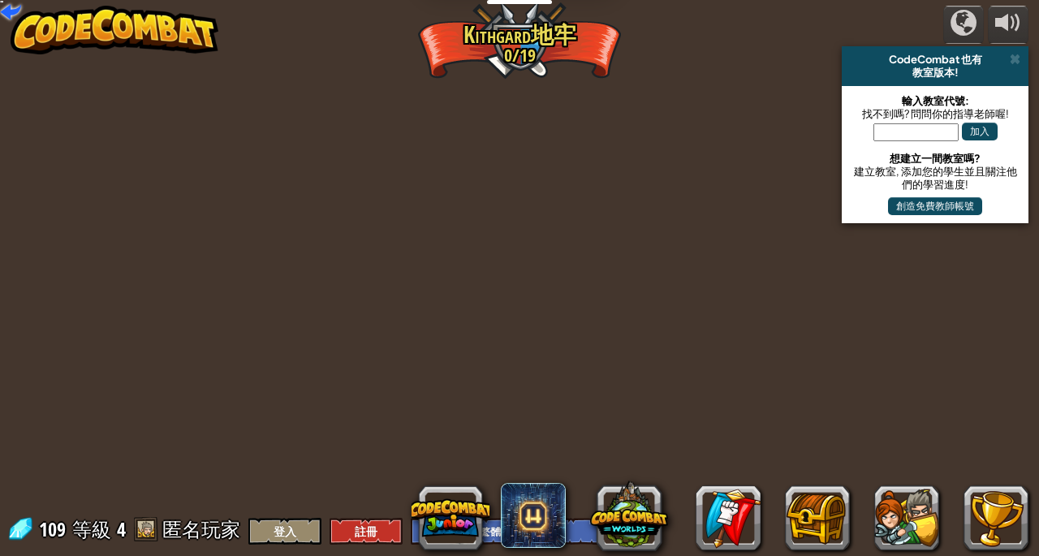
select select "zh-HANT"
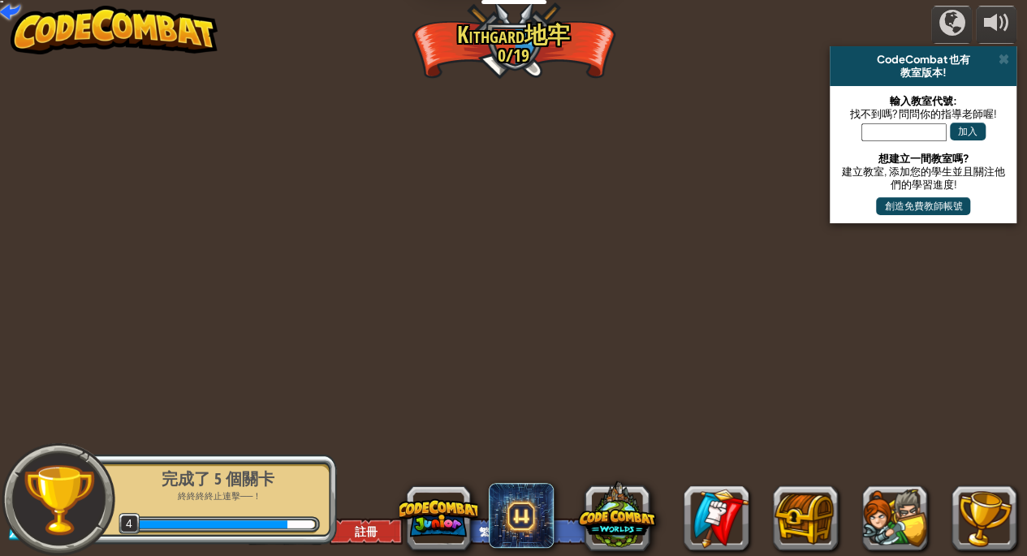
select select "zh-HANT"
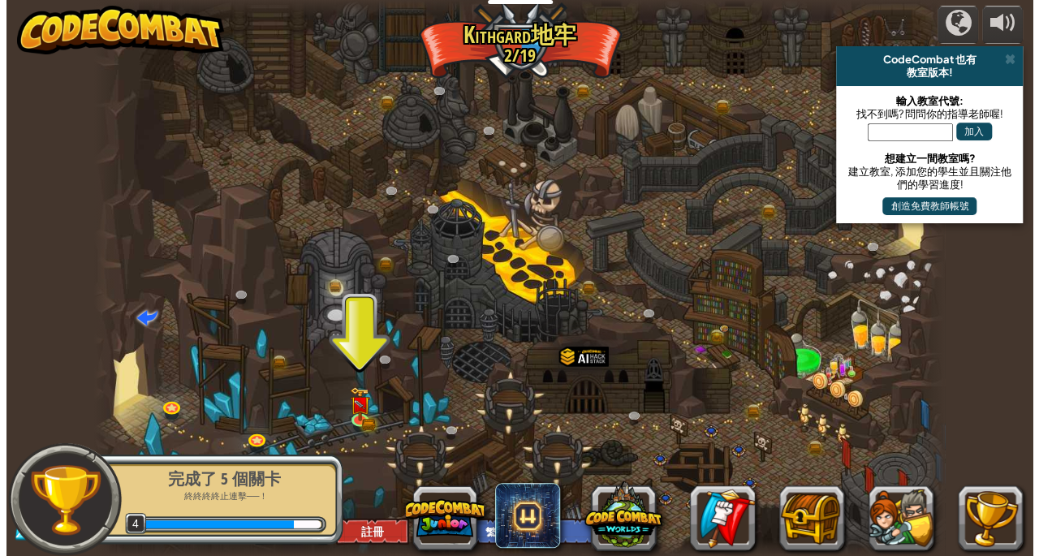
scroll to position [1, 0]
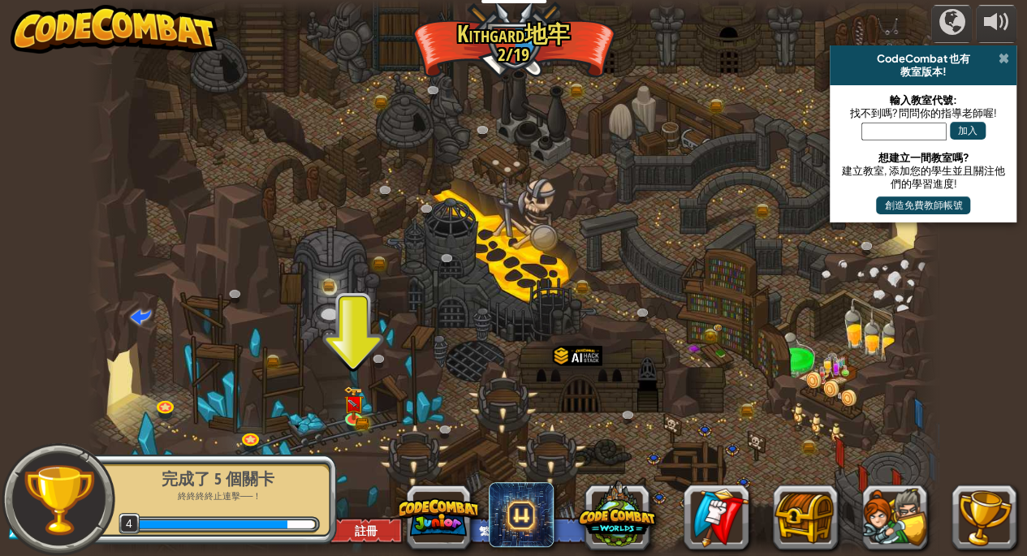
click at [1003, 62] on span at bounding box center [1003, 58] width 11 height 13
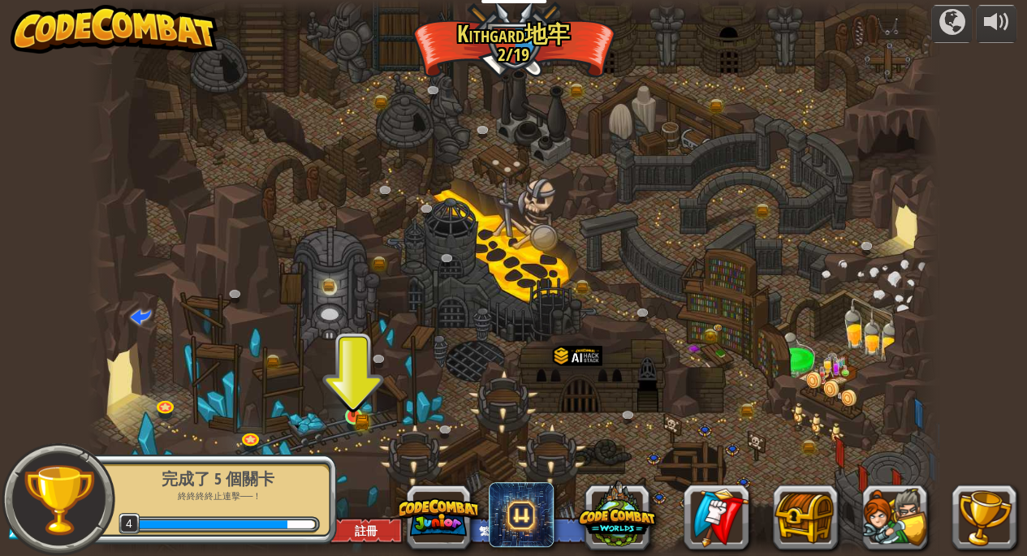
click at [357, 408] on img at bounding box center [353, 394] width 20 height 45
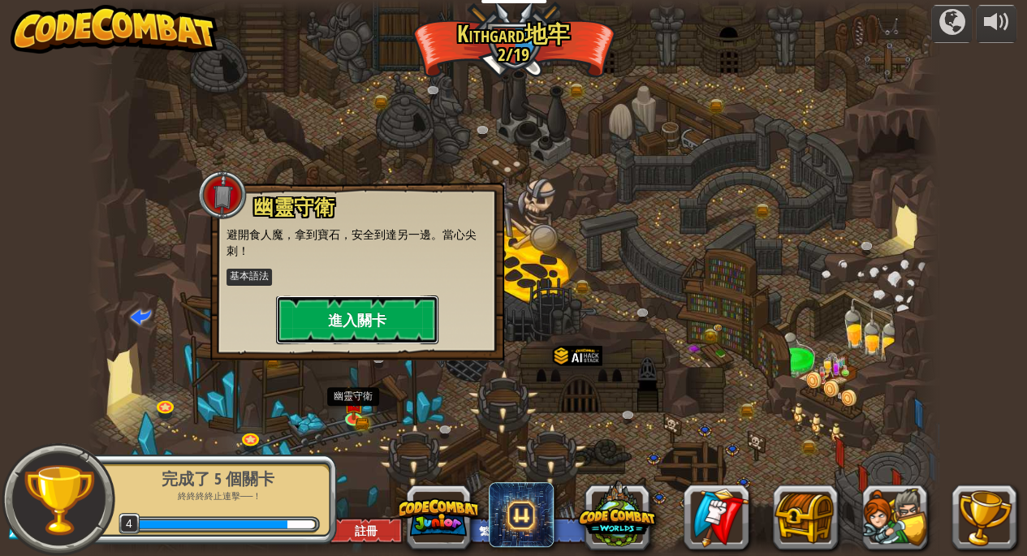
click at [413, 328] on button "進入關卡" at bounding box center [357, 320] width 162 height 49
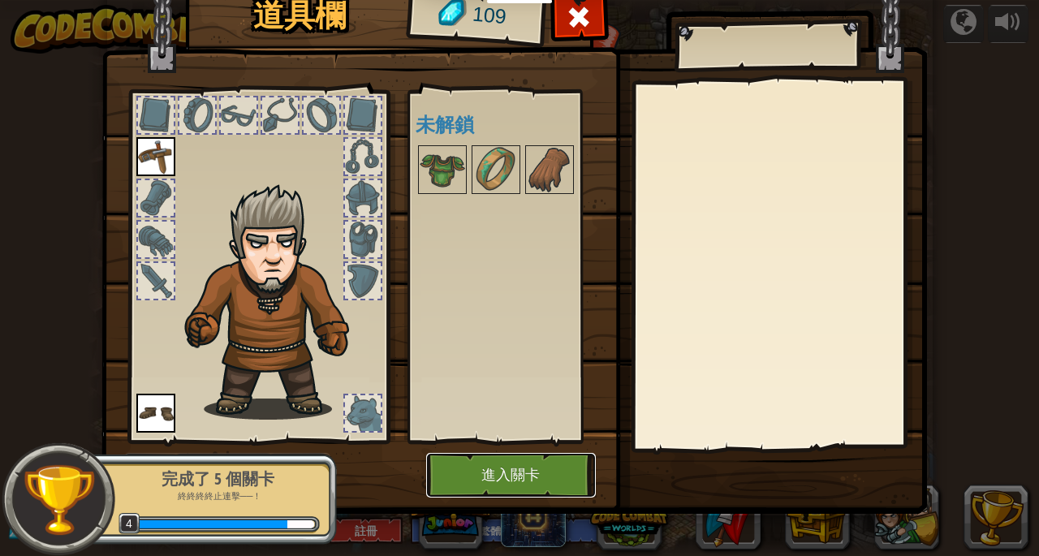
click at [570, 460] on button "進入關卡" at bounding box center [511, 475] width 170 height 45
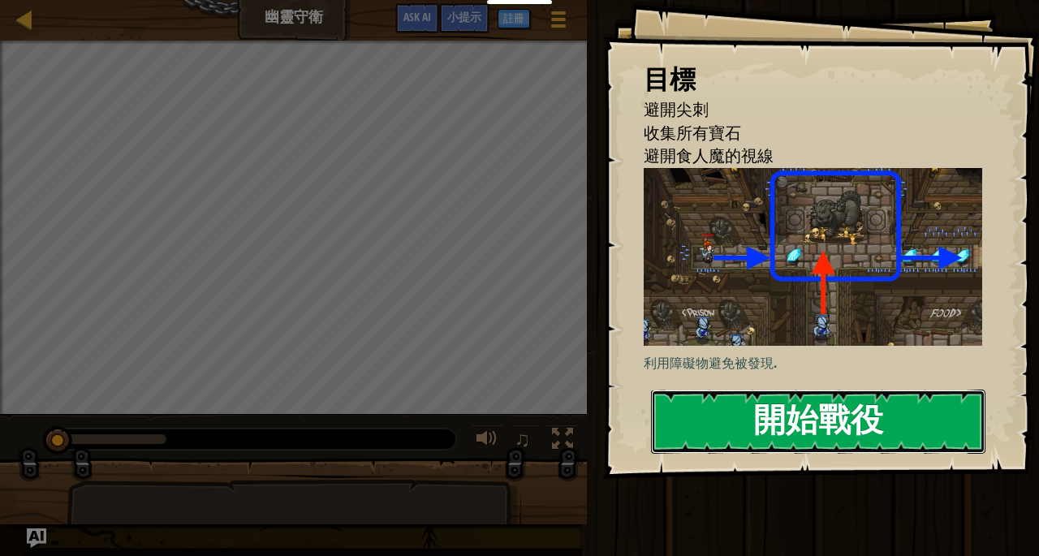
click at [869, 447] on button "開始戰役" at bounding box center [818, 422] width 335 height 64
